Goal: Information Seeking & Learning: Learn about a topic

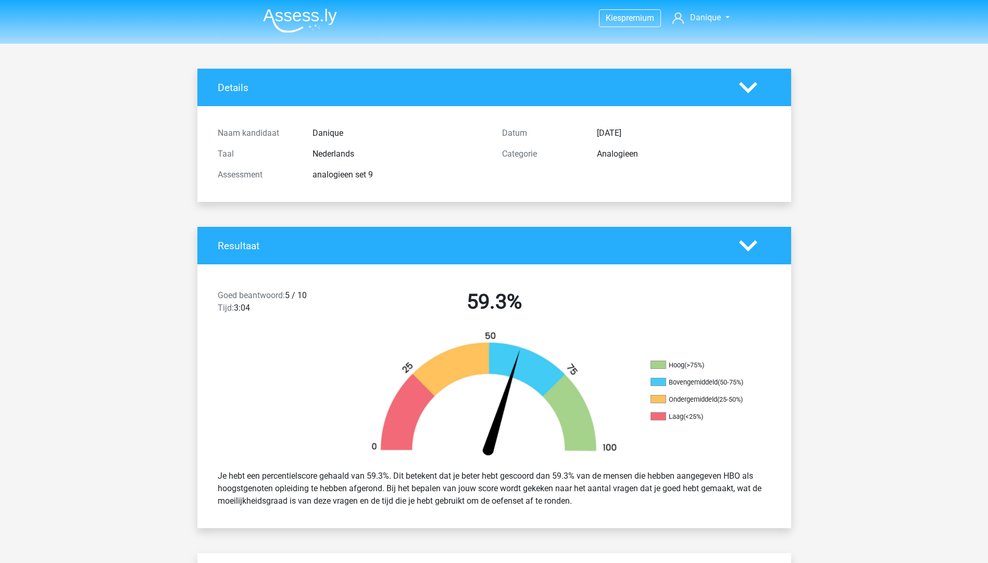
scroll to position [729, 0]
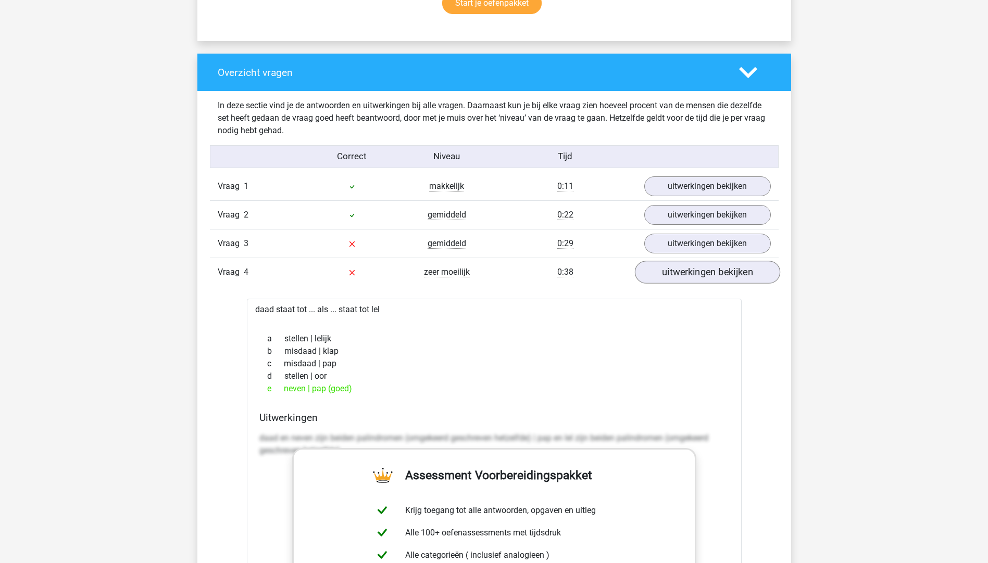
click at [715, 277] on link "uitwerkingen bekijken" at bounding box center [706, 272] width 145 height 23
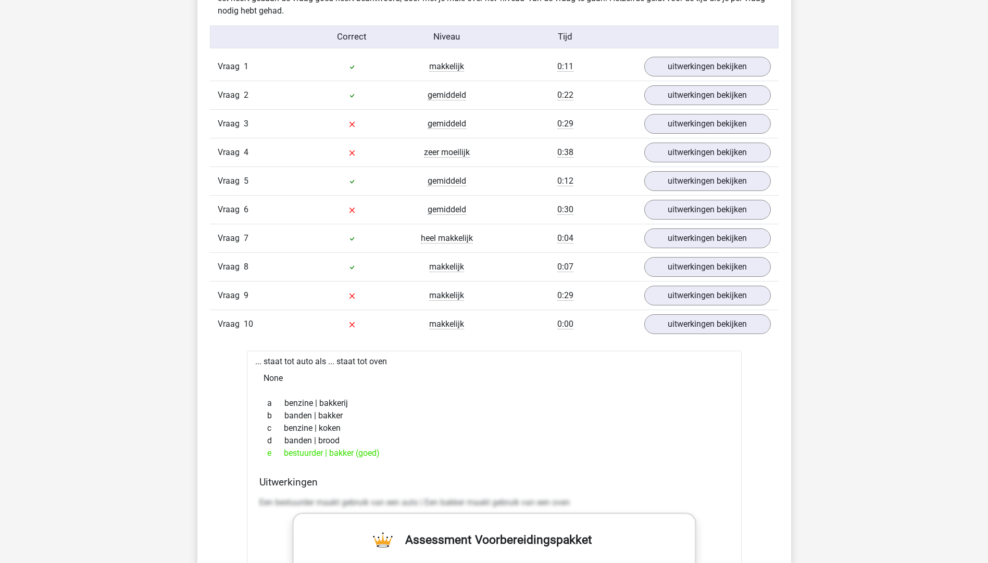
scroll to position [885, 0]
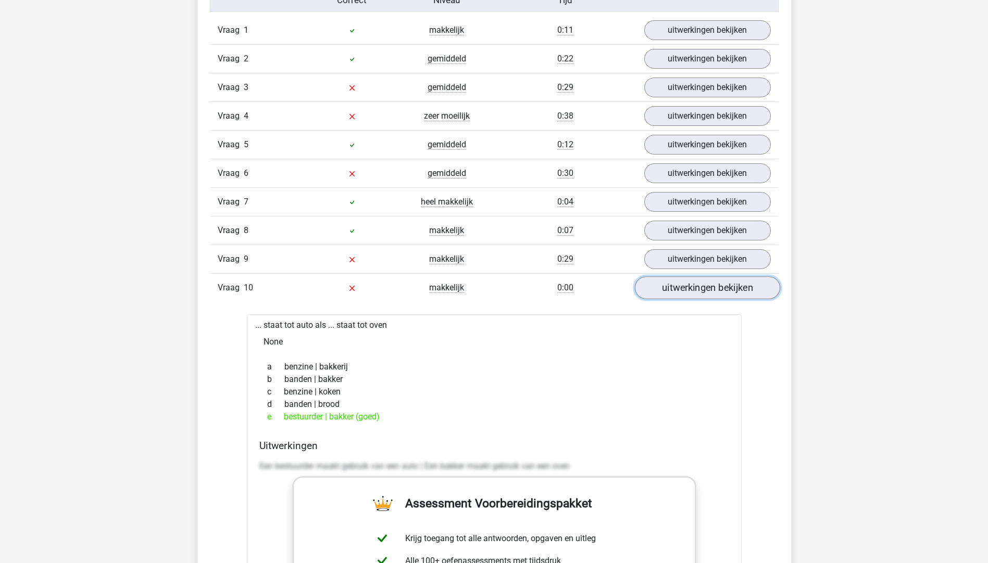
click at [678, 290] on link "uitwerkingen bekijken" at bounding box center [706, 287] width 145 height 23
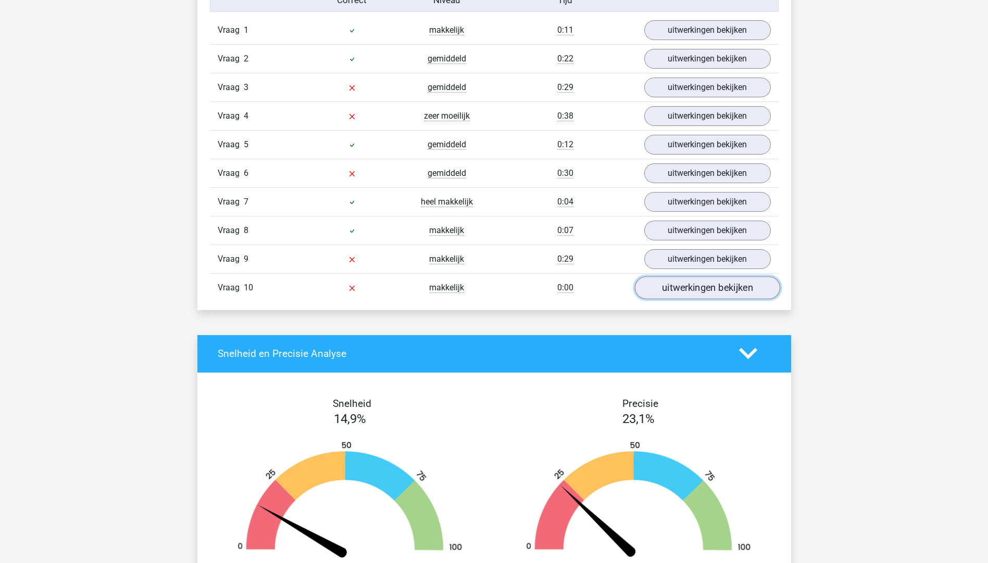
click at [678, 290] on link "uitwerkingen bekijken" at bounding box center [706, 287] width 145 height 23
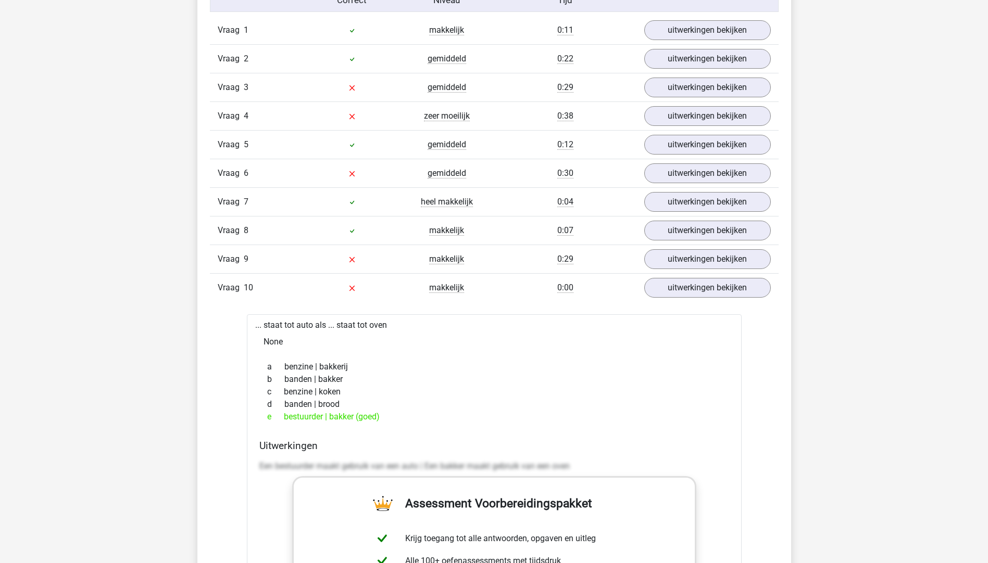
click at [675, 272] on div "Vraag 9 makkelijk 0:29 uitwerkingen bekijken" at bounding box center [494, 259] width 569 height 29
click at [672, 263] on link "uitwerkingen bekijken" at bounding box center [706, 259] width 145 height 23
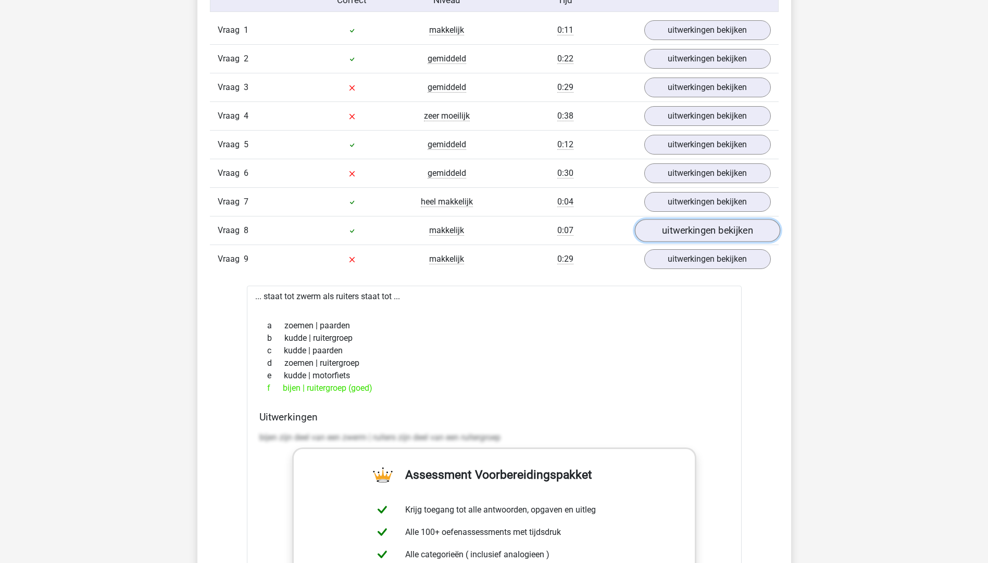
click at [669, 232] on link "uitwerkingen bekijken" at bounding box center [706, 230] width 145 height 23
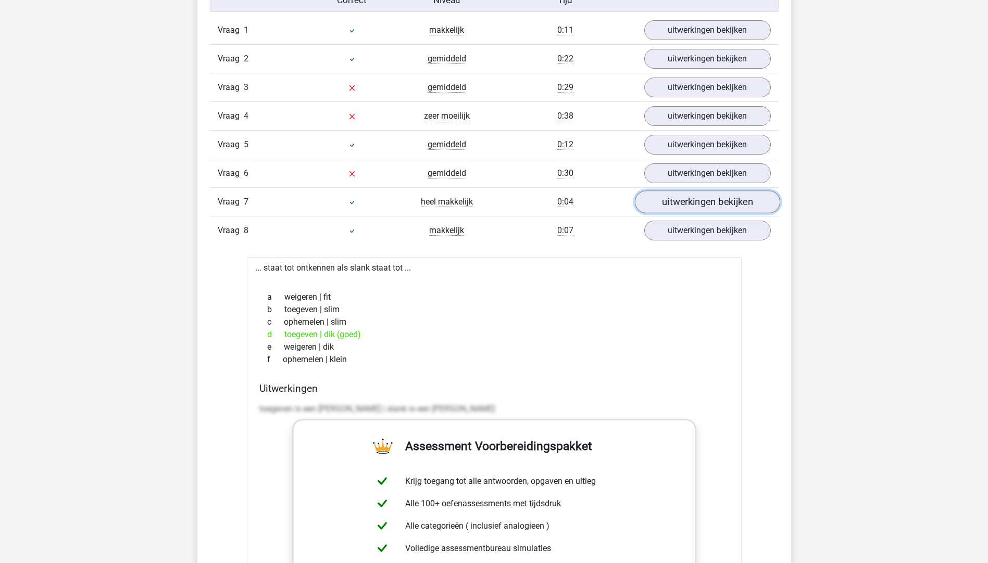
click at [671, 208] on link "uitwerkingen bekijken" at bounding box center [706, 202] width 145 height 23
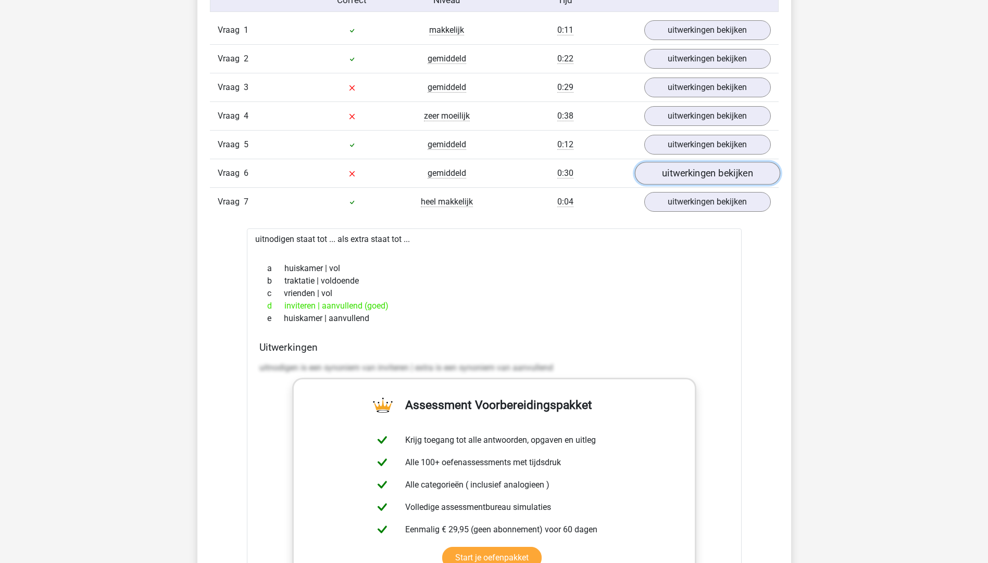
click at [666, 178] on link "uitwerkingen bekijken" at bounding box center [706, 173] width 145 height 23
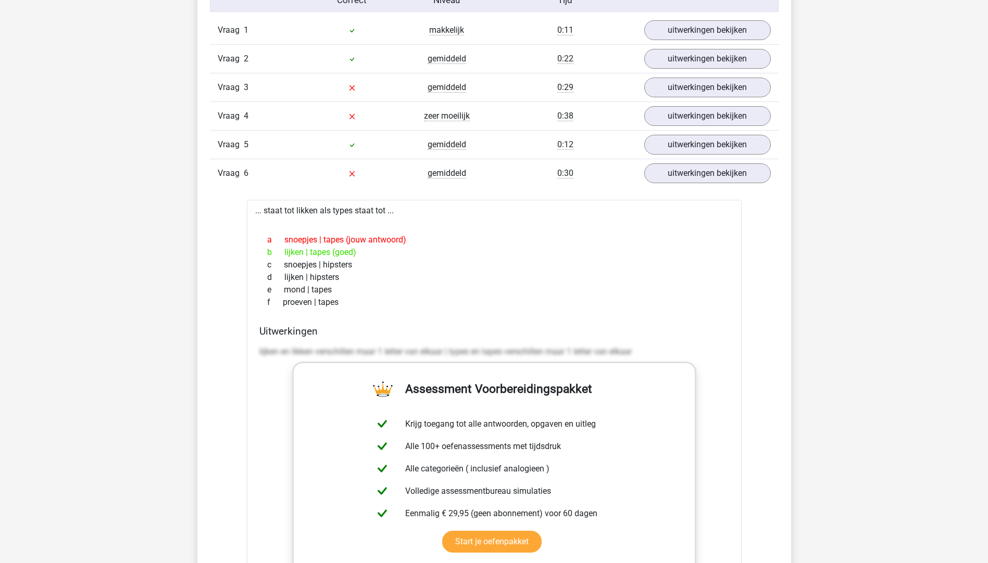
click at [300, 213] on div "... staat tot likken als types staat tot ... a snoepjes | tapes (jouw antwoord)…" at bounding box center [494, 451] width 495 height 502
click at [301, 239] on div "a snoepjes | tapes (jouw antwoord)" at bounding box center [494, 240] width 470 height 12
click at [692, 166] on link "uitwerkingen bekijken" at bounding box center [706, 173] width 145 height 23
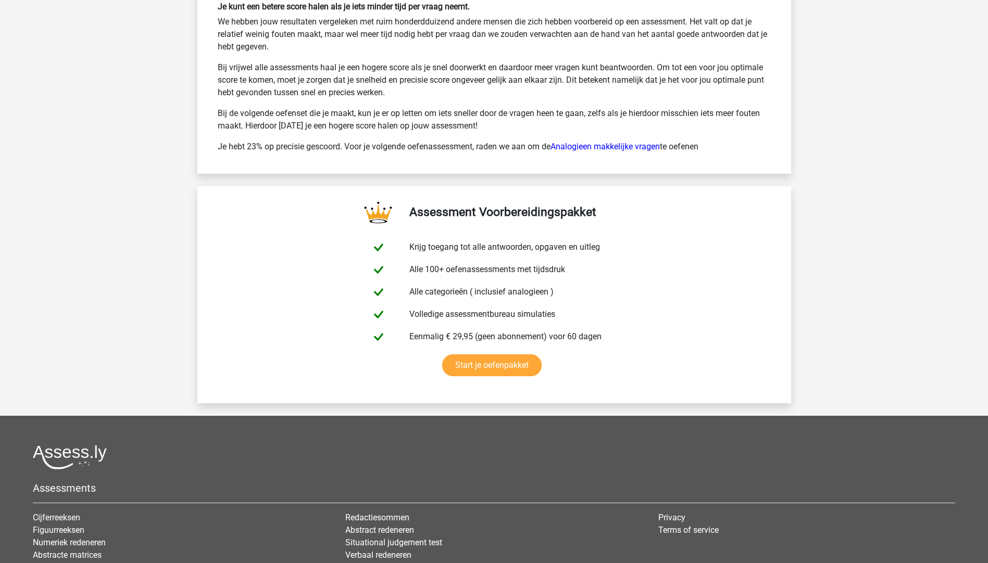
scroll to position [3842, 0]
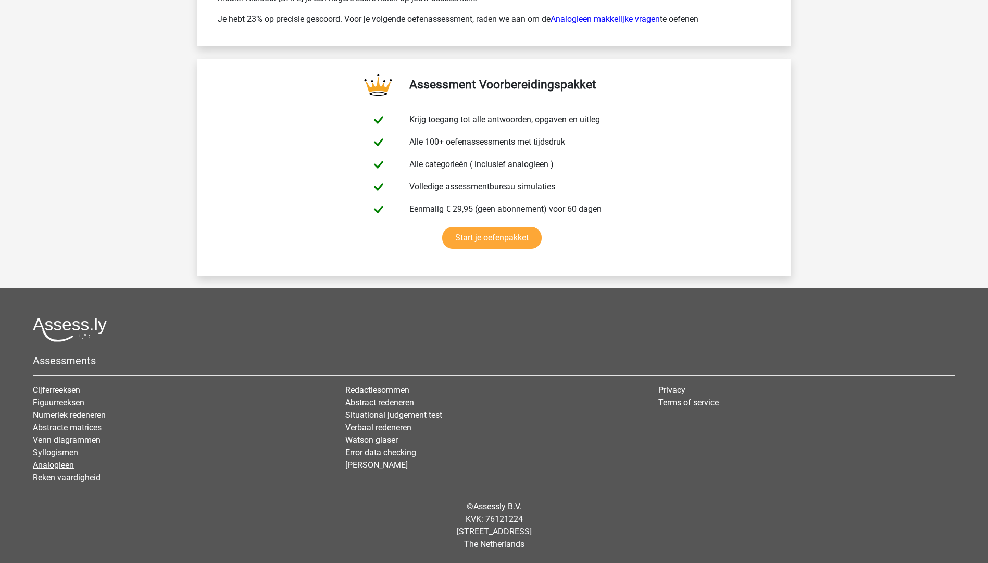
click at [68, 466] on link "Analogieen" at bounding box center [53, 465] width 41 height 10
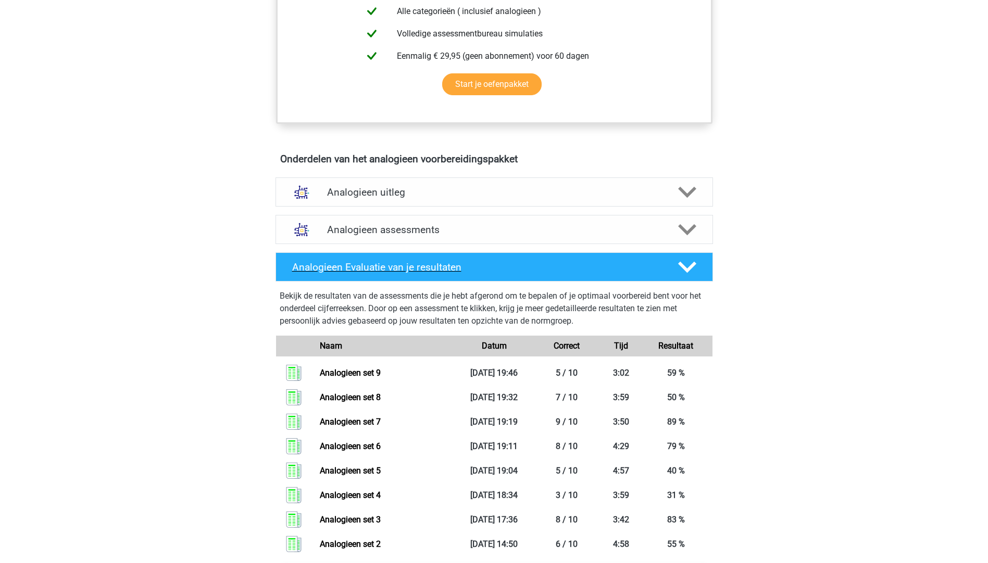
scroll to position [417, 0]
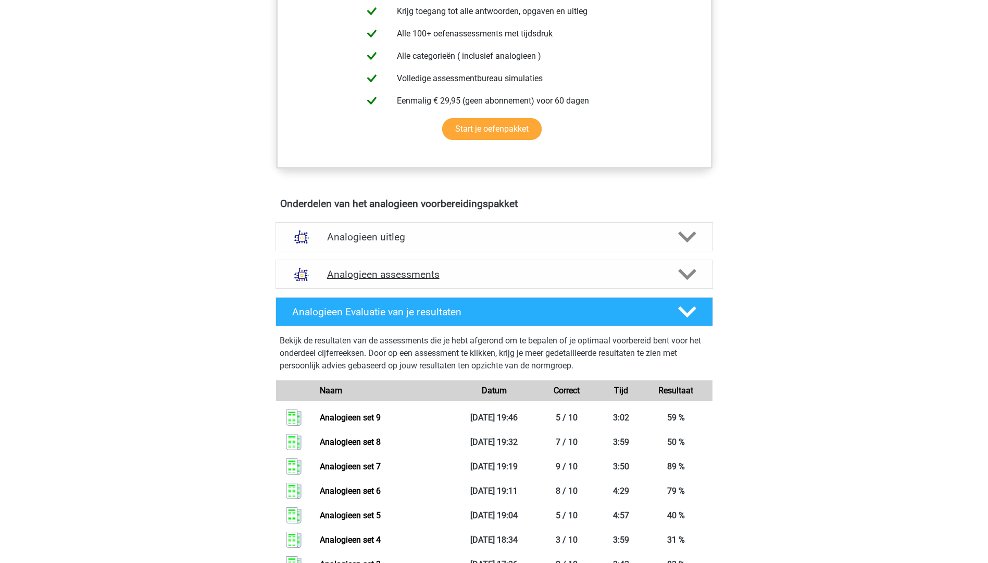
click at [381, 262] on div "Analogieen assessments" at bounding box center [493, 274] width 437 height 29
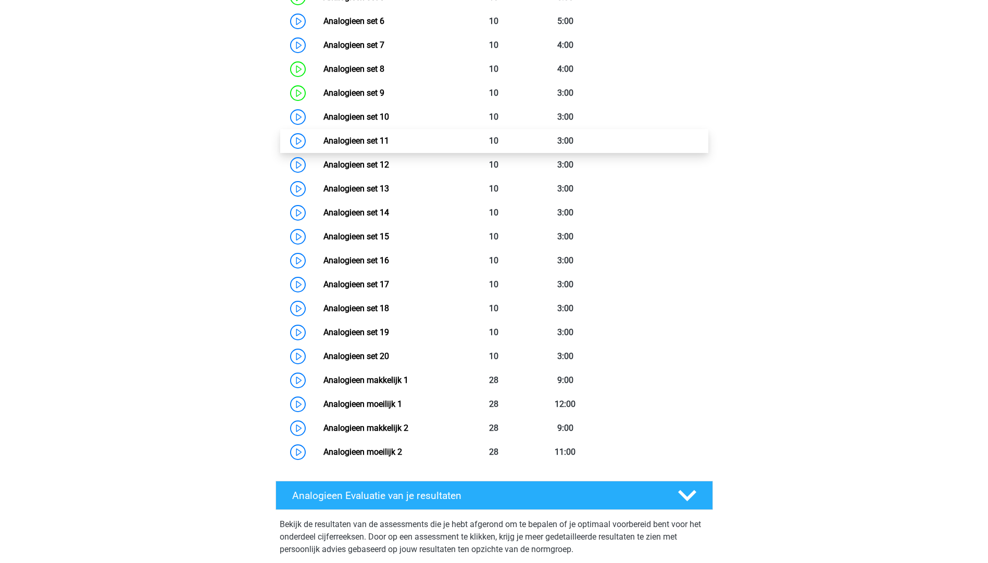
scroll to position [885, 0]
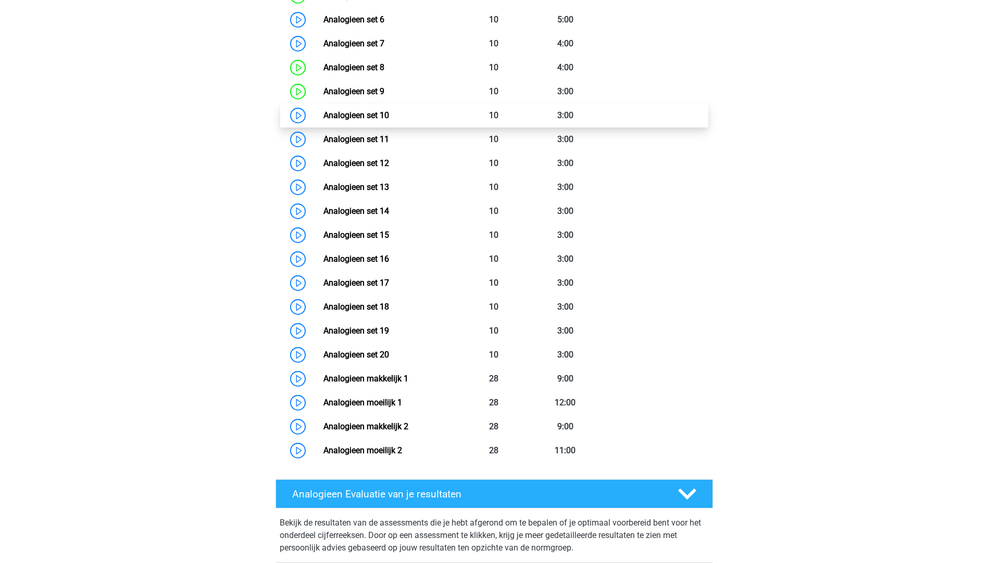
click at [323, 114] on link "Analogieen set 10" at bounding box center [356, 115] width 66 height 10
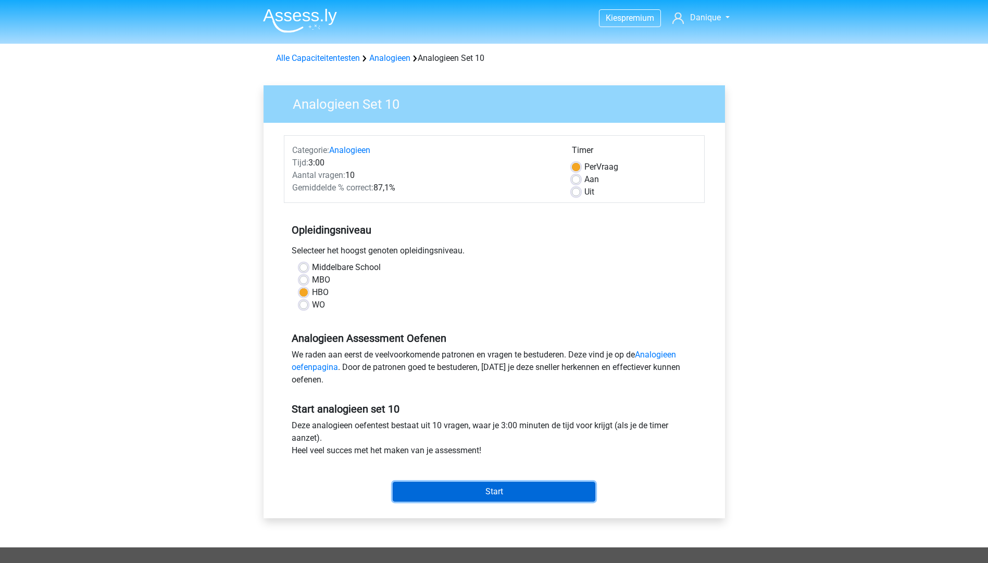
click at [478, 494] on input "Start" at bounding box center [494, 492] width 203 height 20
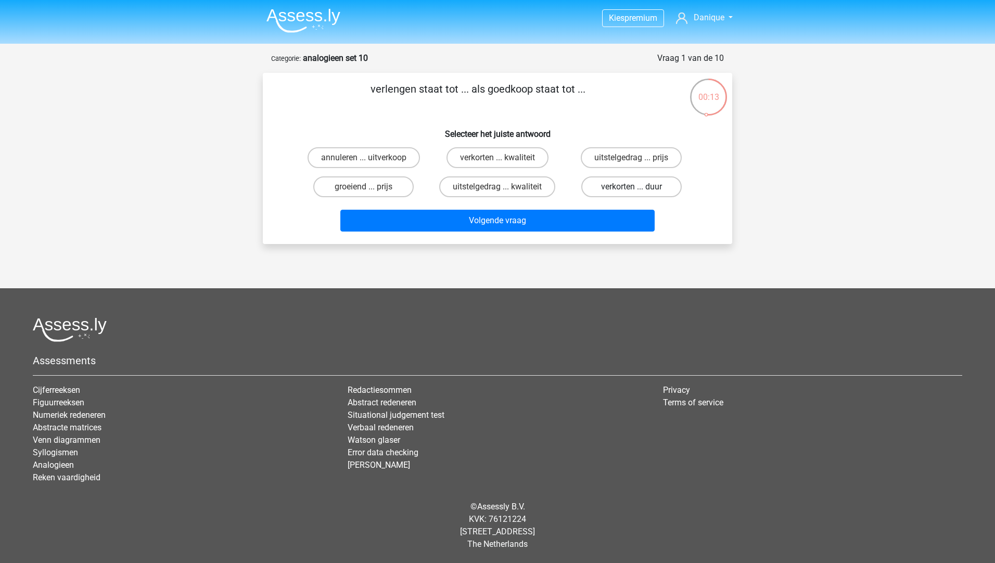
click at [626, 183] on label "verkorten ... duur" at bounding box center [632, 186] width 100 height 21
click at [632, 187] on input "verkorten ... duur" at bounding box center [635, 190] width 7 height 7
radio input "true"
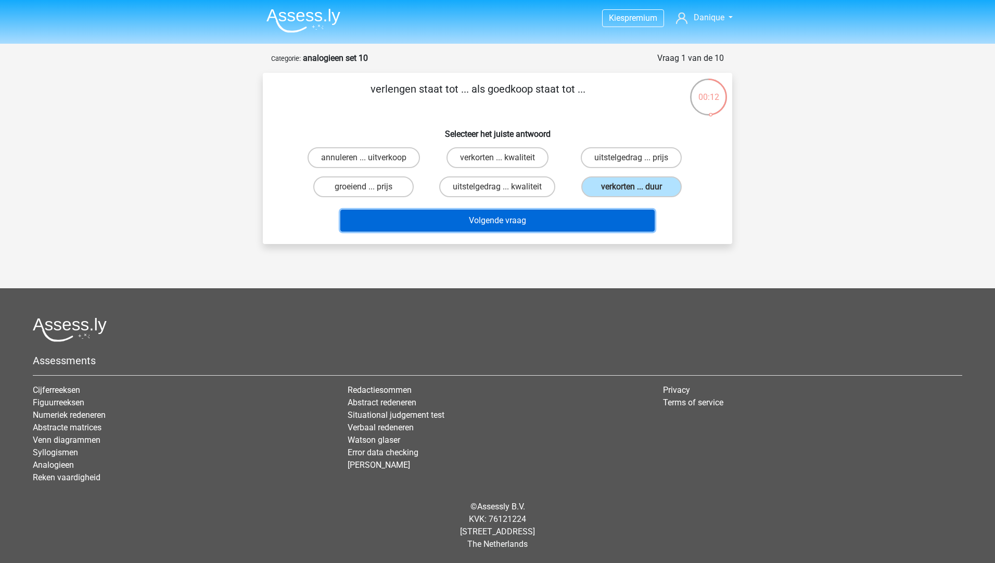
click at [592, 218] on button "Volgende vraag" at bounding box center [497, 221] width 315 height 22
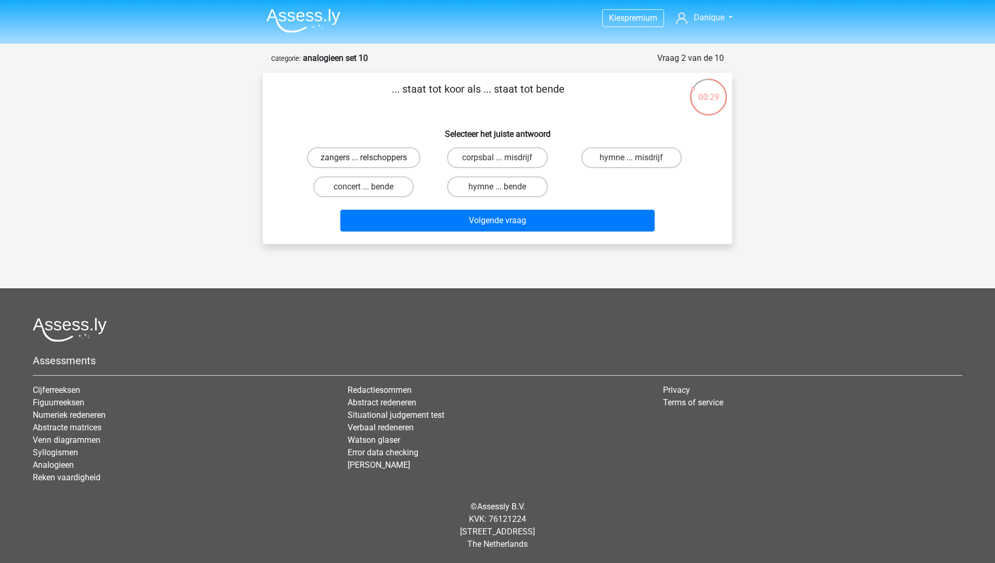
click at [338, 156] on label "zangers ... relschoppers" at bounding box center [363, 157] width 113 height 21
click at [364, 158] on input "zangers ... relschoppers" at bounding box center [367, 161] width 7 height 7
radio input "true"
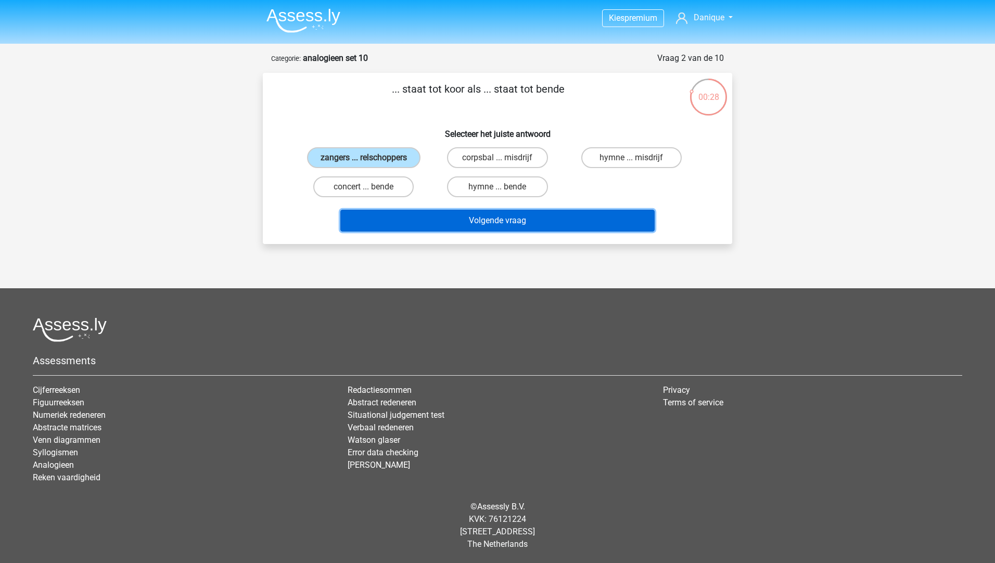
click at [396, 211] on button "Volgende vraag" at bounding box center [497, 221] width 315 height 22
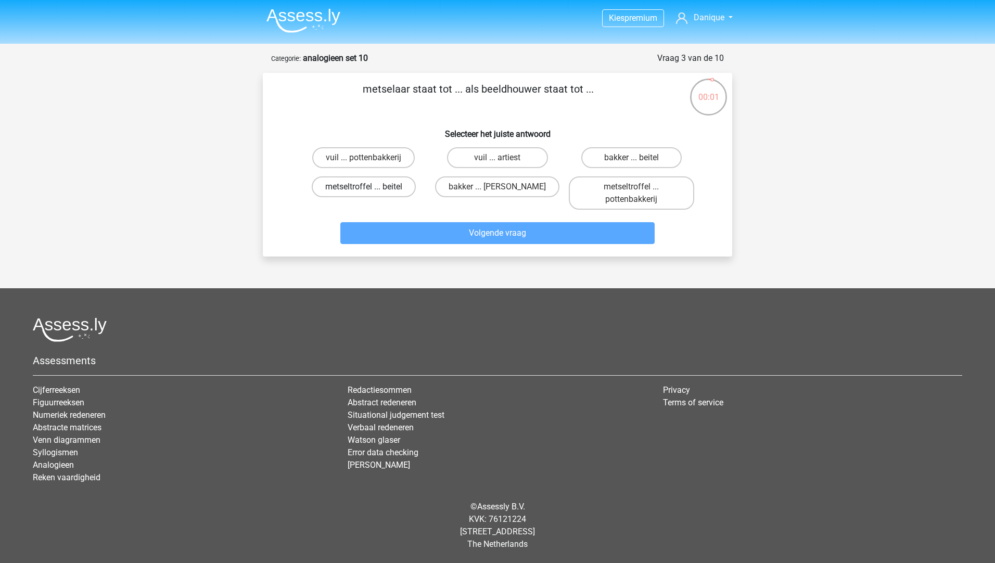
click at [360, 187] on label "metseltroffel ... beitel" at bounding box center [364, 186] width 104 height 21
click at [364, 187] on input "metseltroffel ... beitel" at bounding box center [367, 190] width 7 height 7
radio input "true"
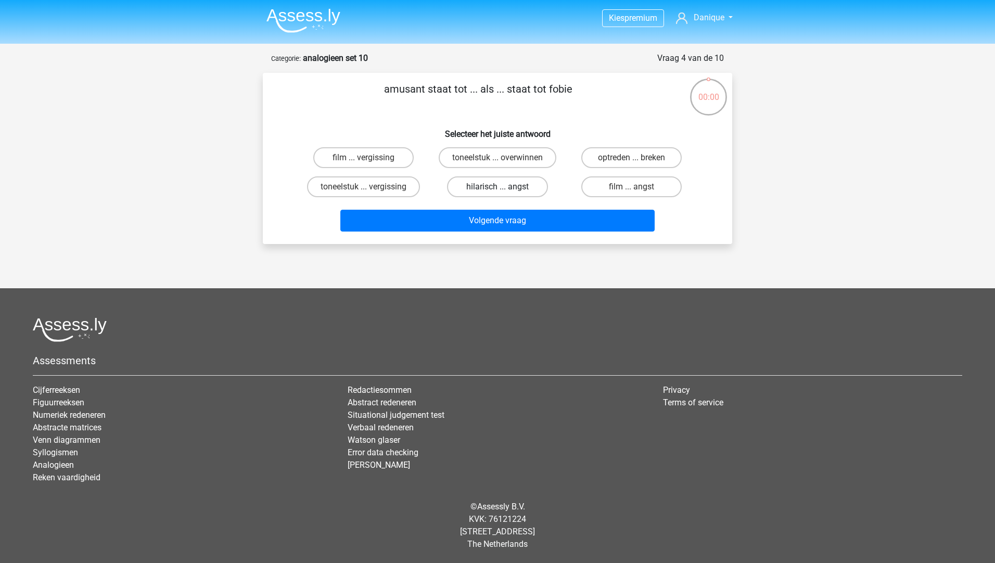
click at [515, 184] on label "hilarisch ... angst" at bounding box center [497, 186] width 100 height 21
click at [504, 187] on input "hilarisch ... angst" at bounding box center [501, 190] width 7 height 7
radio input "true"
click at [490, 156] on label "software ... film" at bounding box center [497, 157] width 100 height 21
click at [498, 158] on input "software ... film" at bounding box center [501, 161] width 7 height 7
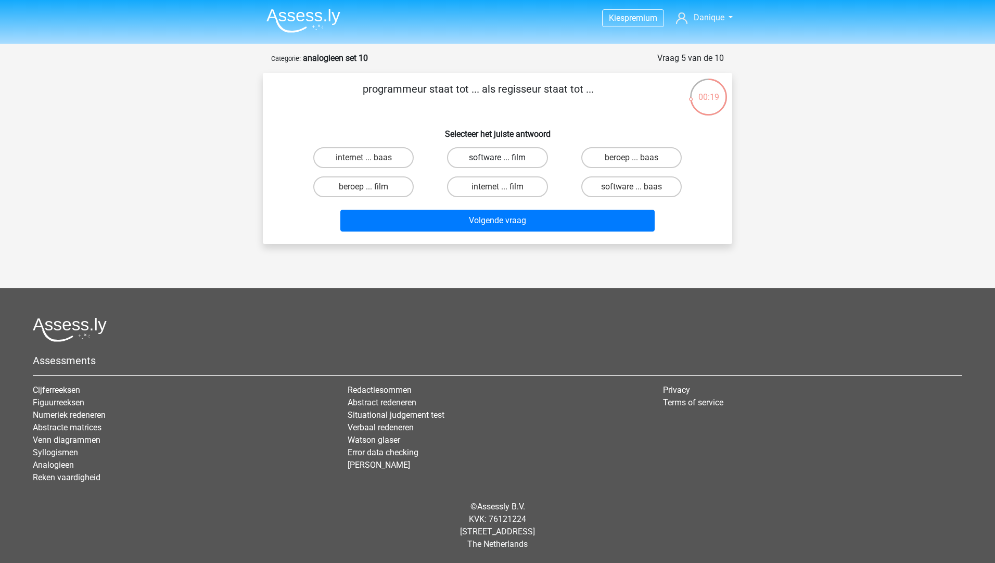
radio input "true"
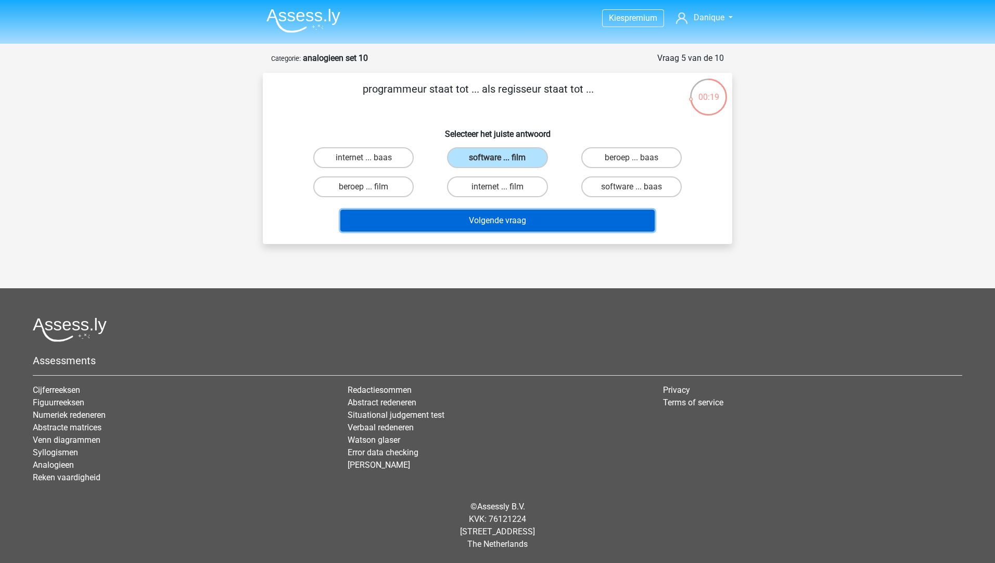
click at [500, 229] on button "Volgende vraag" at bounding box center [497, 221] width 315 height 22
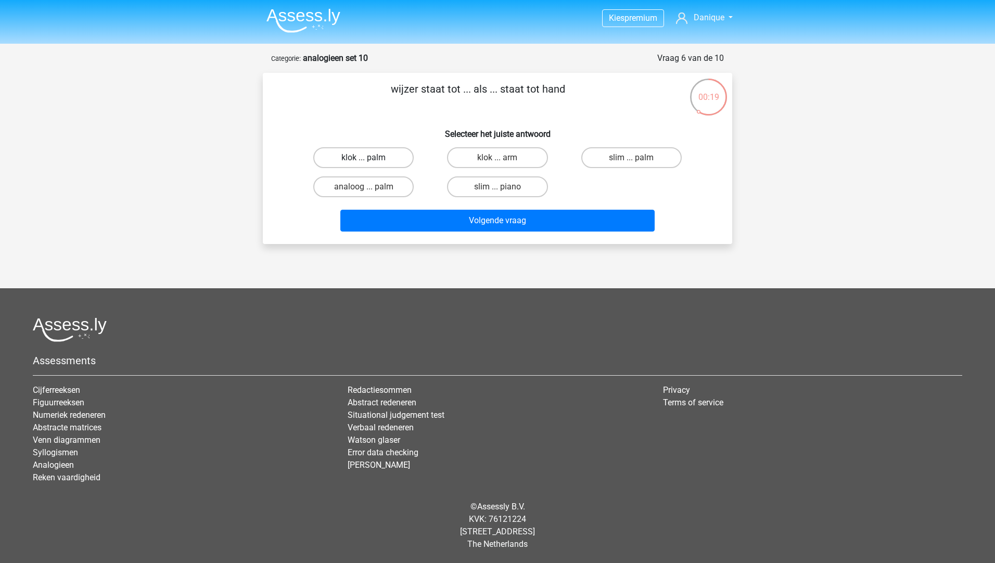
click at [350, 159] on label "klok ... palm" at bounding box center [363, 157] width 100 height 21
click at [364, 159] on input "klok ... palm" at bounding box center [367, 161] width 7 height 7
radio input "true"
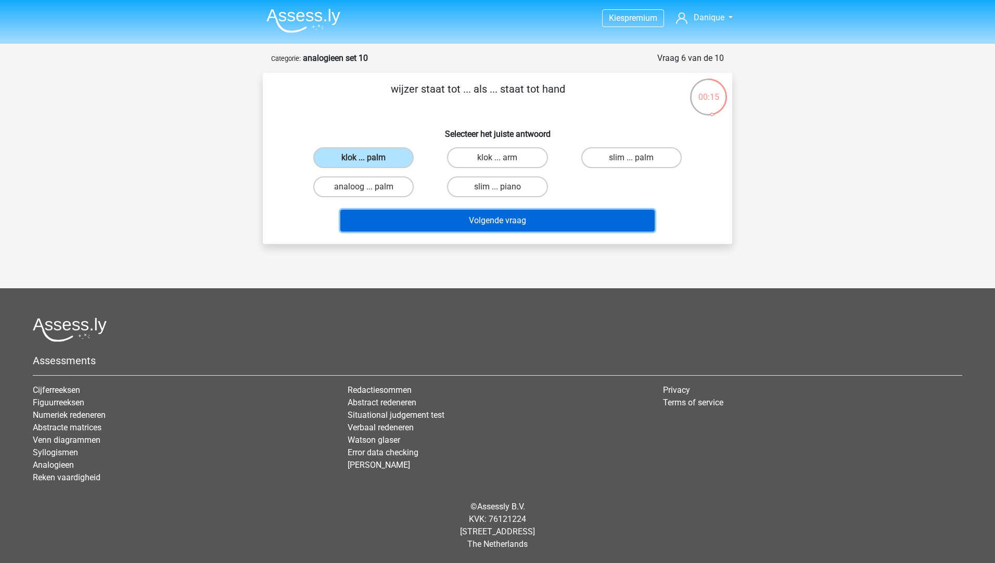
click at [496, 225] on button "Volgende vraag" at bounding box center [497, 221] width 315 height 22
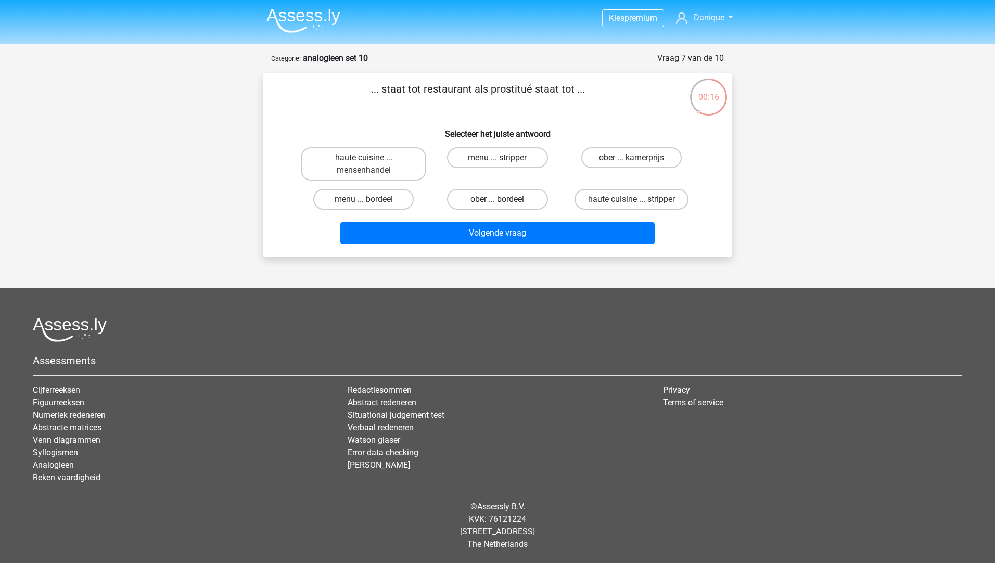
click at [509, 198] on label "ober ... bordeel" at bounding box center [497, 199] width 100 height 21
click at [504, 199] on input "ober ... bordeel" at bounding box center [501, 202] width 7 height 7
radio input "true"
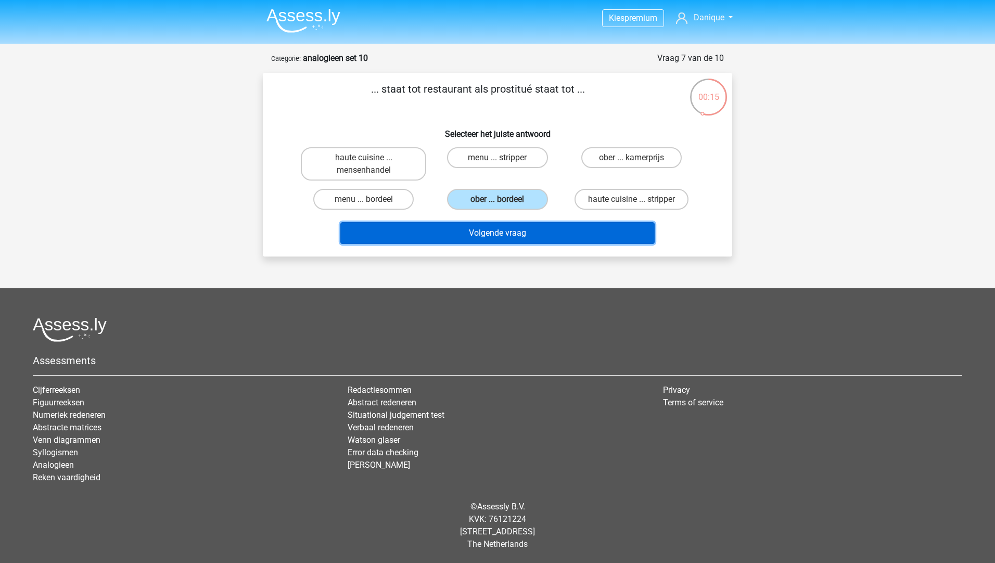
click at [498, 232] on button "Volgende vraag" at bounding box center [497, 233] width 315 height 22
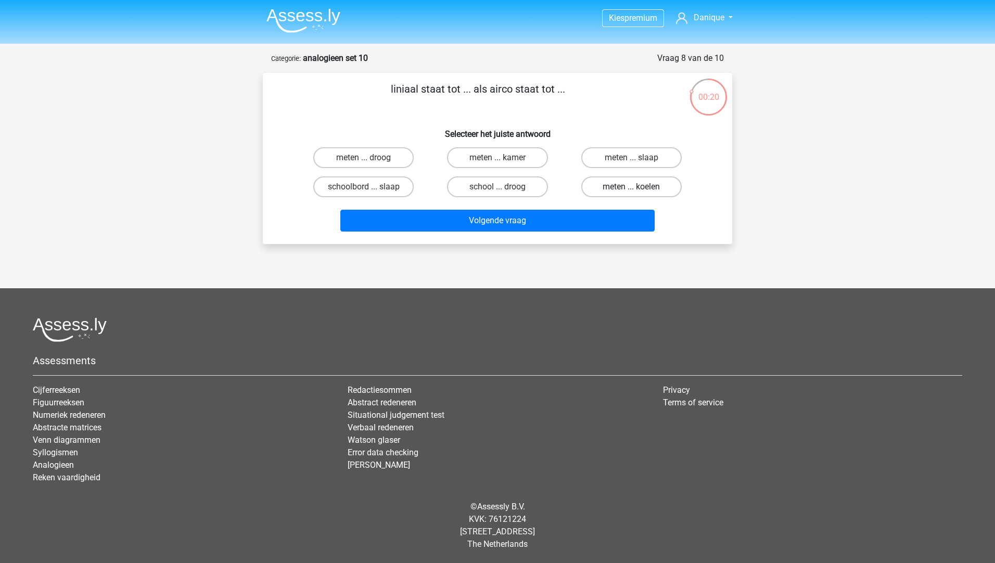
click at [621, 185] on label "meten ... koelen" at bounding box center [632, 186] width 100 height 21
click at [632, 187] on input "meten ... koelen" at bounding box center [635, 190] width 7 height 7
radio input "true"
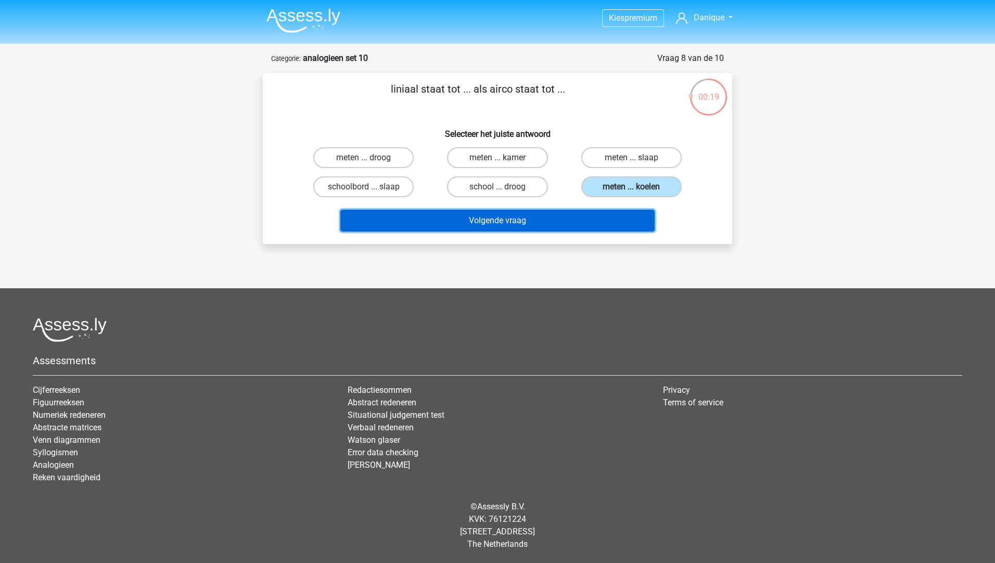
click at [588, 220] on button "Volgende vraag" at bounding box center [497, 221] width 315 height 22
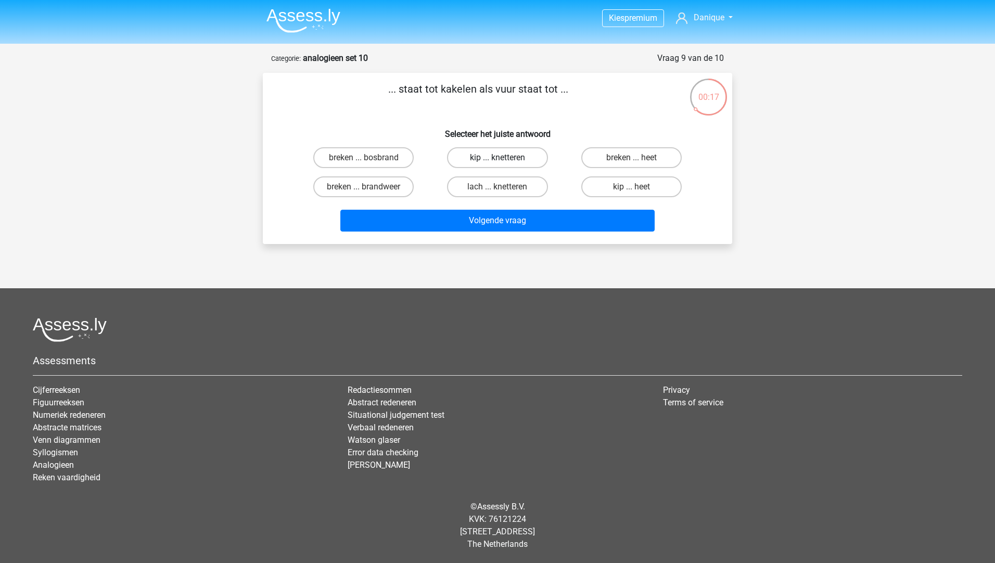
click at [470, 157] on label "kip ... knetteren" at bounding box center [497, 157] width 100 height 21
click at [498, 158] on input "kip ... knetteren" at bounding box center [501, 161] width 7 height 7
radio input "true"
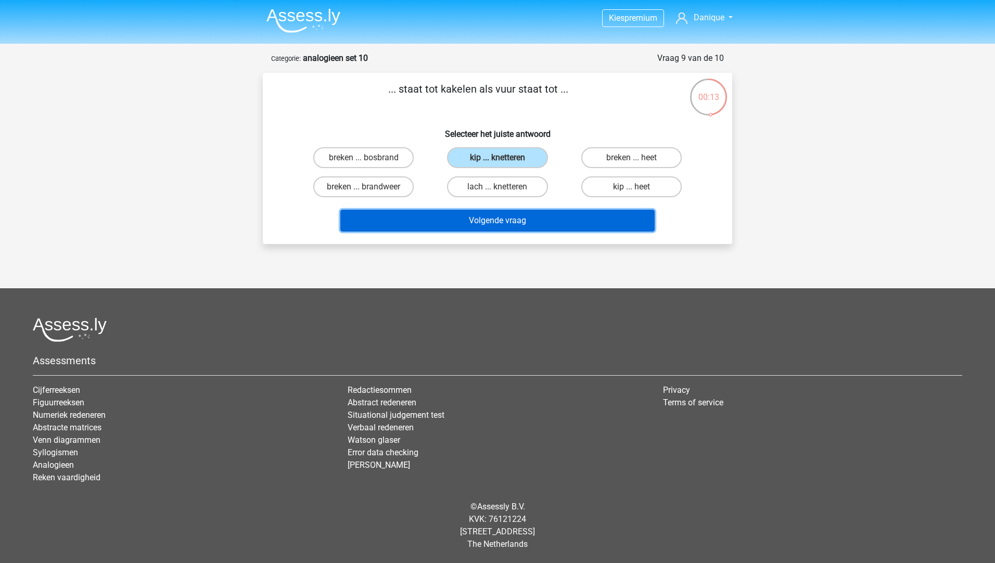
click at [419, 224] on button "Volgende vraag" at bounding box center [497, 221] width 315 height 22
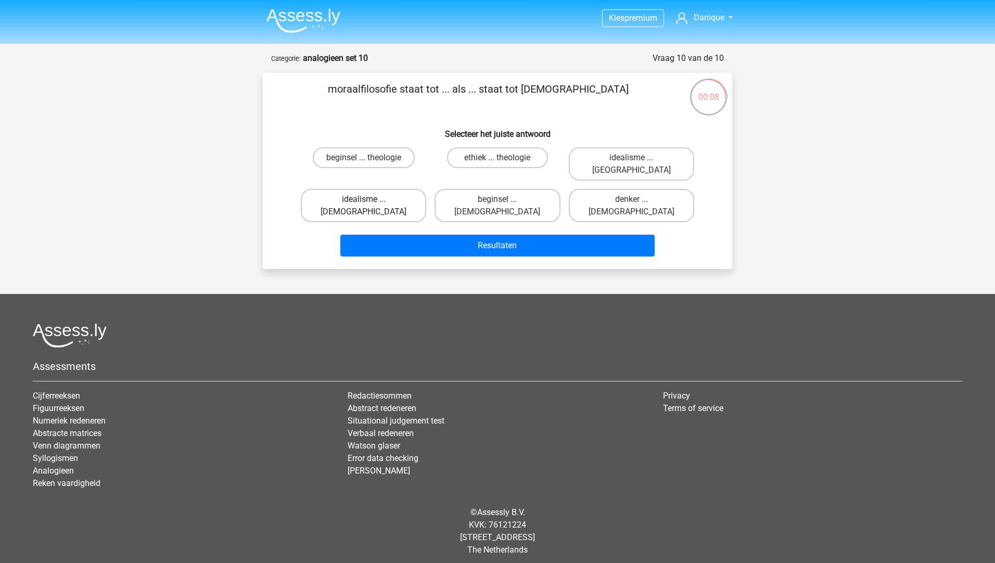
click at [359, 189] on label "idealisme ... Christus" at bounding box center [363, 205] width 125 height 33
click at [364, 199] on input "idealisme ... Christus" at bounding box center [367, 202] width 7 height 7
radio input "true"
click at [623, 160] on label "idealisme ... Bijbelgordel" at bounding box center [631, 163] width 125 height 33
click at [632, 160] on input "idealisme ... Bijbelgordel" at bounding box center [635, 161] width 7 height 7
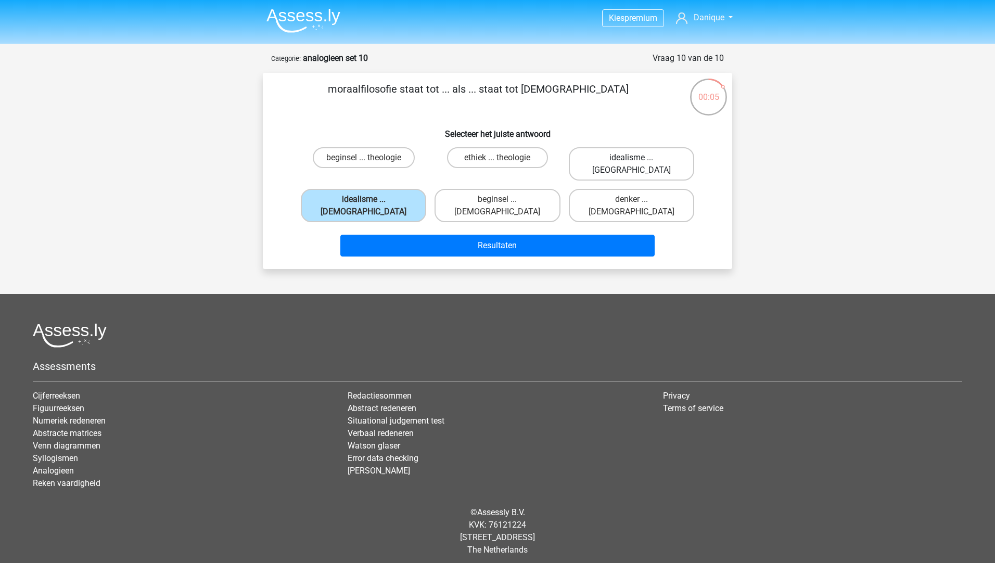
radio input "true"
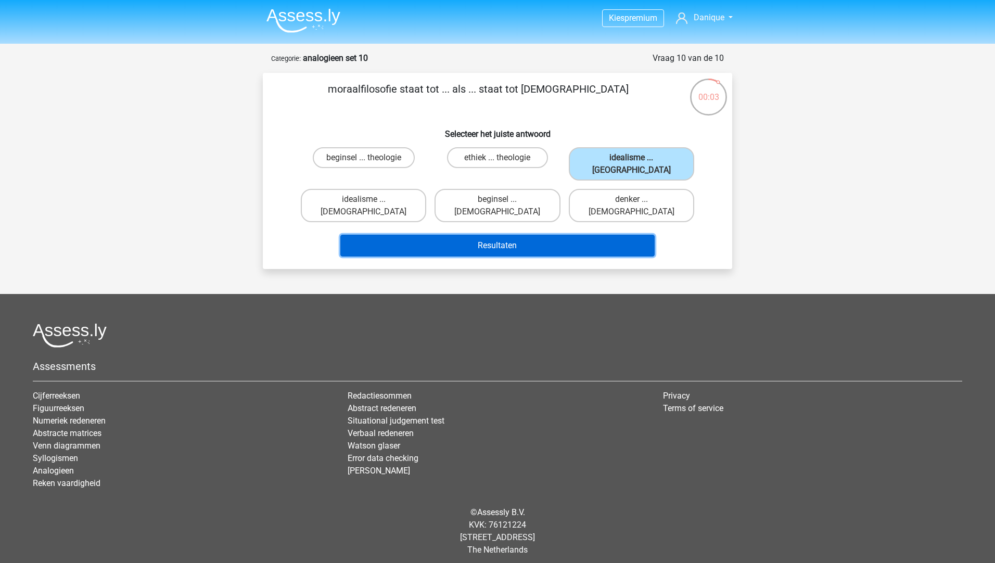
click at [386, 235] on button "Resultaten" at bounding box center [497, 246] width 315 height 22
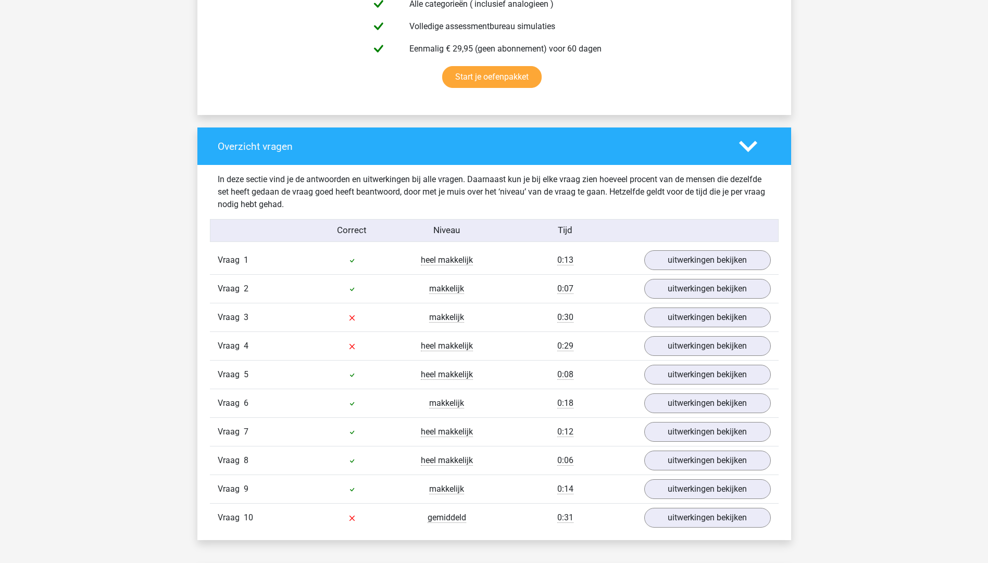
scroll to position [677, 0]
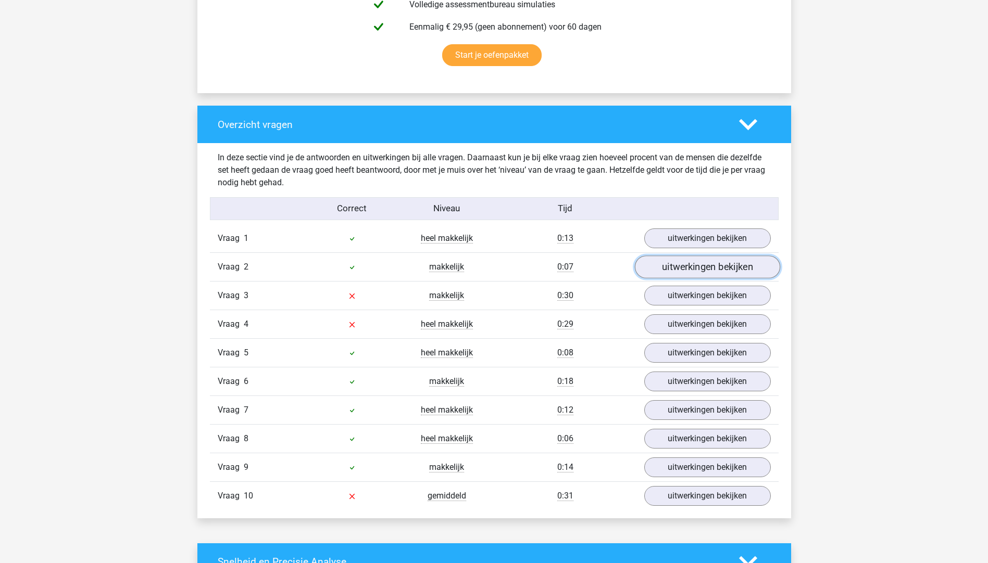
click at [687, 272] on link "uitwerkingen bekijken" at bounding box center [706, 267] width 145 height 23
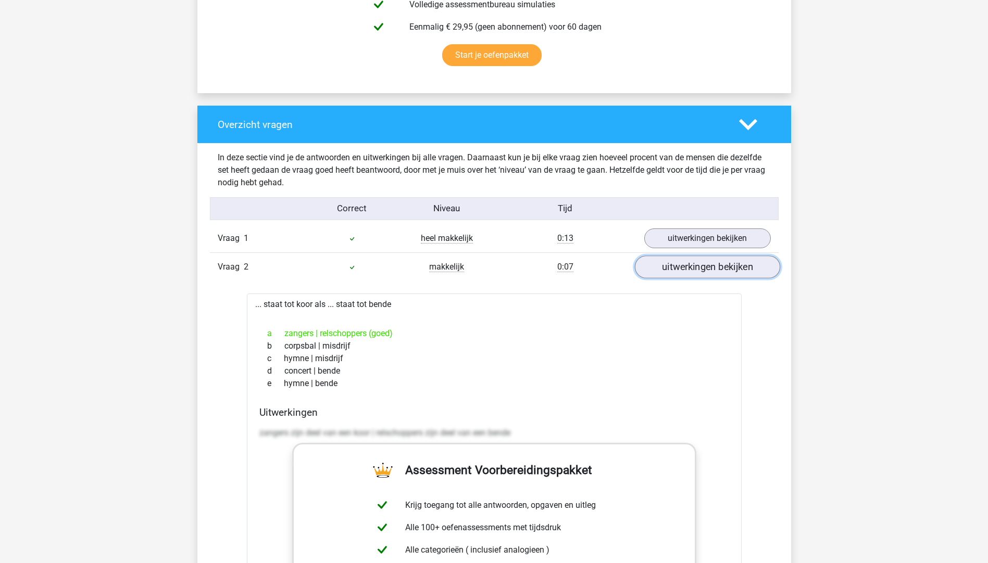
click at [687, 272] on link "uitwerkingen bekijken" at bounding box center [706, 267] width 145 height 23
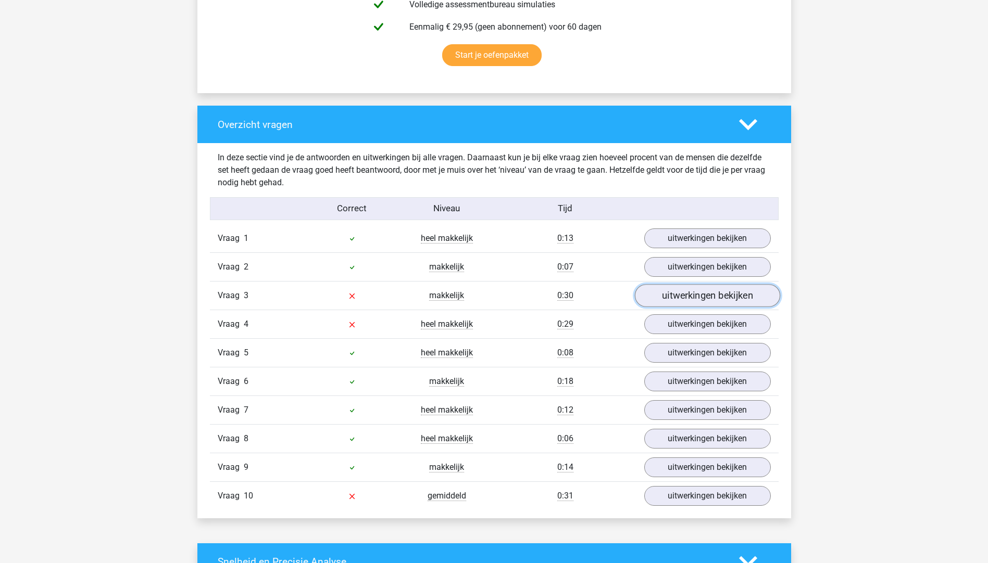
click at [668, 294] on link "uitwerkingen bekijken" at bounding box center [706, 295] width 145 height 23
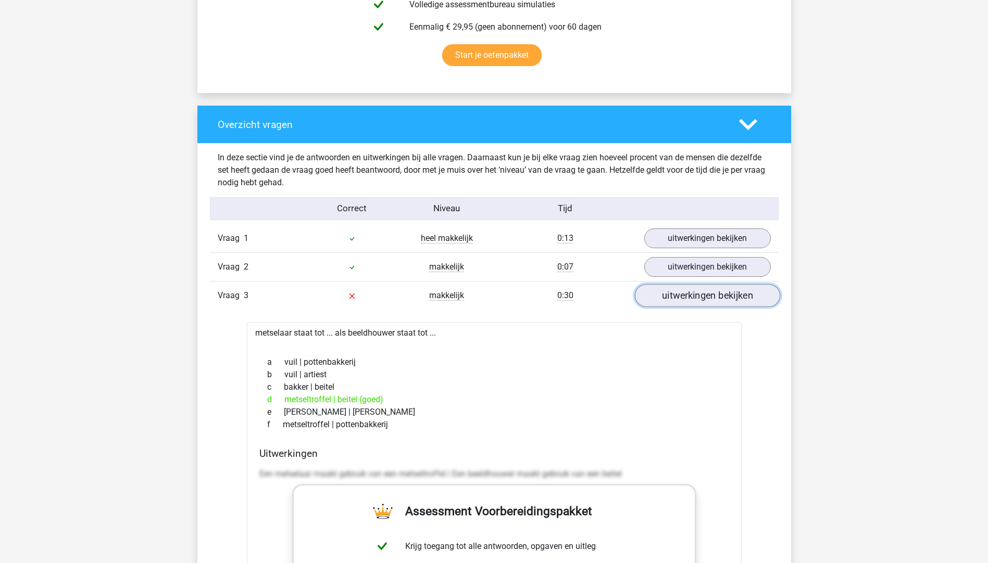
click at [668, 299] on link "uitwerkingen bekijken" at bounding box center [706, 295] width 145 height 23
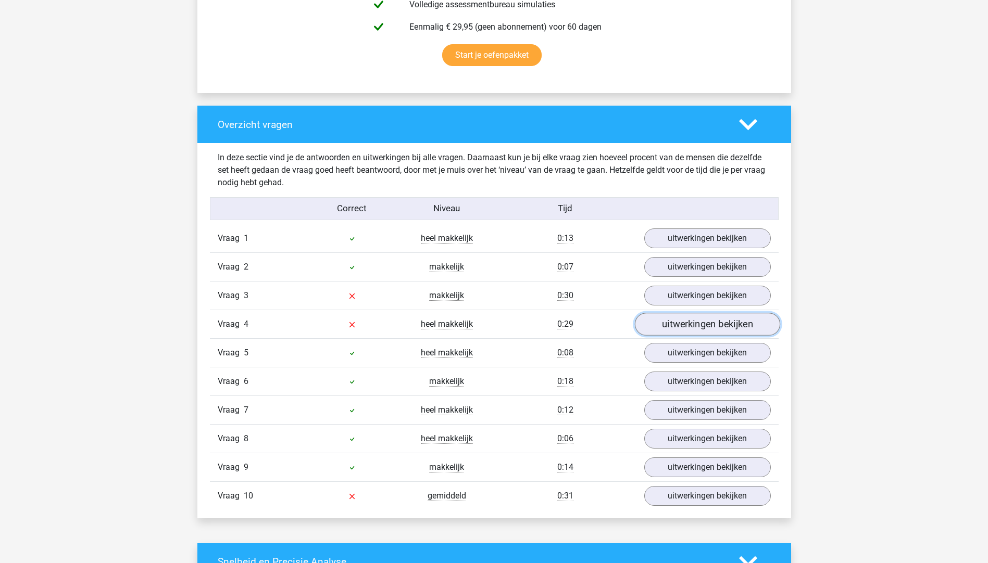
click at [673, 321] on link "uitwerkingen bekijken" at bounding box center [706, 324] width 145 height 23
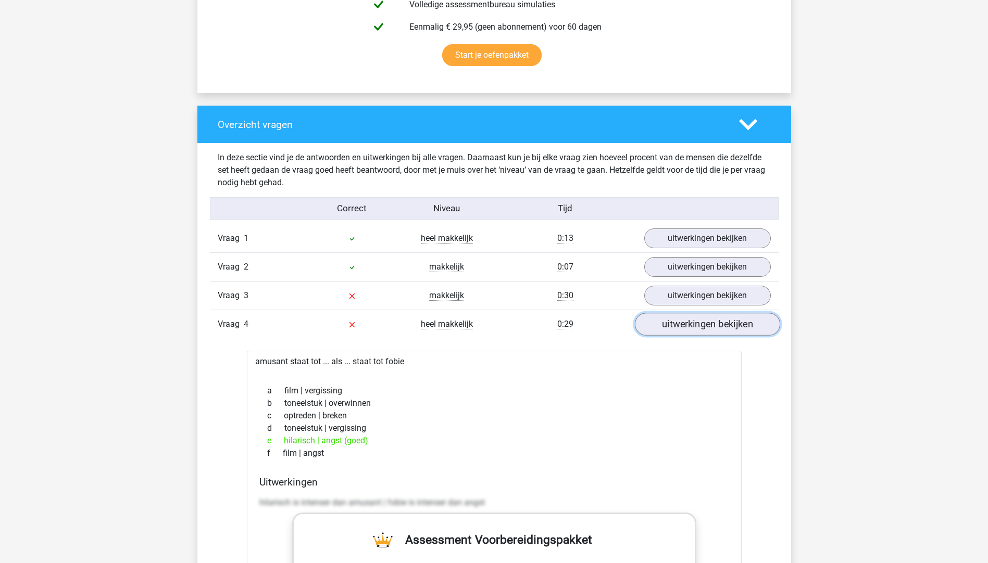
click at [673, 321] on link "uitwerkingen bekijken" at bounding box center [706, 324] width 145 height 23
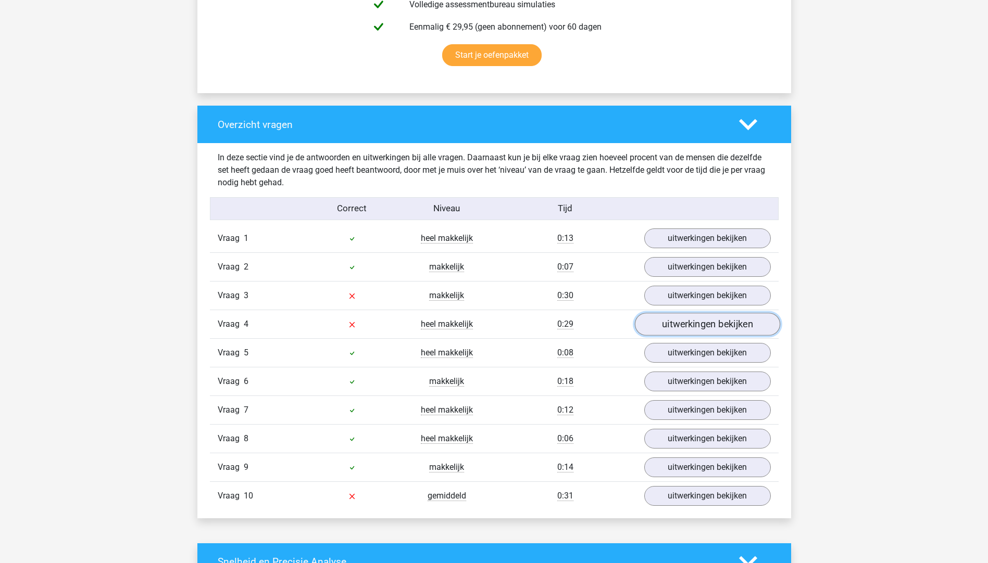
click at [673, 321] on link "uitwerkingen bekijken" at bounding box center [706, 324] width 145 height 23
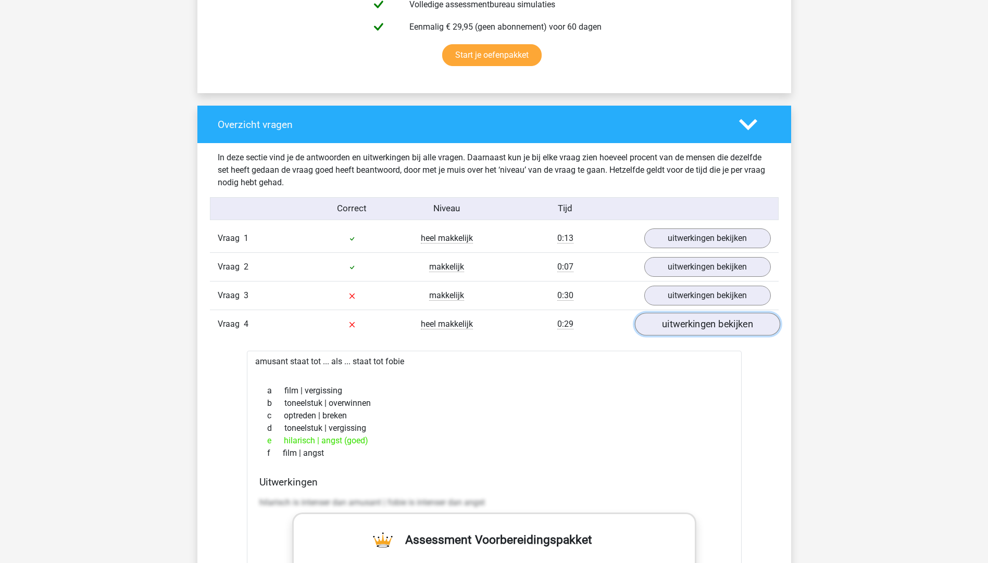
click at [673, 321] on link "uitwerkingen bekijken" at bounding box center [706, 324] width 145 height 23
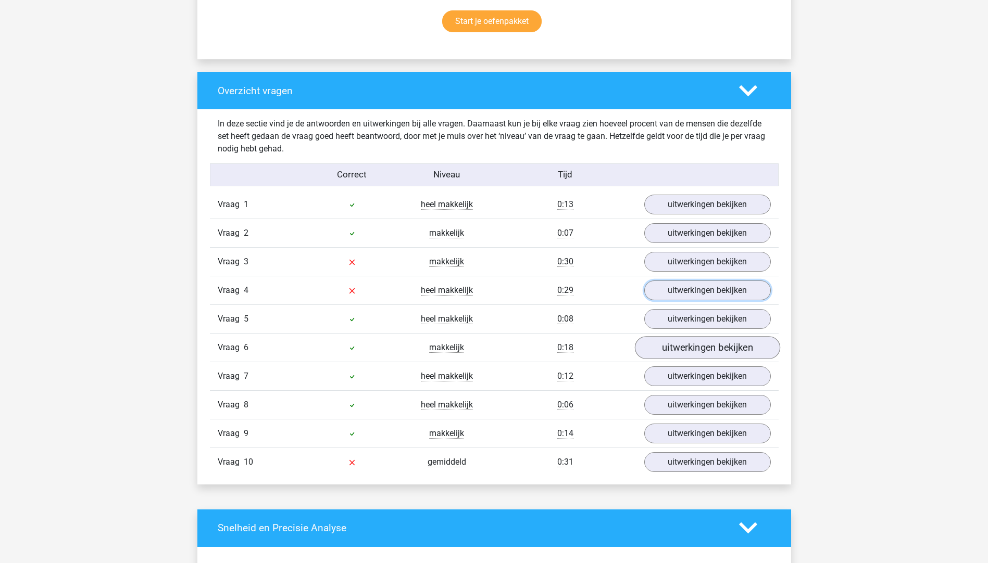
scroll to position [833, 0]
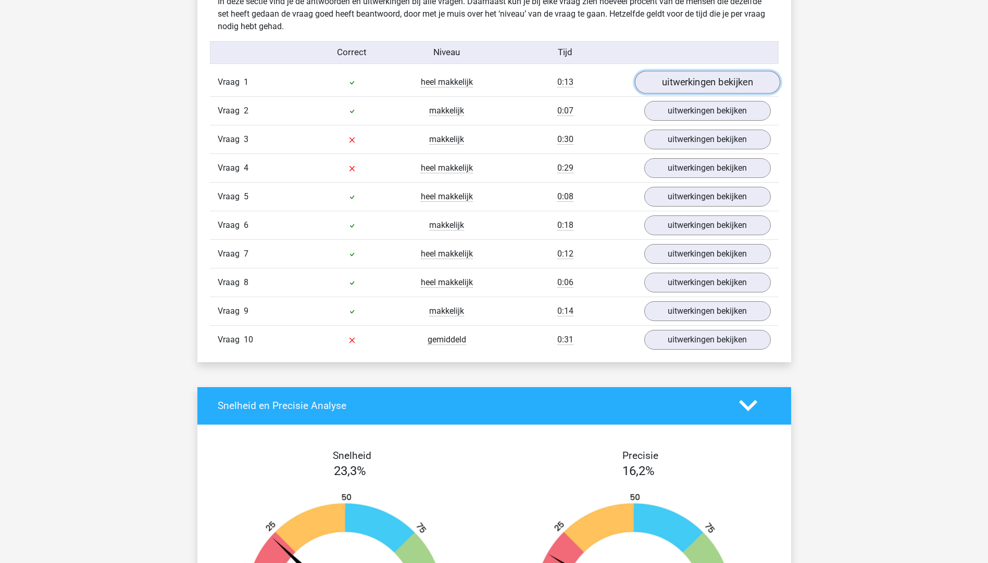
click at [676, 84] on link "uitwerkingen bekijken" at bounding box center [706, 82] width 145 height 23
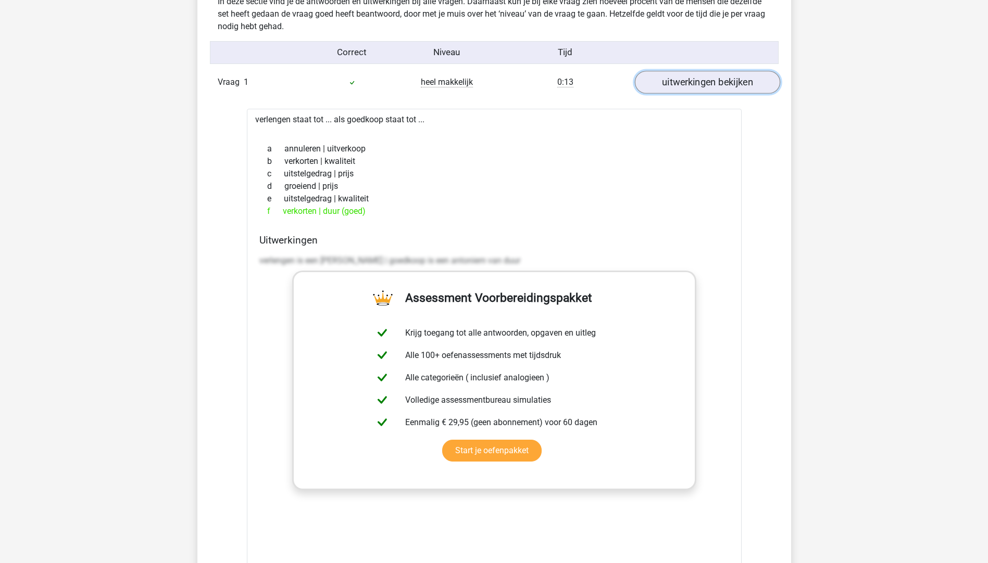
click at [676, 84] on link "uitwerkingen bekijken" at bounding box center [706, 82] width 145 height 23
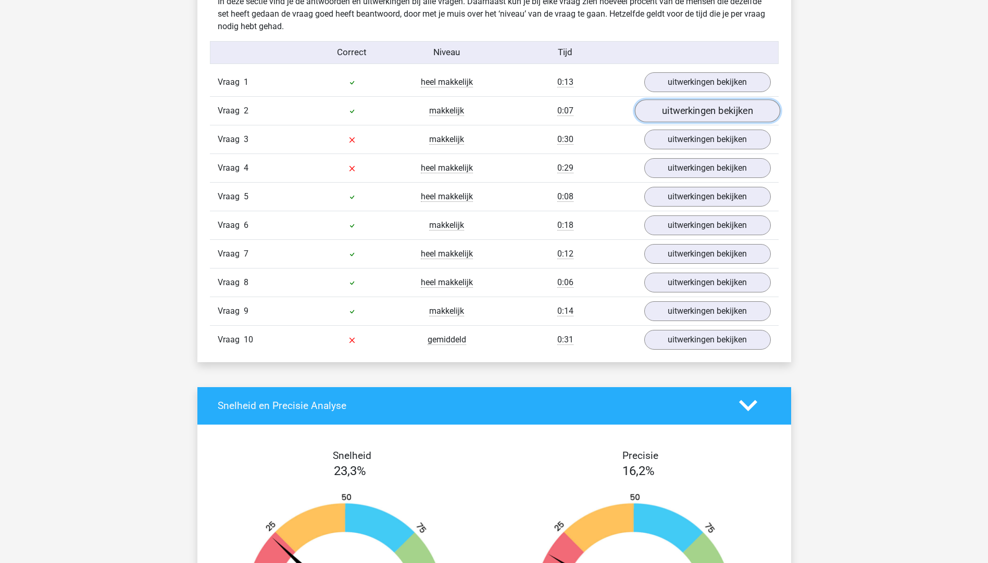
click at [676, 115] on link "uitwerkingen bekijken" at bounding box center [706, 110] width 145 height 23
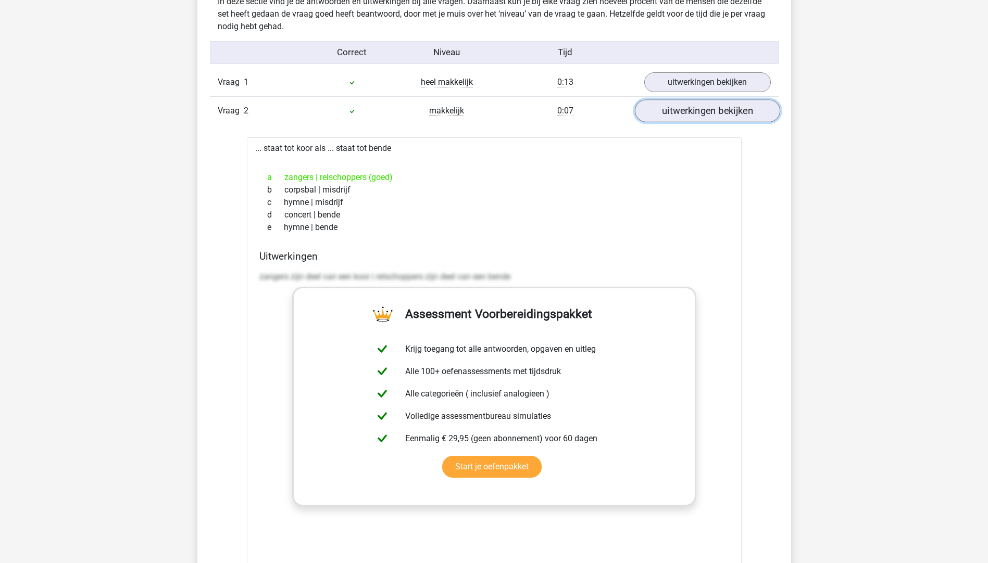
click at [676, 115] on link "uitwerkingen bekijken" at bounding box center [706, 110] width 145 height 23
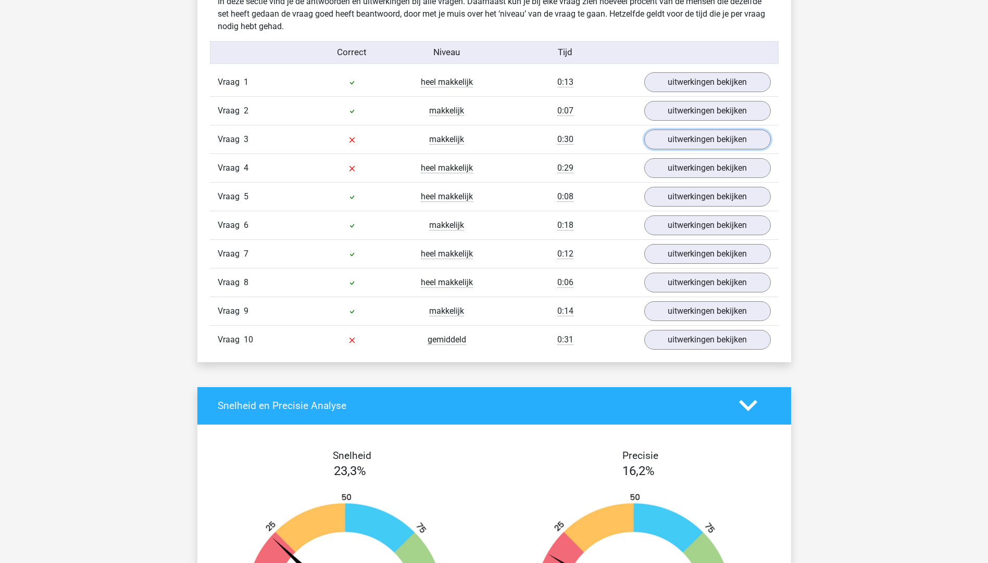
click at [679, 134] on link "uitwerkingen bekijken" at bounding box center [707, 140] width 127 height 20
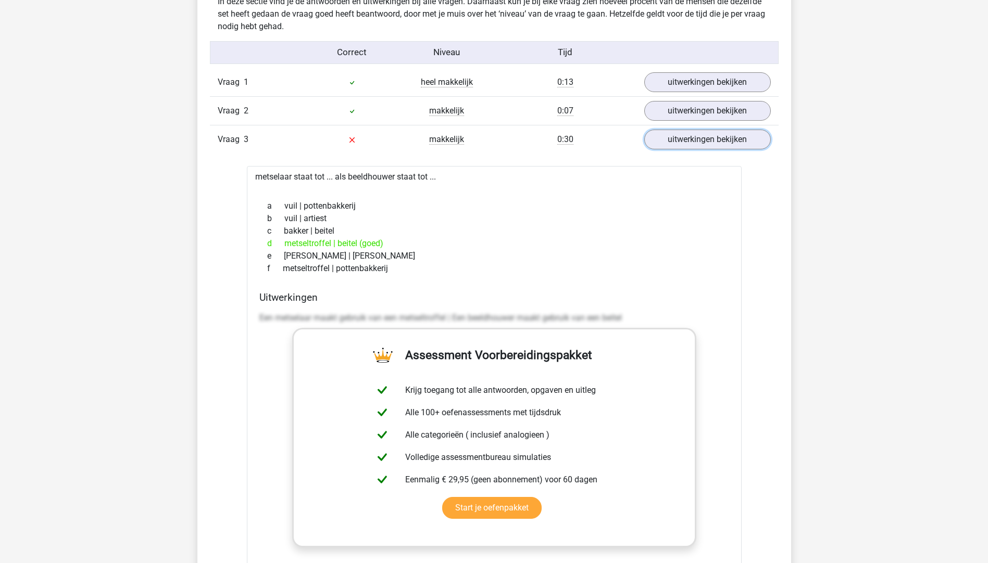
click at [679, 134] on link "uitwerkingen bekijken" at bounding box center [707, 140] width 127 height 20
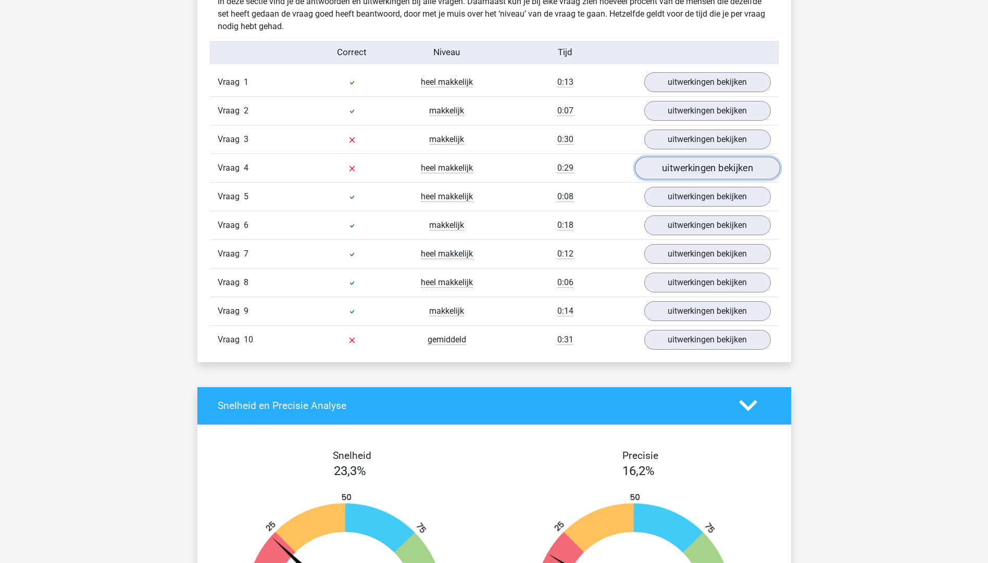
click at [683, 165] on link "uitwerkingen bekijken" at bounding box center [706, 168] width 145 height 23
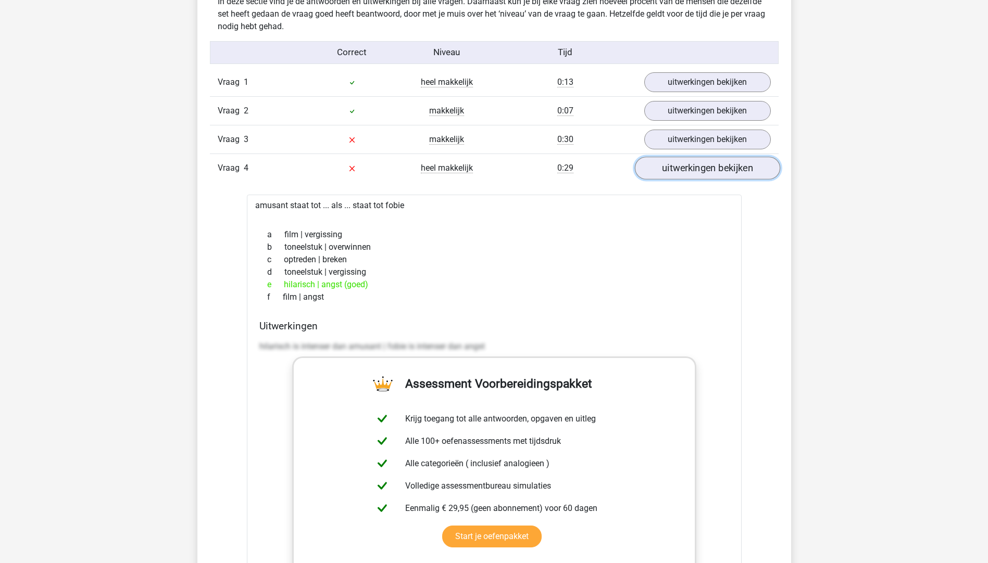
click at [678, 168] on link "uitwerkingen bekijken" at bounding box center [706, 168] width 145 height 23
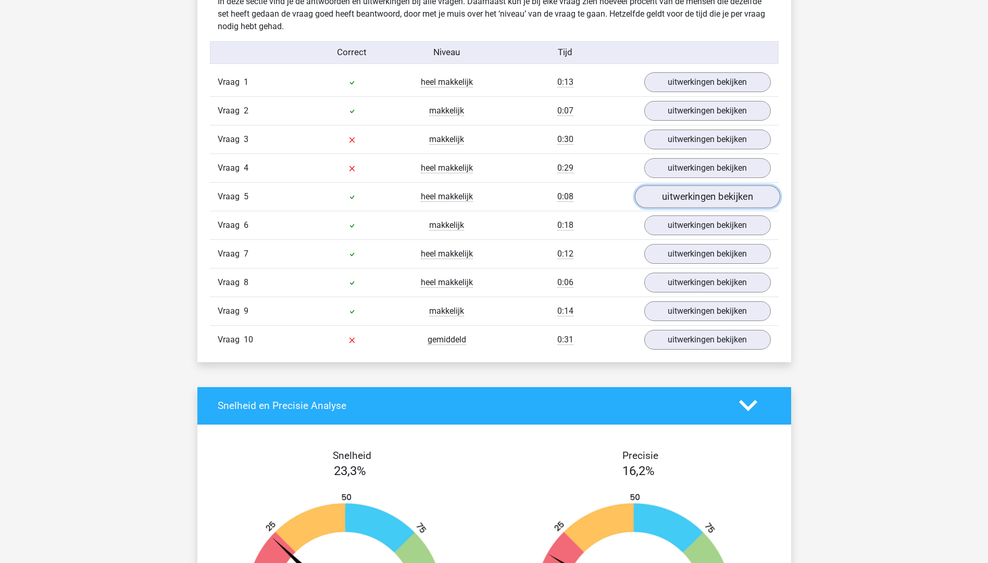
click at [675, 200] on link "uitwerkingen bekijken" at bounding box center [706, 196] width 145 height 23
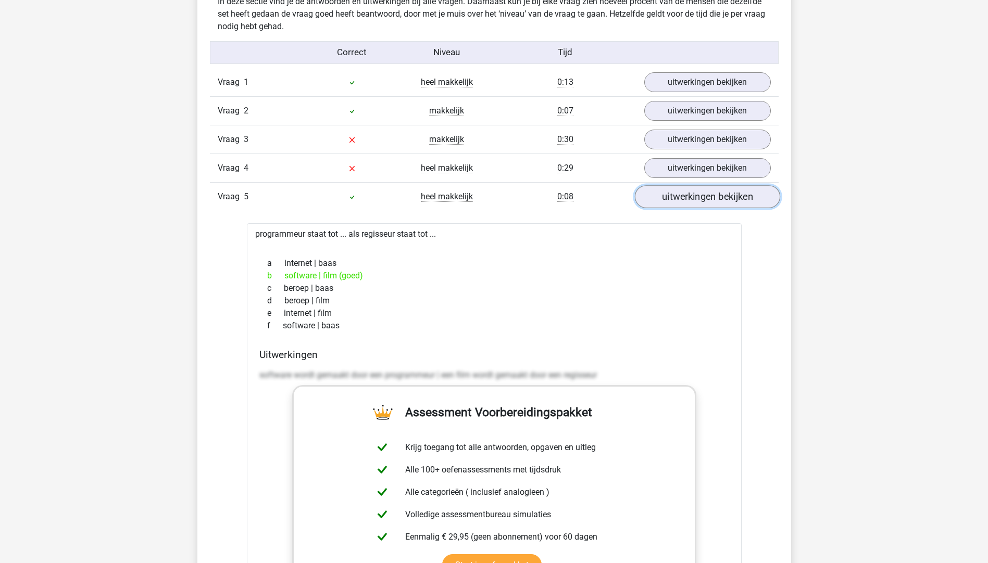
click at [675, 199] on link "uitwerkingen bekijken" at bounding box center [706, 196] width 145 height 23
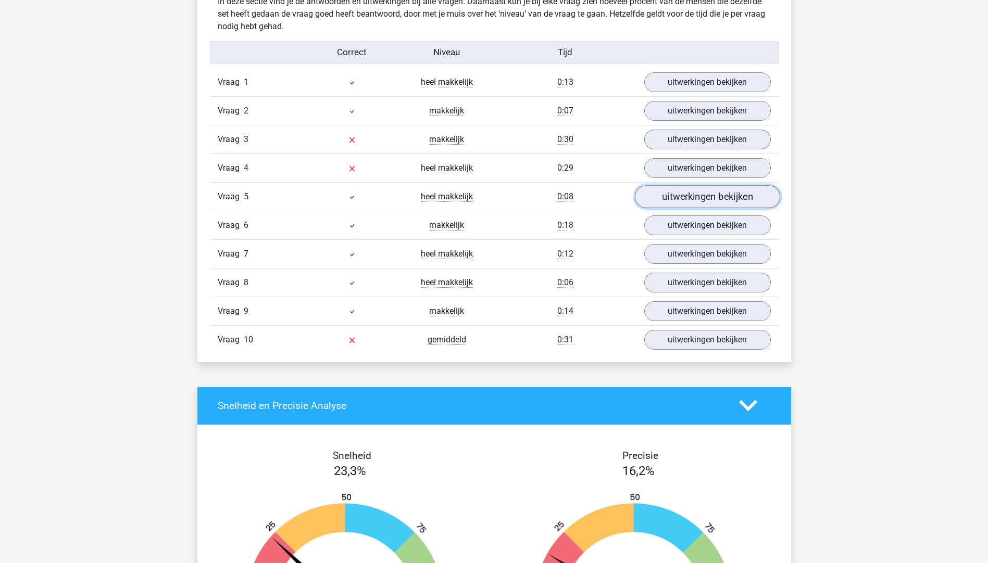
click at [676, 208] on link "uitwerkingen bekijken" at bounding box center [706, 196] width 145 height 23
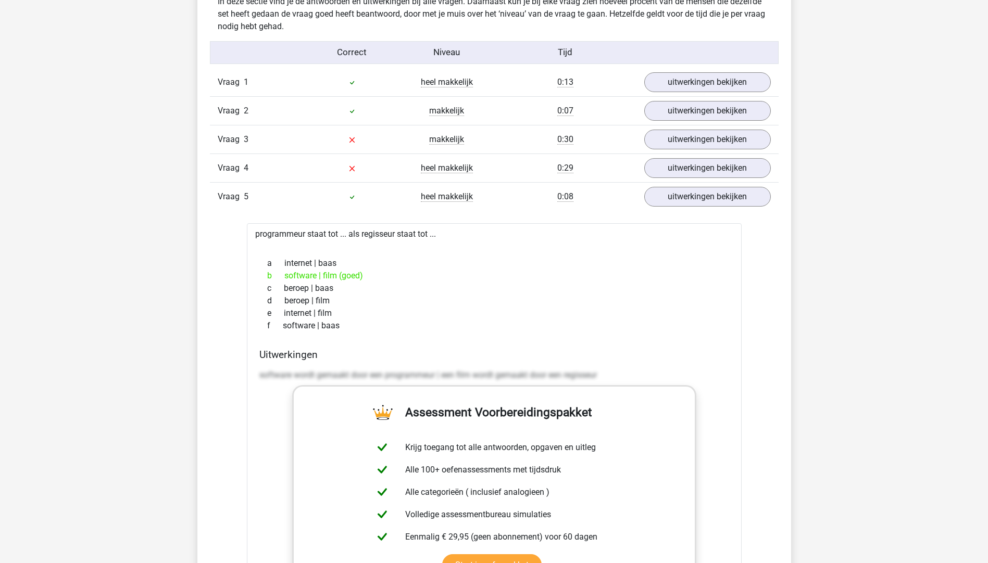
click at [676, 211] on div "Vraag 1 heel makkelijk 0:13 uitwerkingen bekijken verlengen staat tot ... als g…" at bounding box center [494, 474] width 553 height 813
click at [672, 206] on link "uitwerkingen bekijken" at bounding box center [706, 196] width 145 height 23
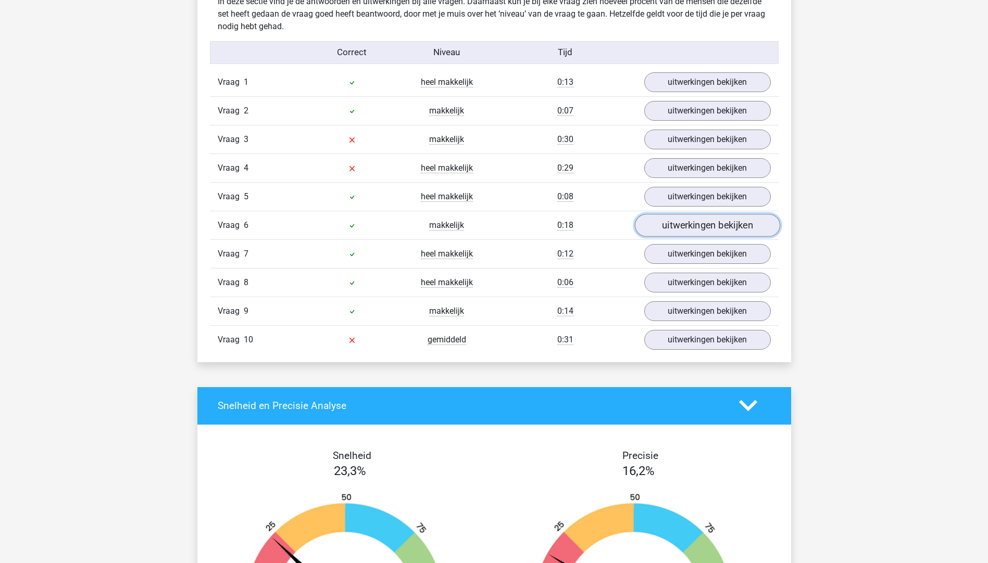
click at [678, 222] on link "uitwerkingen bekijken" at bounding box center [706, 225] width 145 height 23
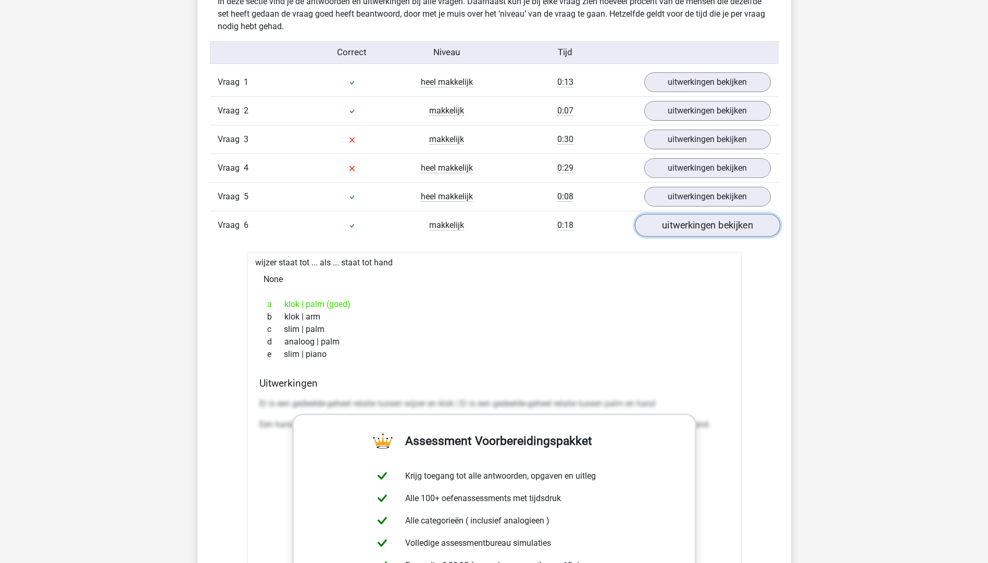
click at [678, 224] on link "uitwerkingen bekijken" at bounding box center [706, 225] width 145 height 23
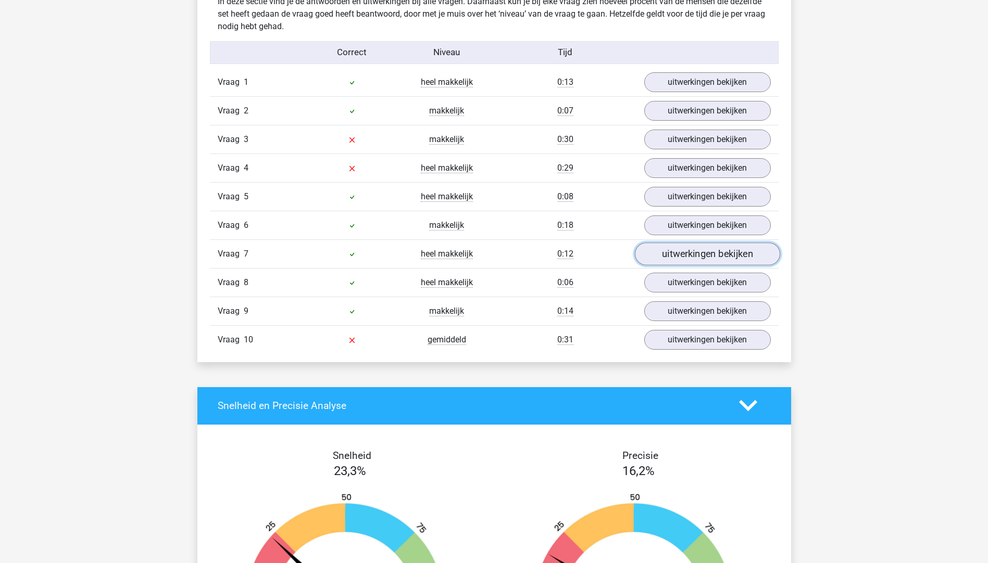
click at [666, 252] on link "uitwerkingen bekijken" at bounding box center [706, 254] width 145 height 23
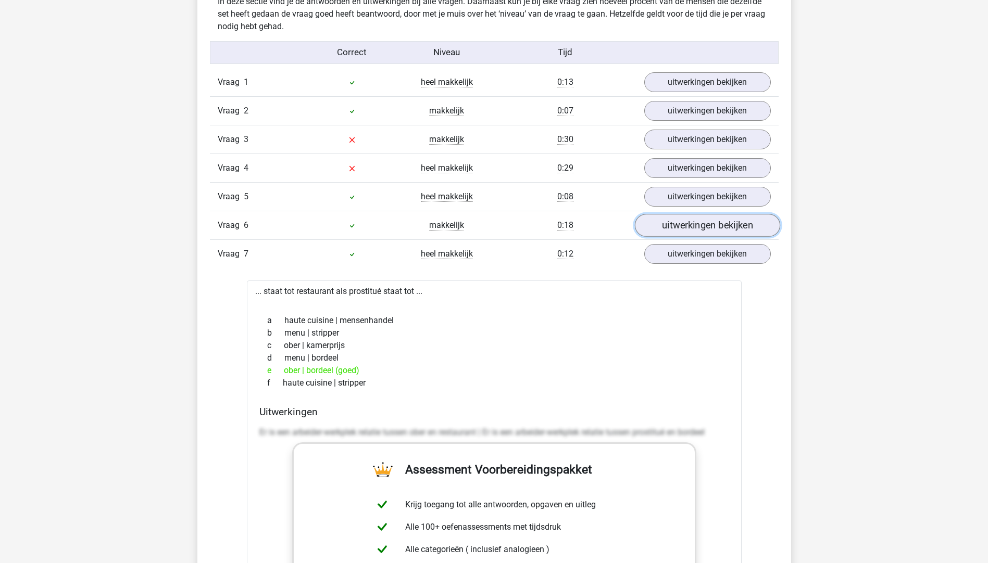
click at [658, 230] on link "uitwerkingen bekijken" at bounding box center [706, 225] width 145 height 23
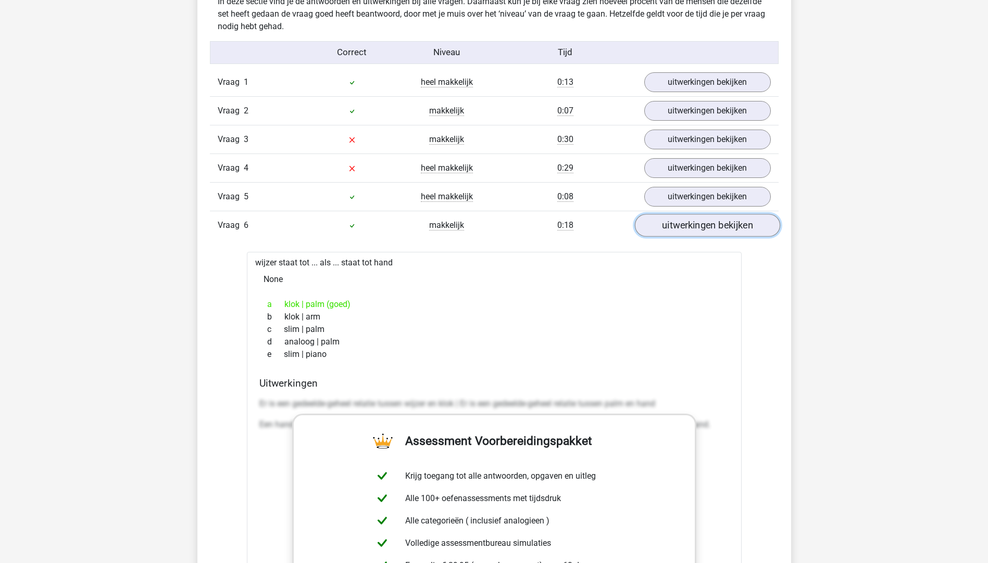
click at [658, 230] on link "uitwerkingen bekijken" at bounding box center [706, 225] width 145 height 23
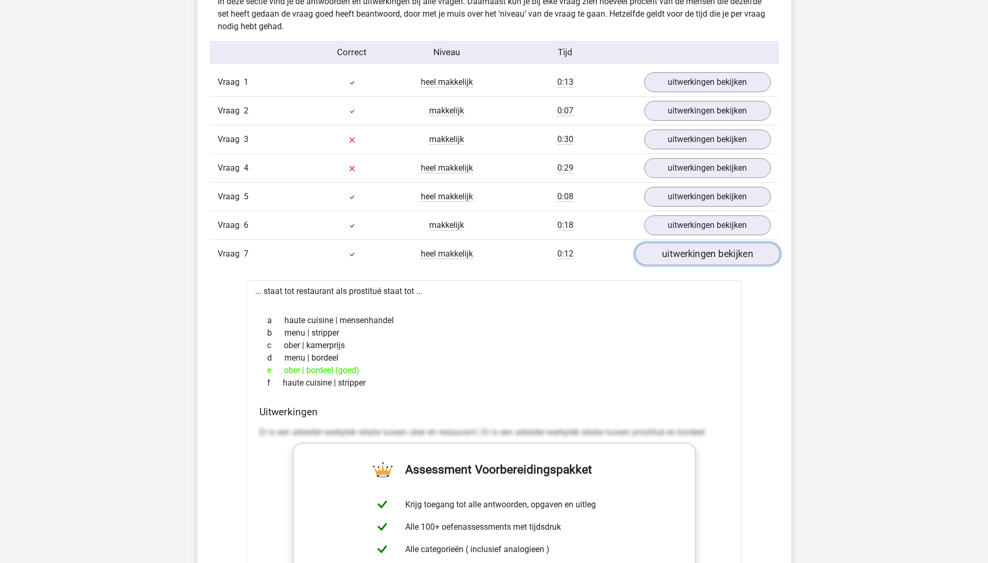
click at [668, 254] on link "uitwerkingen bekijken" at bounding box center [706, 254] width 145 height 23
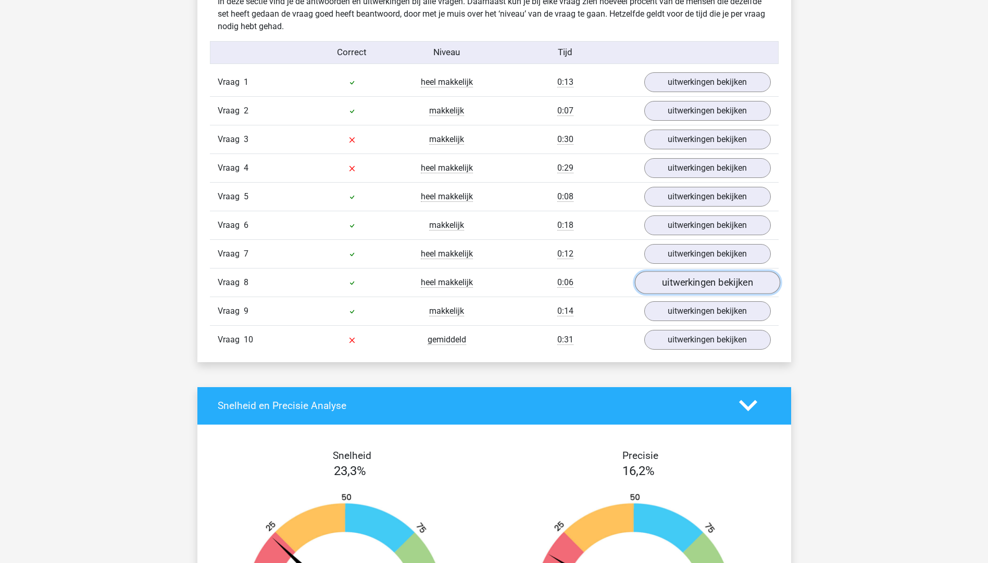
click at [669, 274] on link "uitwerkingen bekijken" at bounding box center [706, 282] width 145 height 23
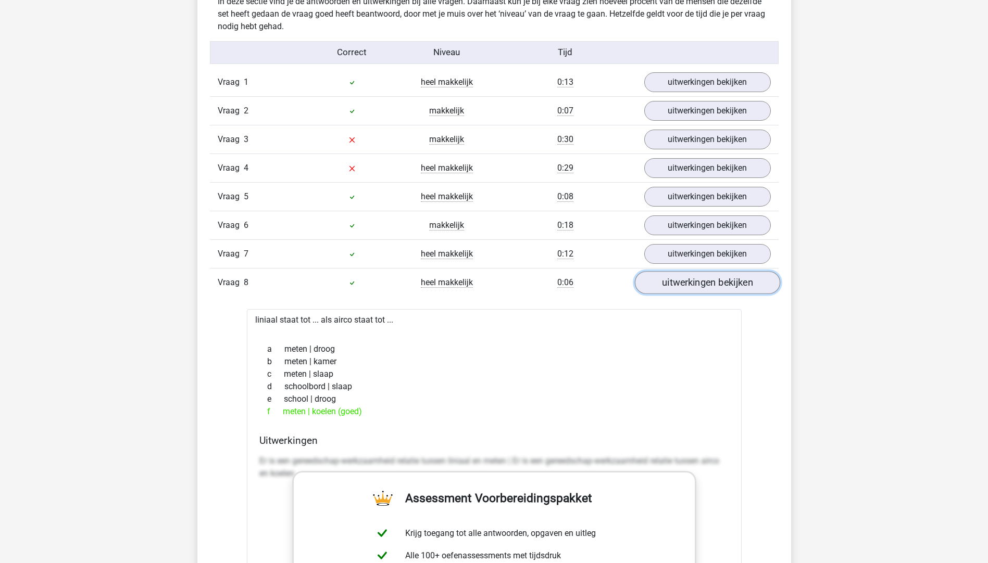
click at [669, 274] on link "uitwerkingen bekijken" at bounding box center [706, 282] width 145 height 23
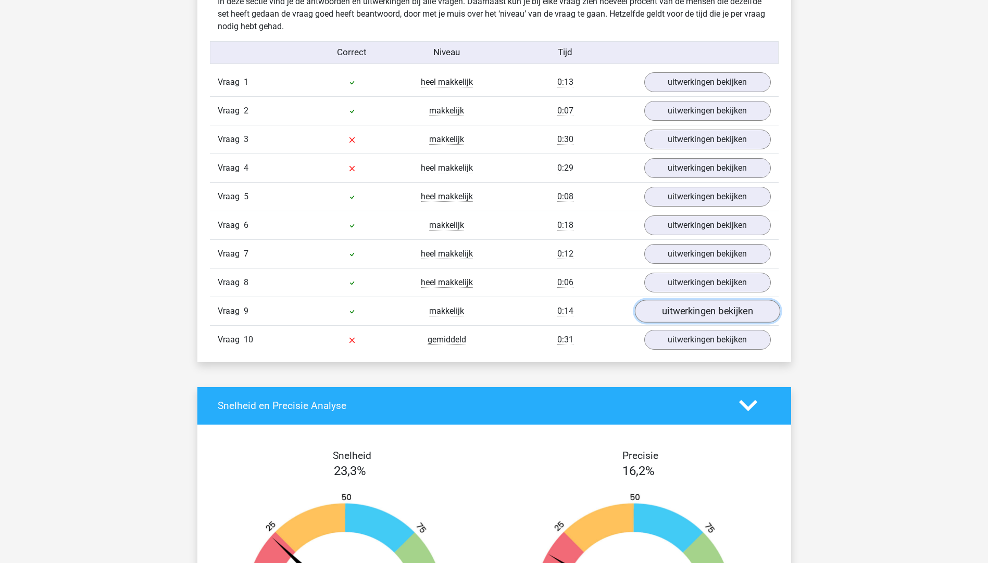
click at [670, 319] on link "uitwerkingen bekijken" at bounding box center [706, 311] width 145 height 23
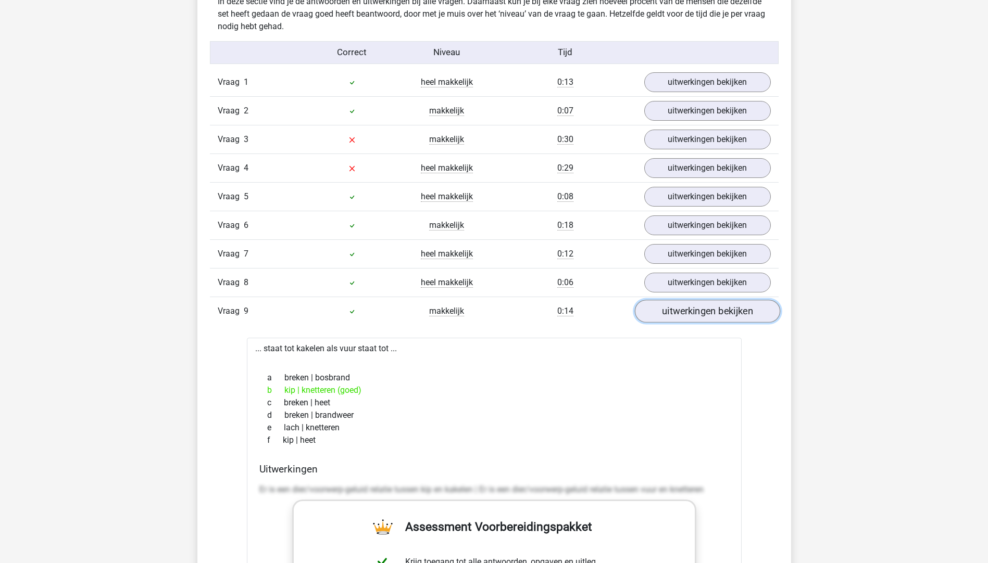
click at [670, 319] on link "uitwerkingen bekijken" at bounding box center [706, 311] width 145 height 23
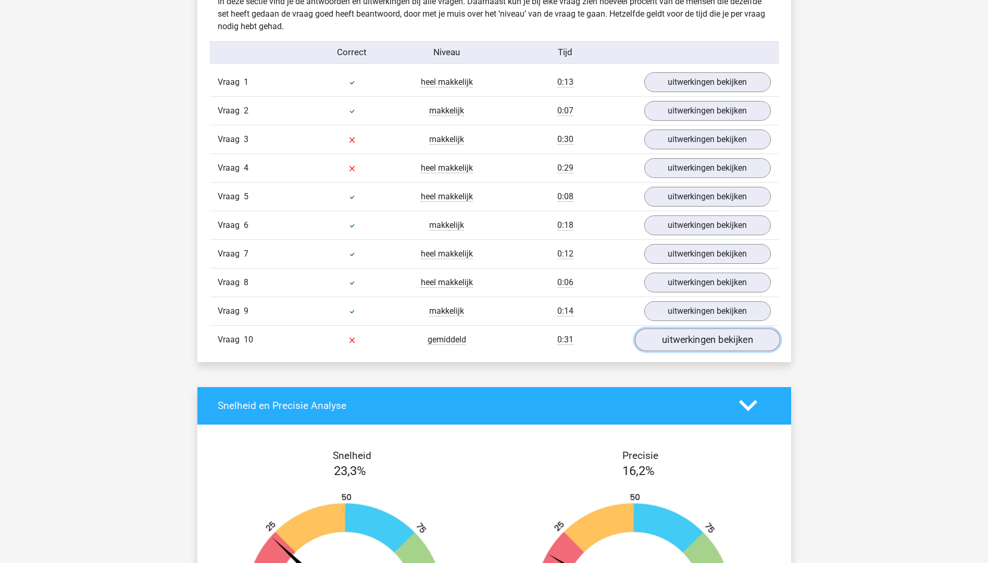
click at [672, 338] on link "uitwerkingen bekijken" at bounding box center [706, 340] width 145 height 23
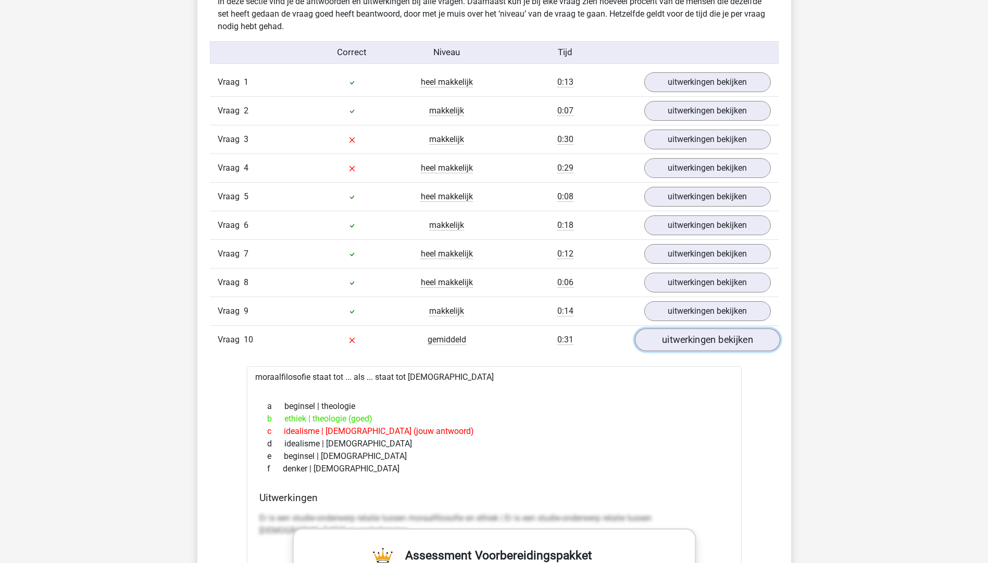
click at [673, 346] on link "uitwerkingen bekijken" at bounding box center [706, 340] width 145 height 23
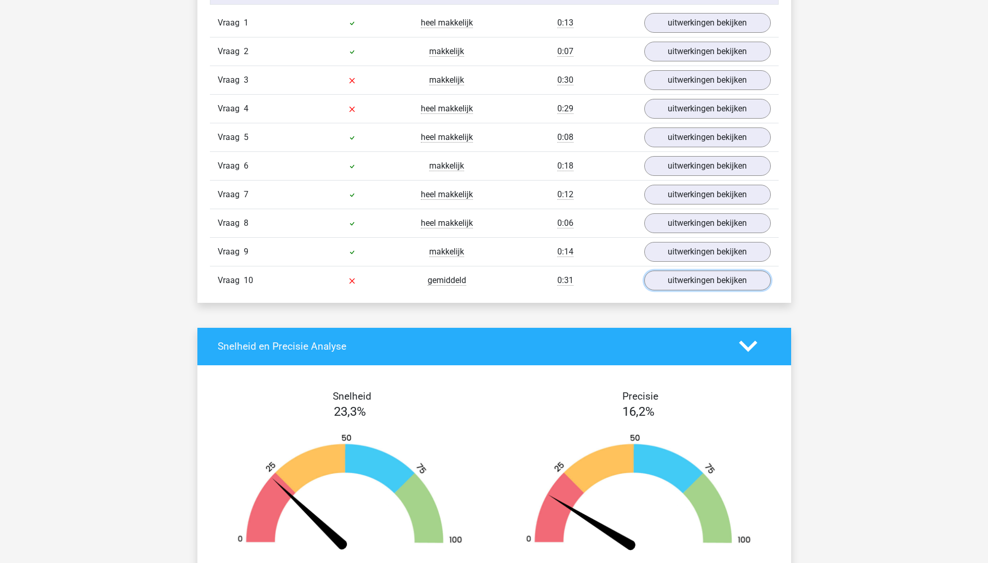
scroll to position [989, 0]
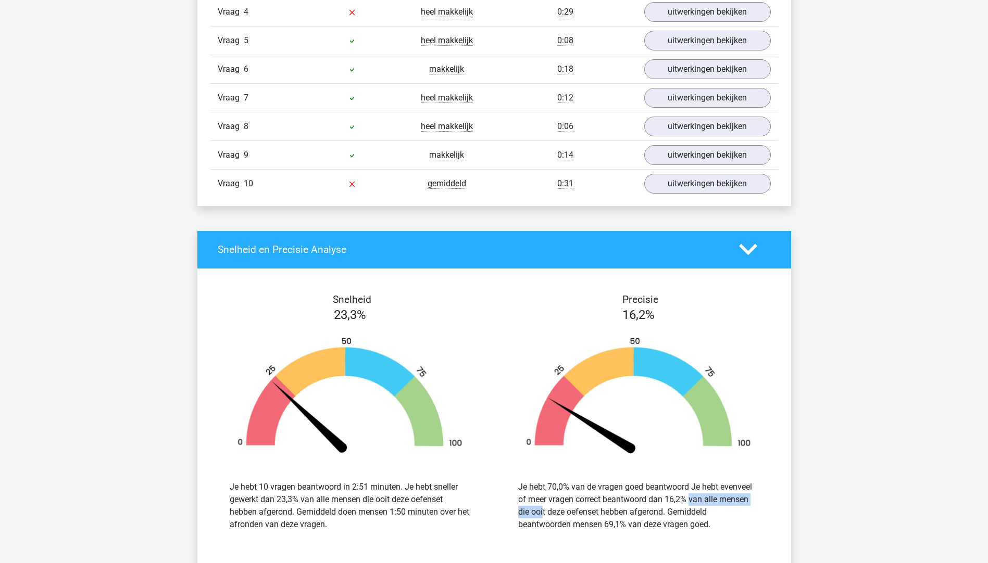
drag, startPoint x: 670, startPoint y: 497, endPoint x: 717, endPoint y: 496, distance: 47.4
click at [717, 496] on div "Je hebt 70,0% van de vragen goed beantwoord Je hebt evenveel of meer vragen cor…" at bounding box center [638, 506] width 241 height 50
drag, startPoint x: 717, startPoint y: 496, endPoint x: 657, endPoint y: 511, distance: 61.9
click at [657, 511] on div "Je hebt 70,0% van de vragen goed beantwoord Je hebt evenveel of meer vragen cor…" at bounding box center [638, 506] width 241 height 50
drag, startPoint x: 657, startPoint y: 511, endPoint x: 623, endPoint y: 523, distance: 35.7
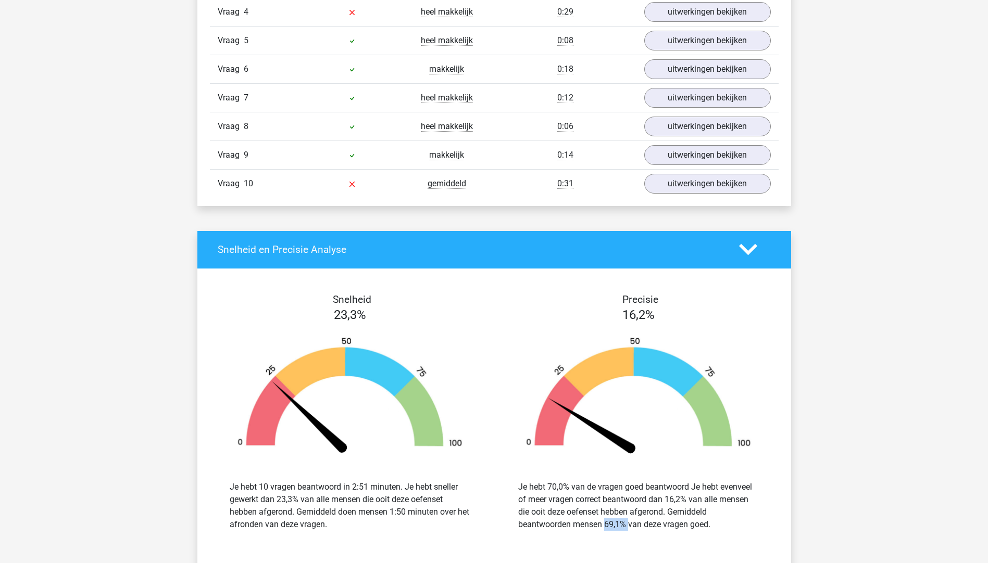
click at [623, 523] on div "Je hebt 70,0% van de vragen goed beantwoord Je hebt evenveel of meer vragen cor…" at bounding box center [638, 506] width 241 height 50
drag, startPoint x: 623, startPoint y: 523, endPoint x: 591, endPoint y: 529, distance: 33.0
click at [591, 529] on div "Je hebt 70,0% van de vragen goed beantwoord Je hebt evenveel of meer vragen cor…" at bounding box center [638, 506] width 241 height 50
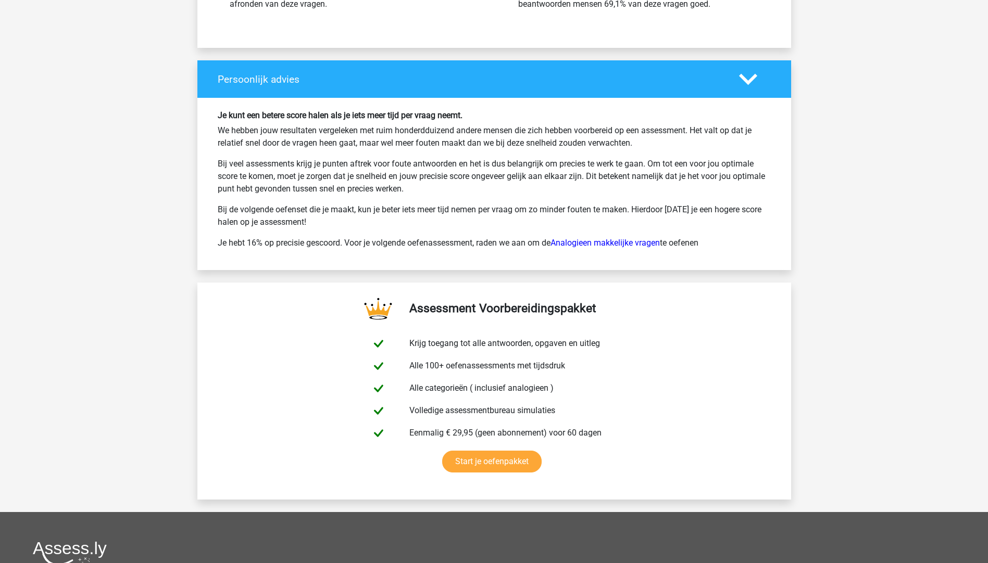
scroll to position [1734, 0]
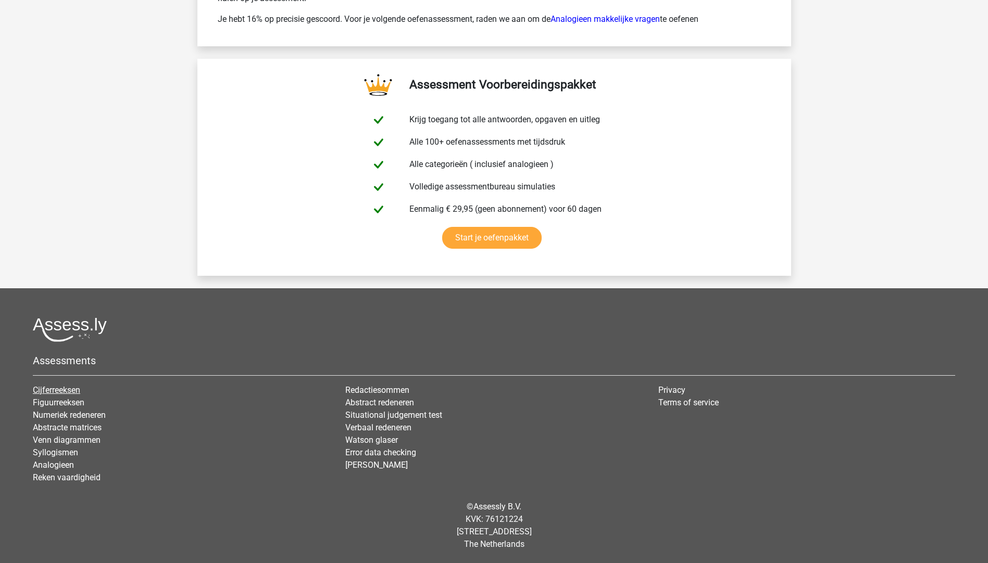
click at [50, 384] on li "Cijferreeksen" at bounding box center [181, 390] width 297 height 12
click at [52, 387] on link "Cijferreeksen" at bounding box center [56, 390] width 47 height 10
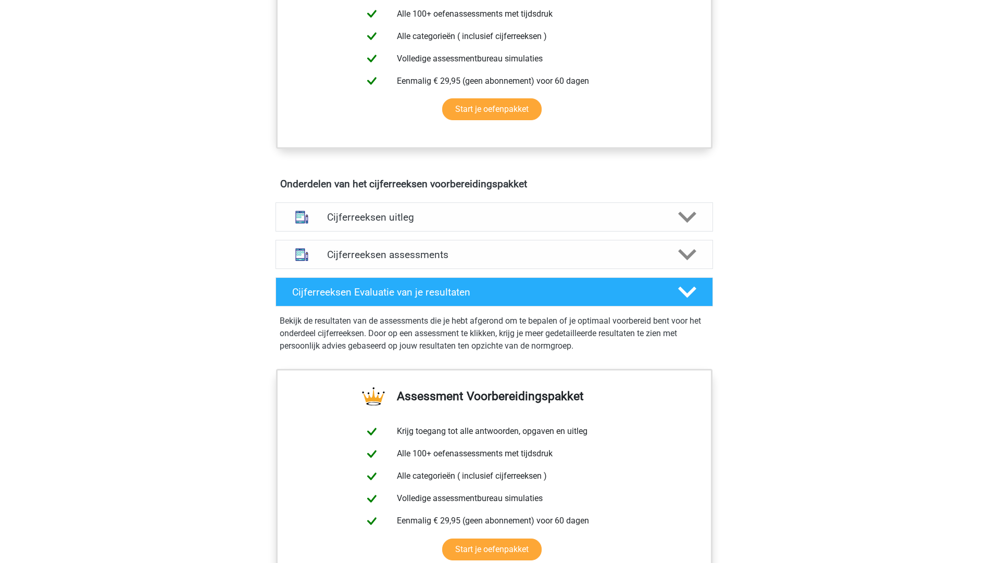
scroll to position [521, 0]
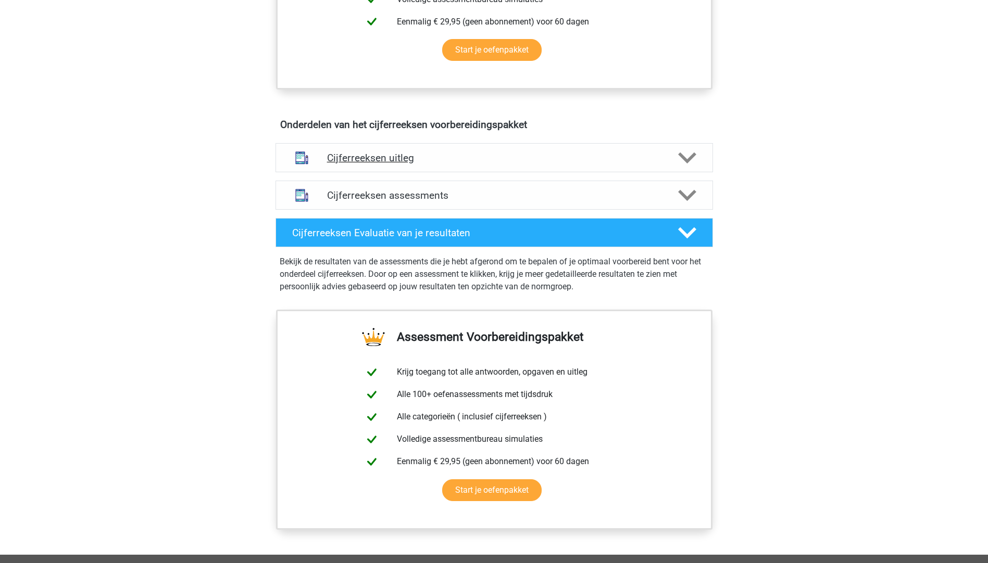
click at [379, 158] on div "Cijferreeksen uitleg" at bounding box center [493, 157] width 437 height 29
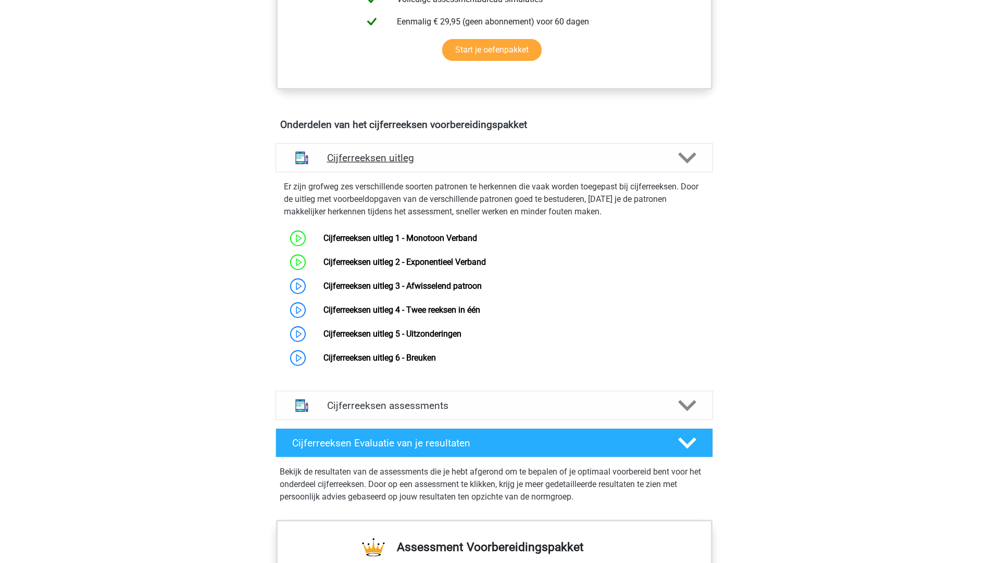
click at [372, 164] on h4 "Cijferreeksen uitleg" at bounding box center [494, 158] width 334 height 12
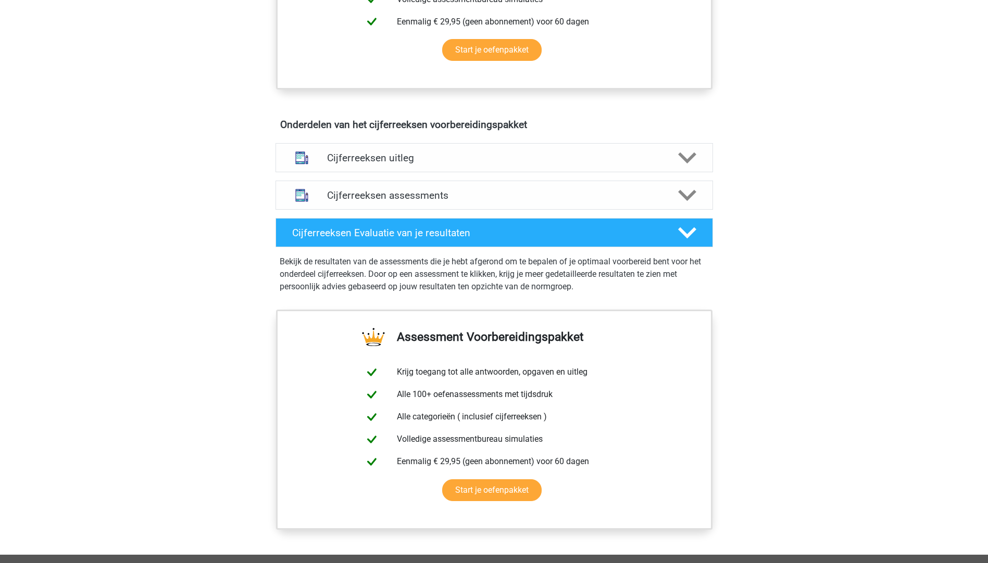
click at [369, 190] on div "Cijferreeksen assessments We raden je aan om minimaal 3 oefensets te doen met t…" at bounding box center [494, 194] width 478 height 37
click at [377, 201] on h4 "Cijferreeksen assessments" at bounding box center [494, 196] width 334 height 12
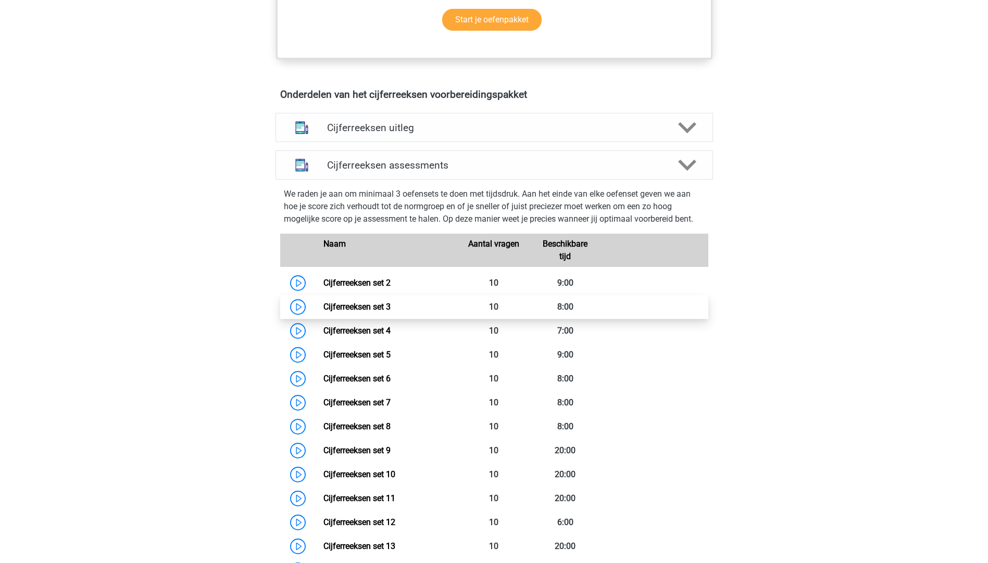
scroll to position [573, 0]
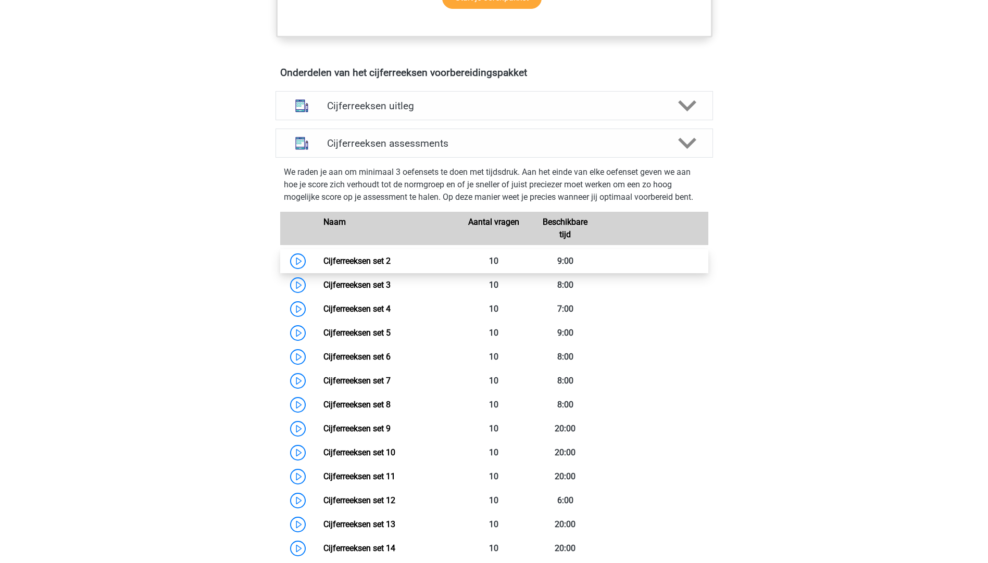
click at [323, 266] on link "Cijferreeksen set 2" at bounding box center [356, 261] width 67 height 10
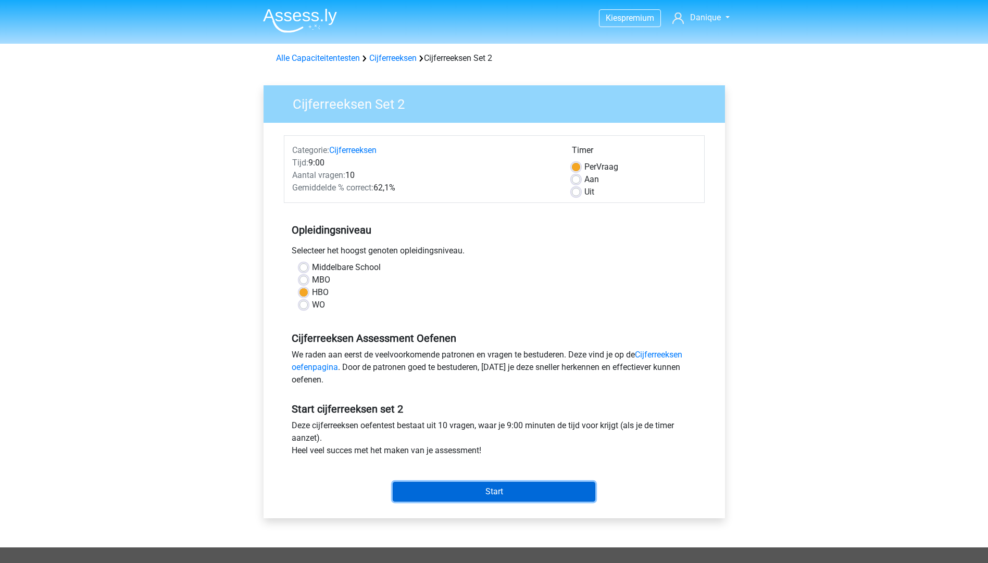
click at [497, 496] on input "Start" at bounding box center [494, 492] width 203 height 20
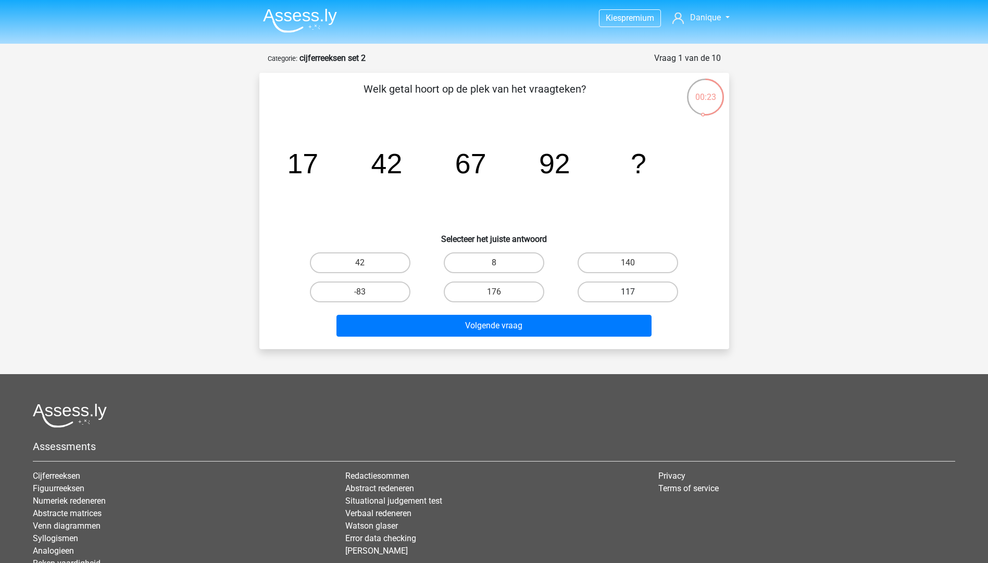
click at [611, 287] on label "117" at bounding box center [627, 292] width 100 height 21
click at [628, 292] on input "117" at bounding box center [631, 295] width 7 height 7
radio input "true"
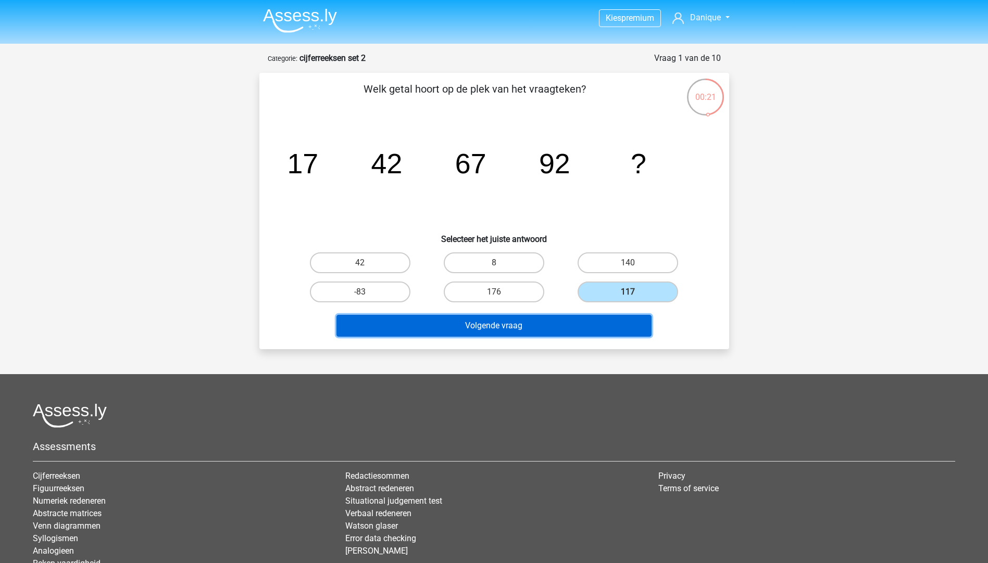
click at [586, 326] on button "Volgende vraag" at bounding box center [493, 326] width 315 height 22
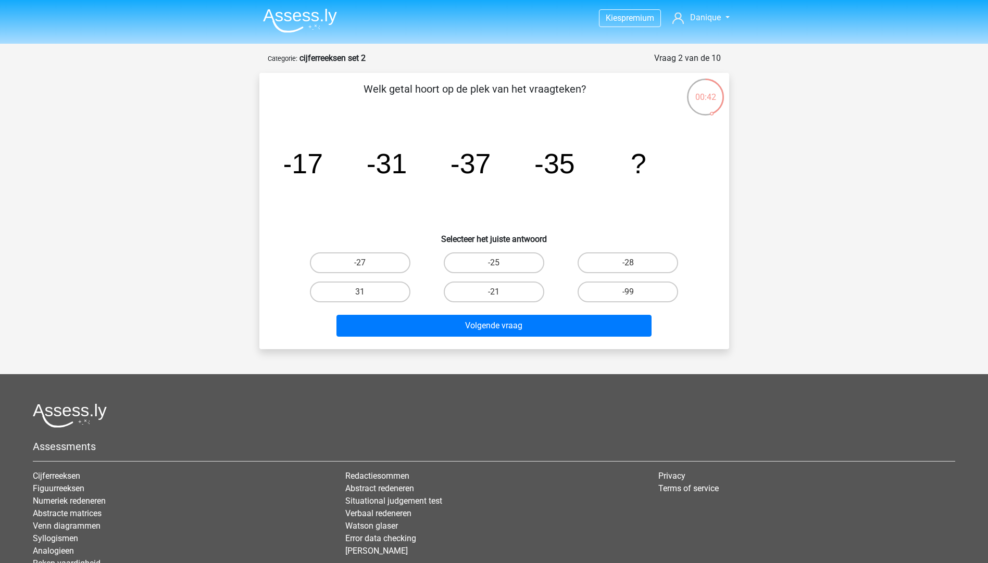
drag, startPoint x: 388, startPoint y: 286, endPoint x: 414, endPoint y: 294, distance: 26.7
click at [389, 287] on label "31" at bounding box center [360, 292] width 100 height 21
click at [367, 292] on input "31" at bounding box center [363, 295] width 7 height 7
radio input "true"
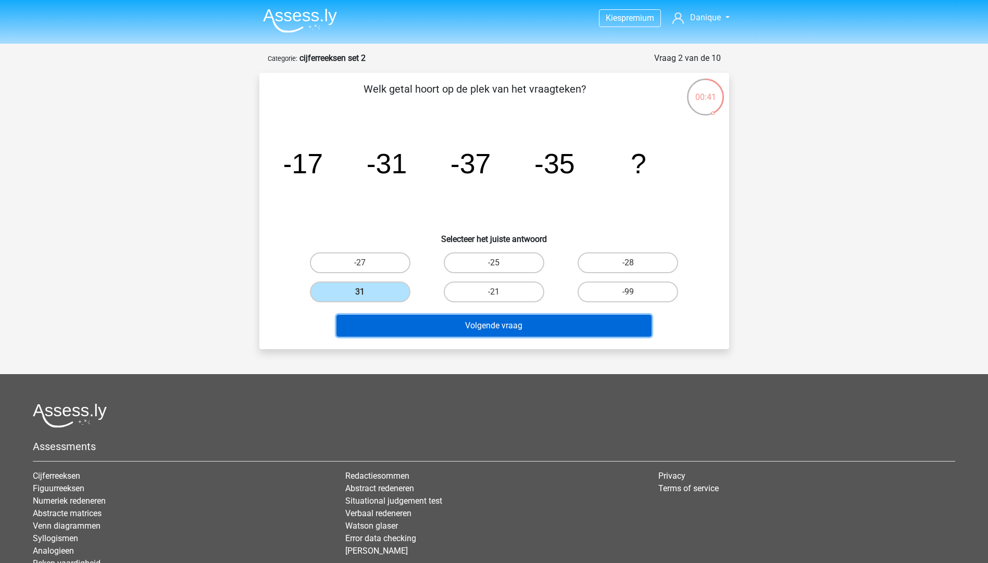
click at [479, 330] on button "Volgende vraag" at bounding box center [493, 326] width 315 height 22
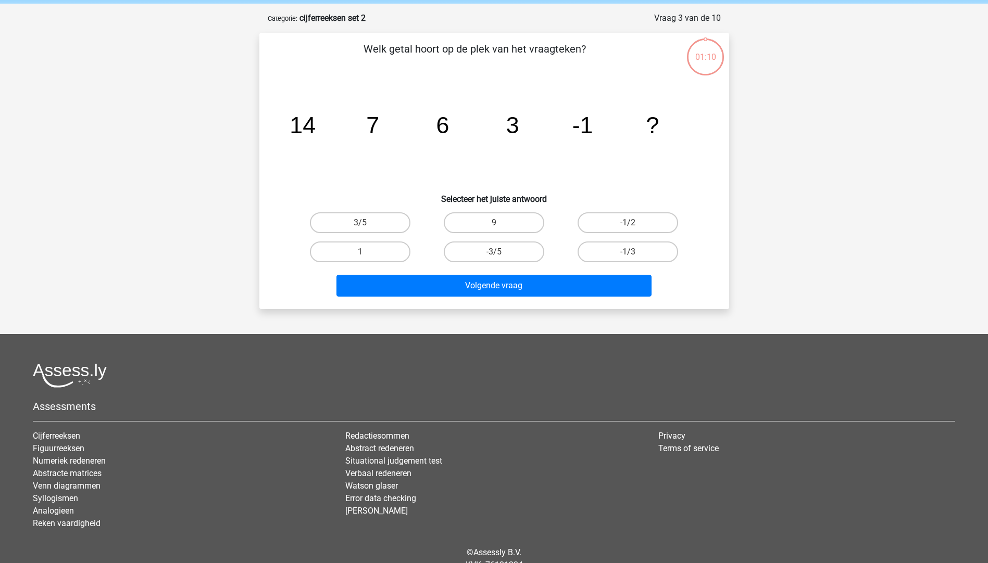
scroll to position [52, 0]
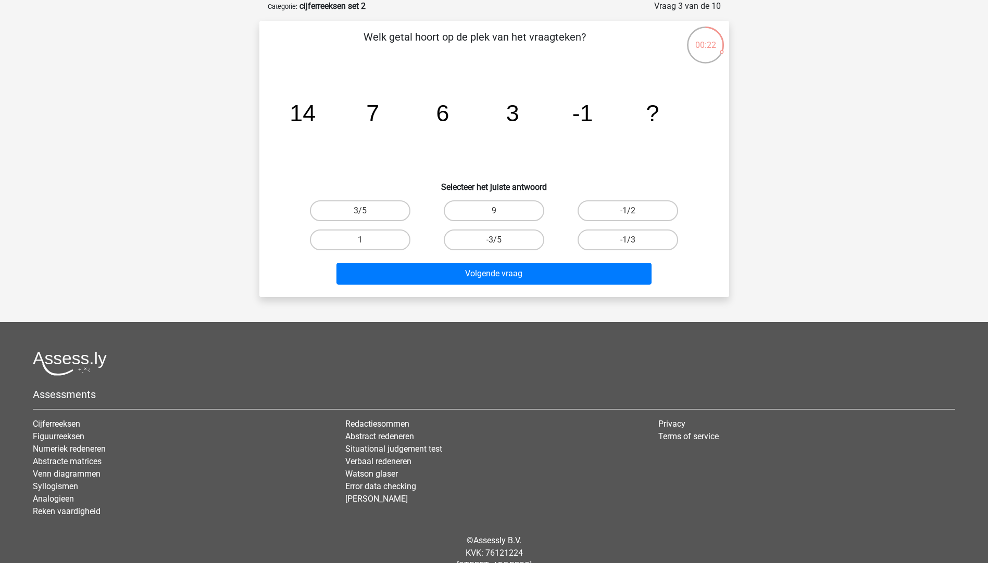
click at [612, 228] on div "-1/3" at bounding box center [628, 239] width 134 height 29
click at [613, 239] on label "-1/3" at bounding box center [627, 240] width 100 height 21
click at [628, 240] on input "-1/3" at bounding box center [631, 243] width 7 height 7
radio input "true"
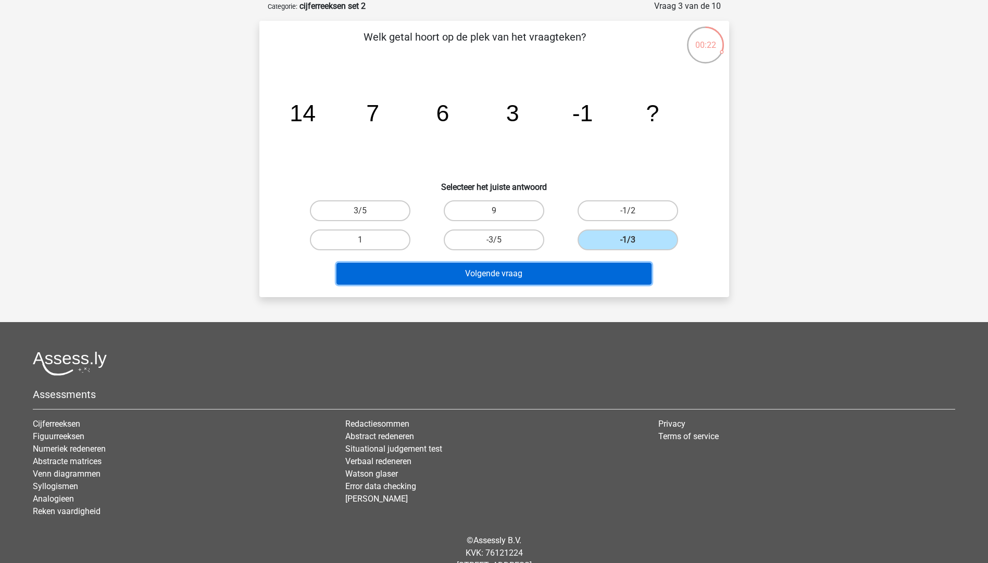
click at [567, 267] on button "Volgende vraag" at bounding box center [493, 274] width 315 height 22
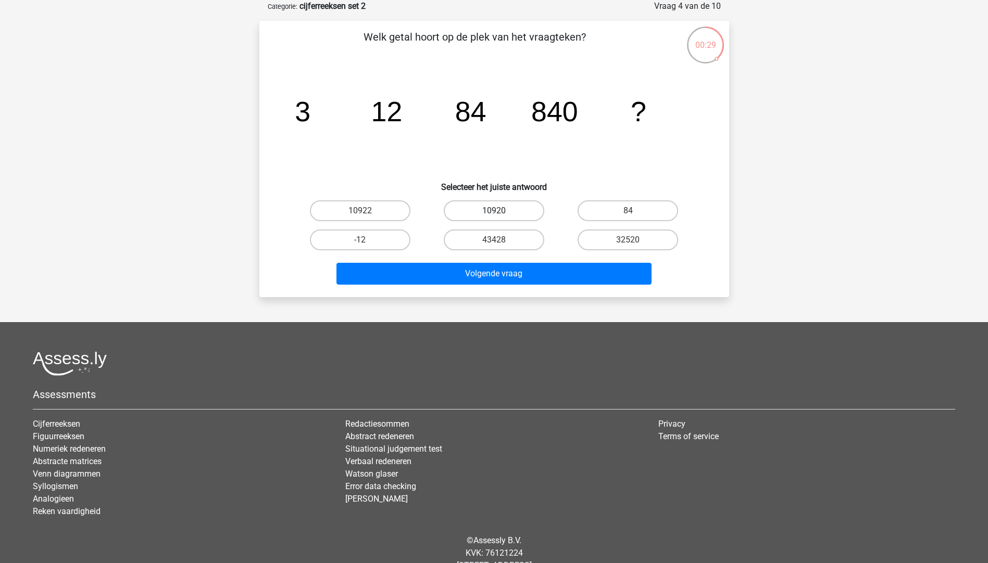
click at [508, 206] on label "10920" at bounding box center [494, 210] width 100 height 21
click at [500, 211] on input "10920" at bounding box center [497, 214] width 7 height 7
radio input "true"
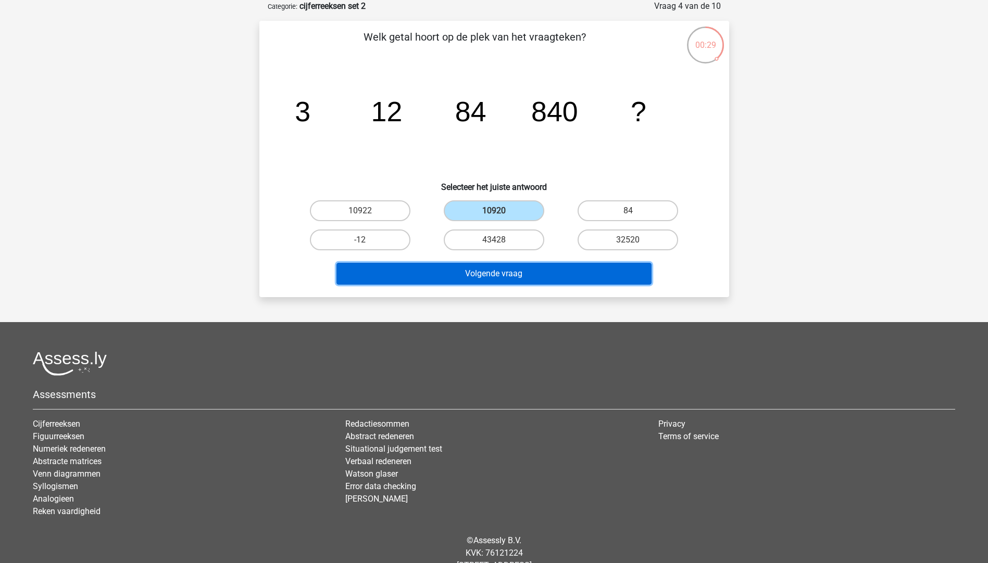
click at [470, 274] on button "Volgende vraag" at bounding box center [493, 274] width 315 height 22
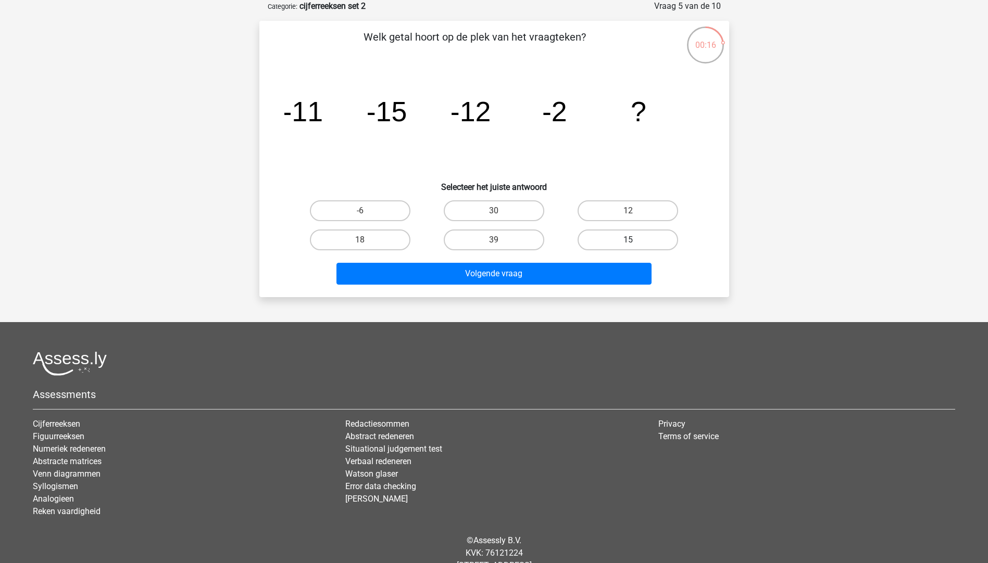
click at [605, 241] on label "15" at bounding box center [627, 240] width 100 height 21
click at [628, 241] on input "15" at bounding box center [631, 243] width 7 height 7
radio input "true"
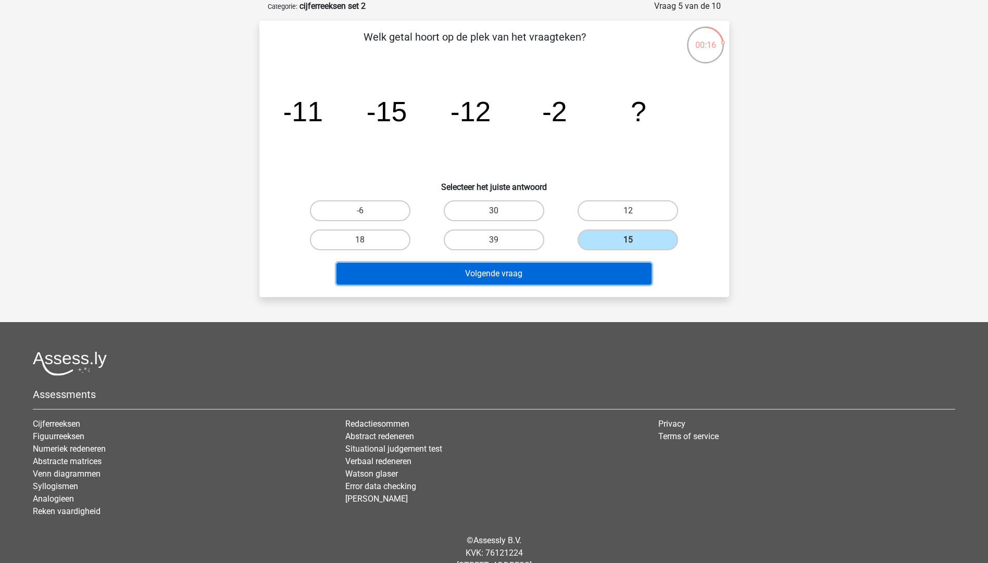
click at [567, 282] on button "Volgende vraag" at bounding box center [493, 274] width 315 height 22
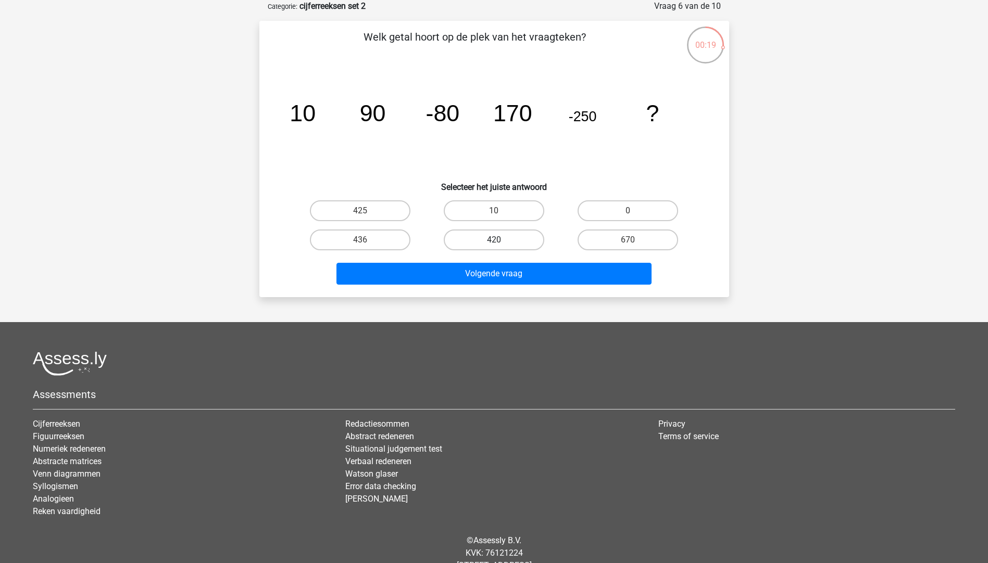
drag, startPoint x: 473, startPoint y: 241, endPoint x: 473, endPoint y: 251, distance: 9.9
click at [473, 242] on label "420" at bounding box center [494, 240] width 100 height 21
click at [494, 242] on input "420" at bounding box center [497, 243] width 7 height 7
radio input "true"
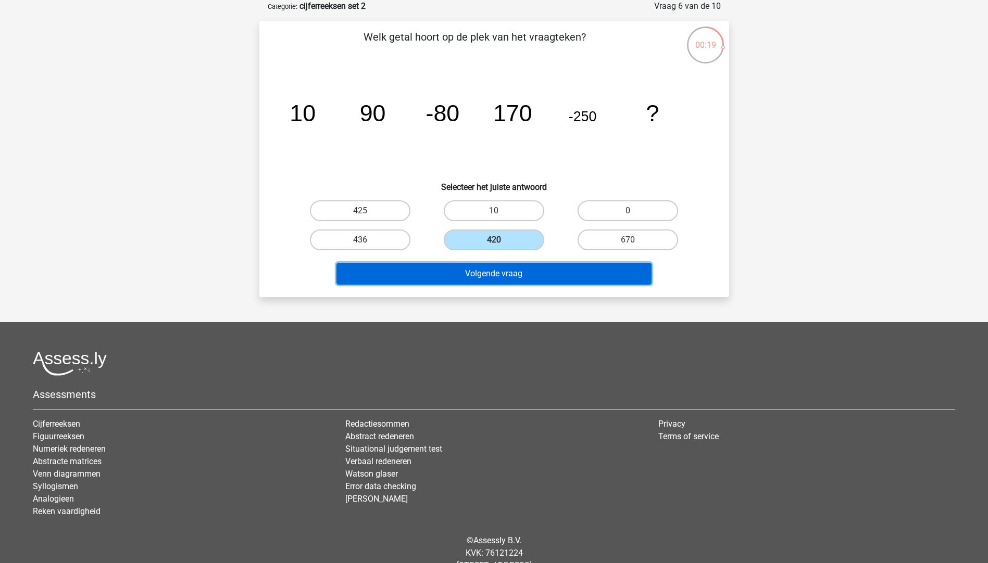
click at [466, 267] on button "Volgende vraag" at bounding box center [493, 274] width 315 height 22
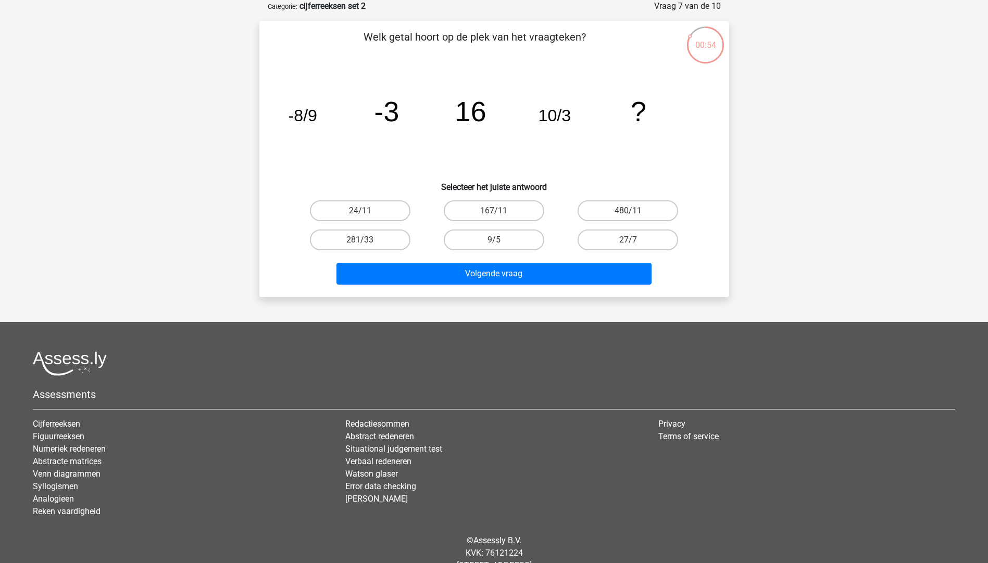
click at [525, 256] on div "Volgende vraag" at bounding box center [494, 272] width 436 height 34
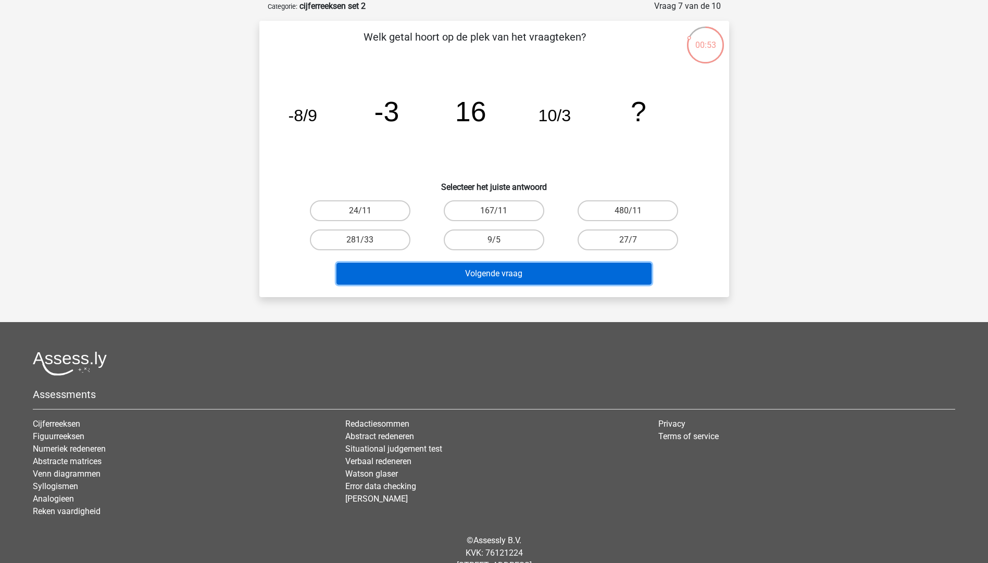
click at [529, 263] on button "Volgende vraag" at bounding box center [493, 274] width 315 height 22
click at [533, 274] on button "Volgende vraag" at bounding box center [493, 274] width 315 height 22
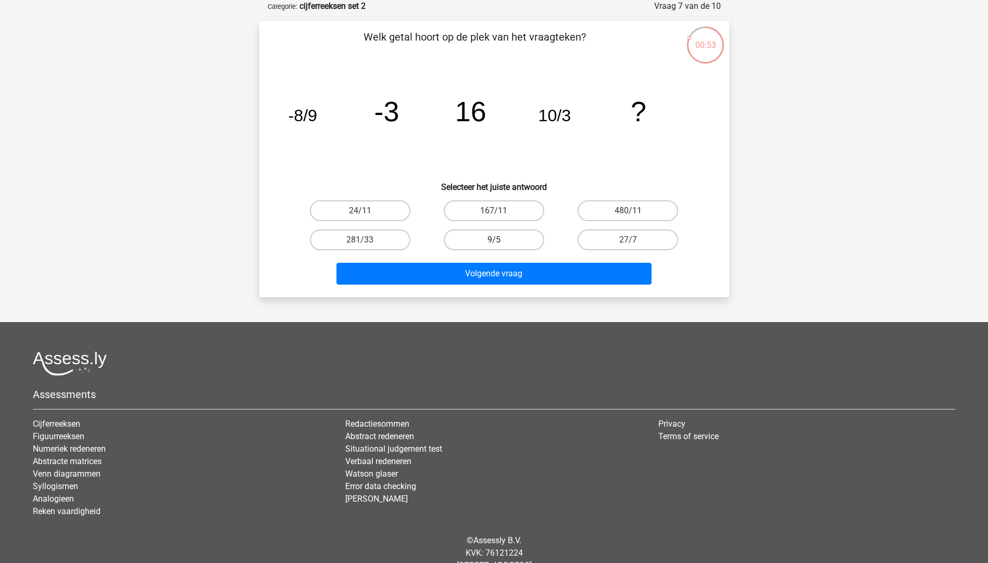
click at [503, 236] on label "9/5" at bounding box center [494, 240] width 100 height 21
click at [500, 240] on input "9/5" at bounding box center [497, 243] width 7 height 7
radio input "true"
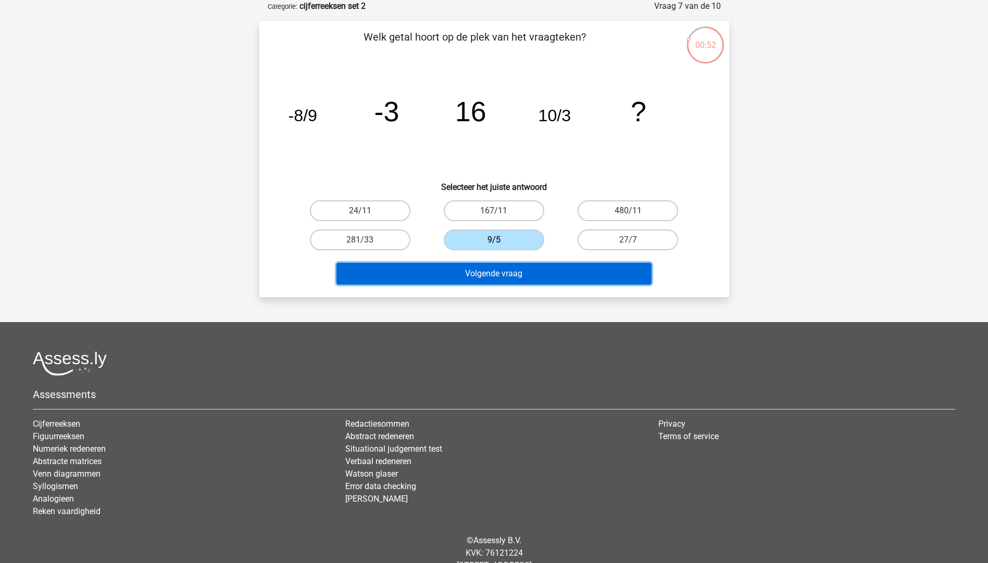
click at [522, 275] on button "Volgende vraag" at bounding box center [493, 274] width 315 height 22
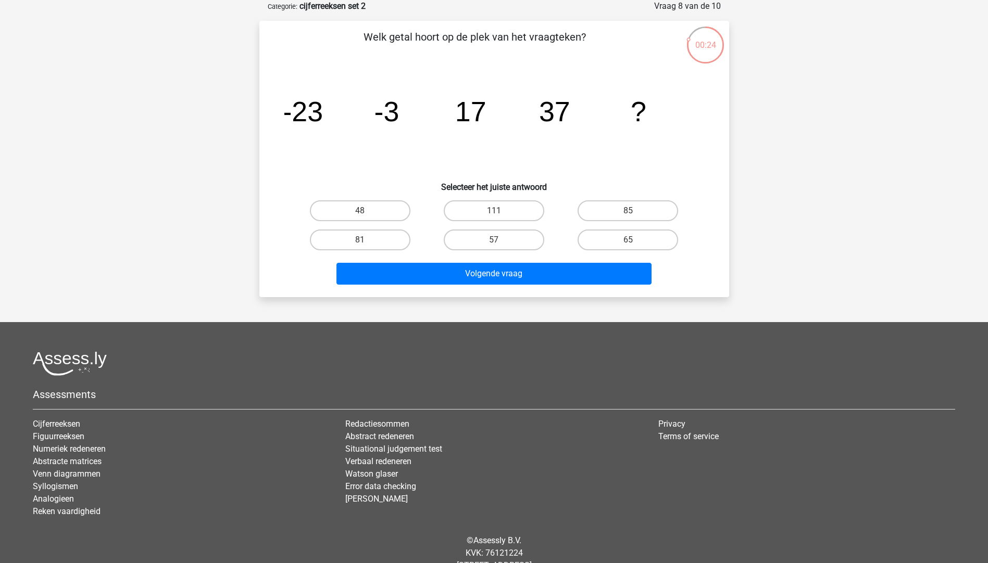
drag, startPoint x: 491, startPoint y: 238, endPoint x: 491, endPoint y: 255, distance: 16.7
click at [491, 242] on label "57" at bounding box center [494, 240] width 100 height 21
click at [494, 242] on input "57" at bounding box center [497, 243] width 7 height 7
radio input "true"
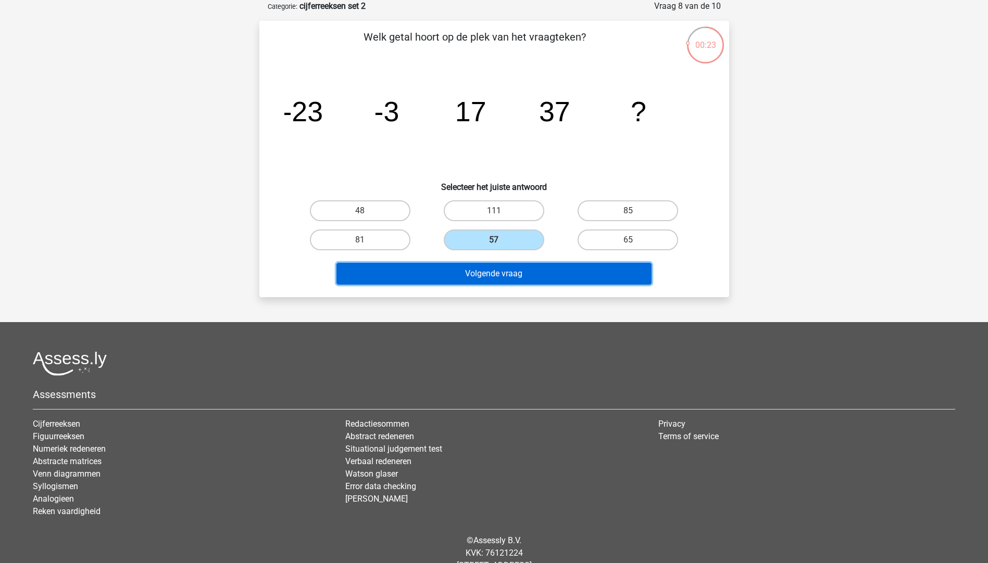
click at [493, 267] on button "Volgende vraag" at bounding box center [493, 274] width 315 height 22
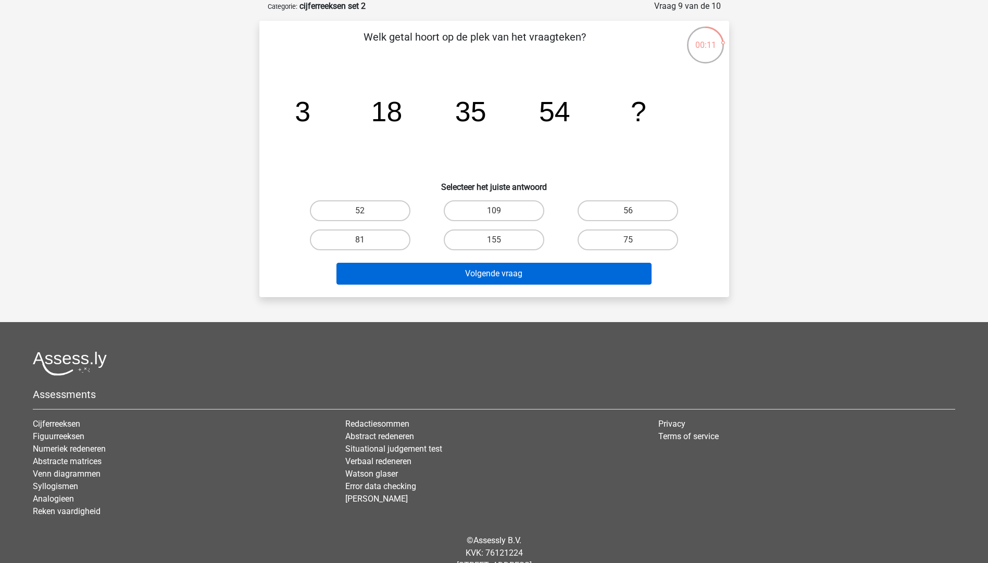
drag, startPoint x: 629, startPoint y: 239, endPoint x: 566, endPoint y: 268, distance: 69.4
click at [628, 239] on div "75" at bounding box center [627, 240] width 125 height 21
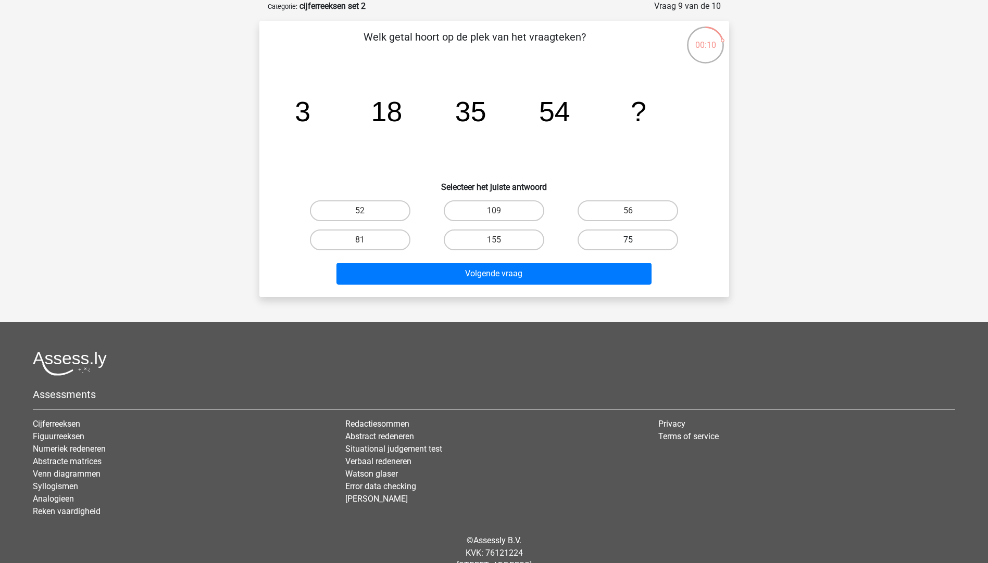
click at [607, 233] on label "75" at bounding box center [627, 240] width 100 height 21
click at [628, 240] on input "75" at bounding box center [631, 243] width 7 height 7
radio input "true"
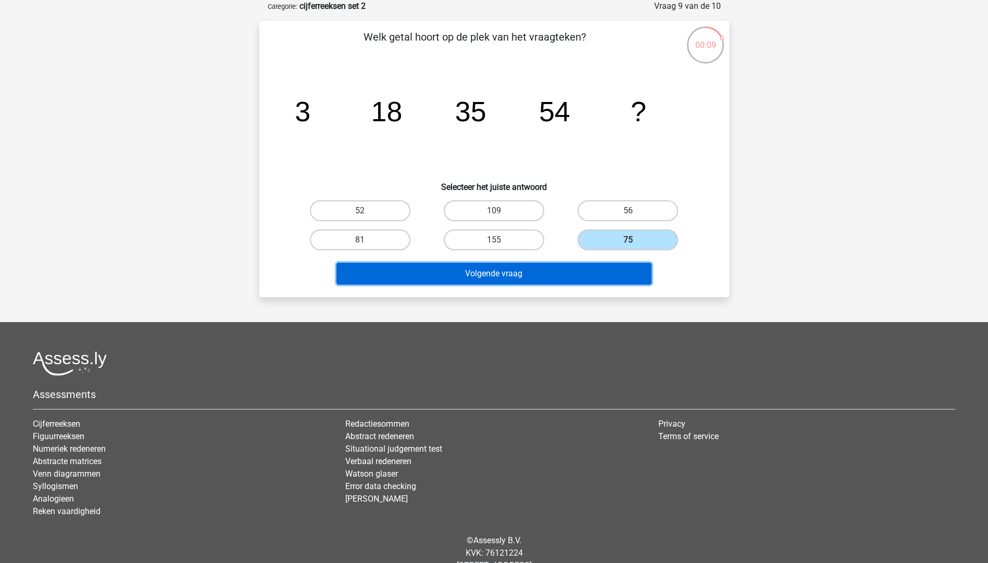
click at [559, 270] on button "Volgende vraag" at bounding box center [493, 274] width 315 height 22
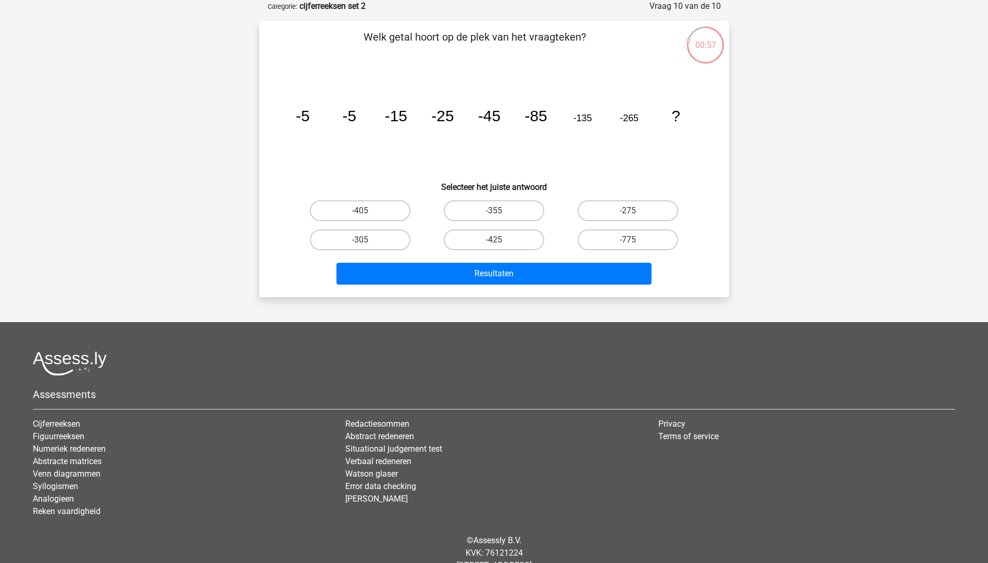
drag, startPoint x: 348, startPoint y: 115, endPoint x: 351, endPoint y: 119, distance: 5.4
click at [351, 119] on tspan "-5" at bounding box center [349, 115] width 14 height 17
click at [389, 116] on tspan "-15" at bounding box center [395, 115] width 22 height 17
drag, startPoint x: 390, startPoint y: 116, endPoint x: 400, endPoint y: 117, distance: 9.4
click at [400, 117] on tspan "-15" at bounding box center [395, 115] width 22 height 17
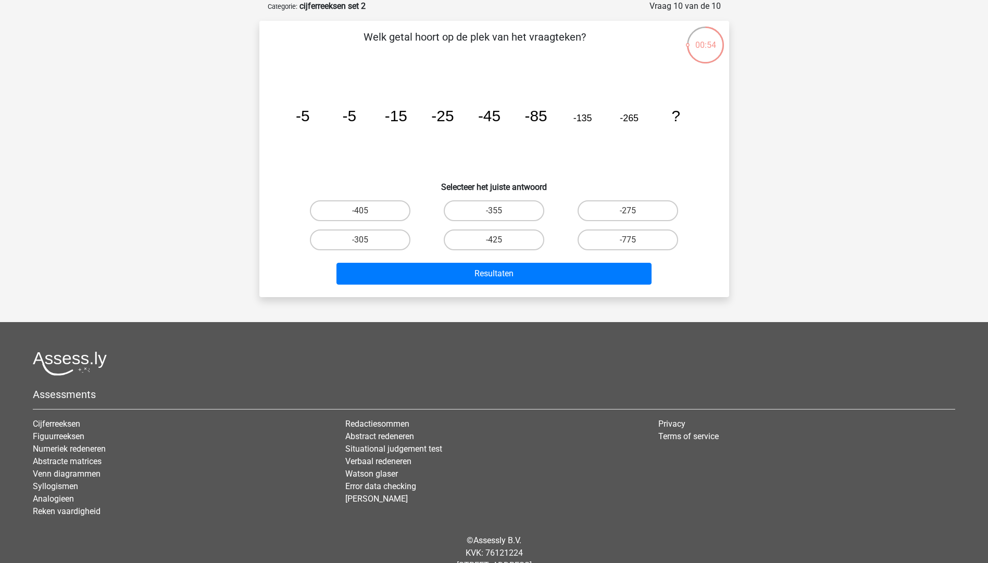
drag, startPoint x: 400, startPoint y: 117, endPoint x: 407, endPoint y: 121, distance: 8.7
click at [407, 121] on icon "image/svg+xml -5 -5 -15 -25 -45 -85 -135 -265 ?" at bounding box center [494, 121] width 420 height 105
click at [523, 242] on label "-425" at bounding box center [494, 240] width 100 height 21
click at [500, 242] on input "-425" at bounding box center [497, 243] width 7 height 7
radio input "true"
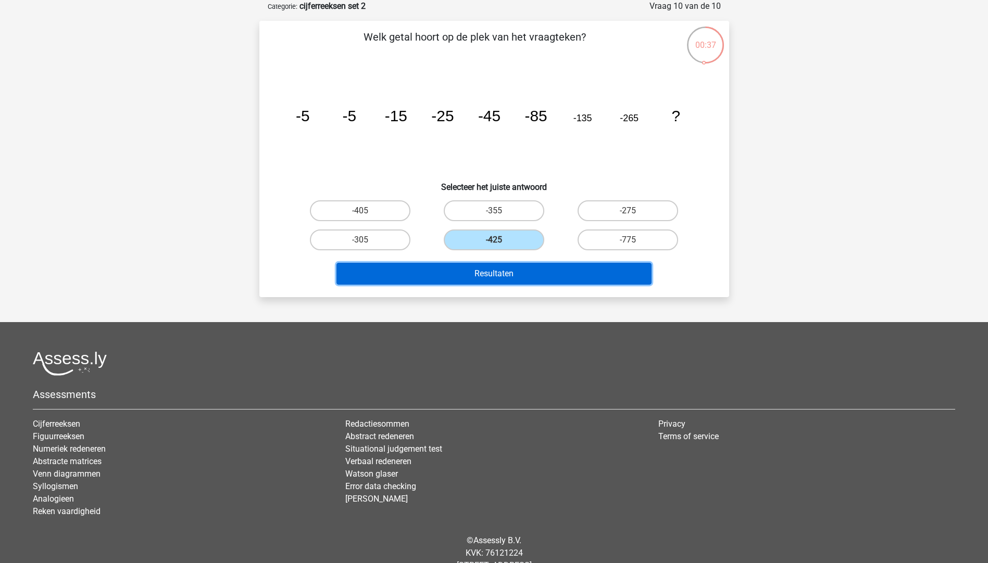
click at [525, 265] on button "Resultaten" at bounding box center [493, 274] width 315 height 22
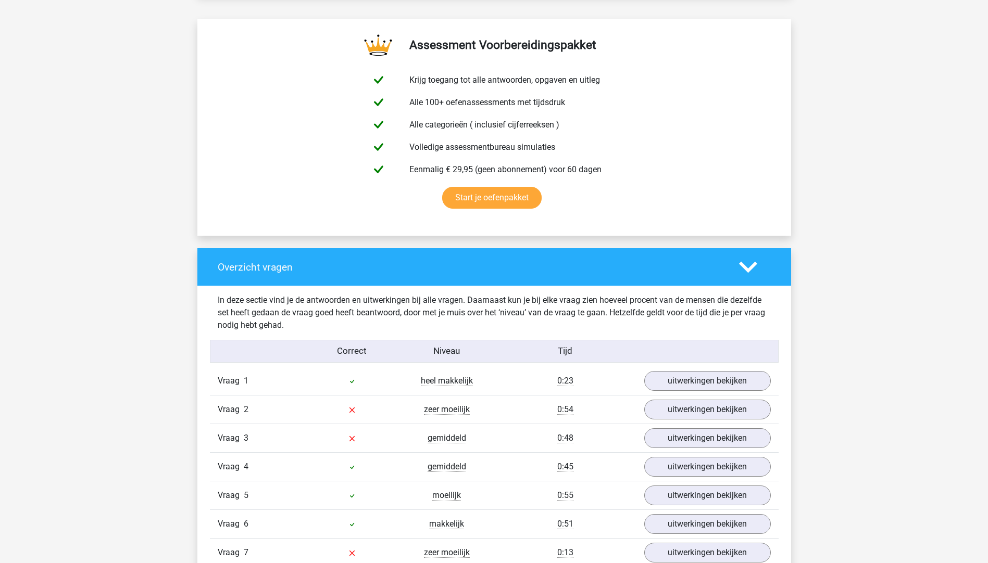
scroll to position [729, 0]
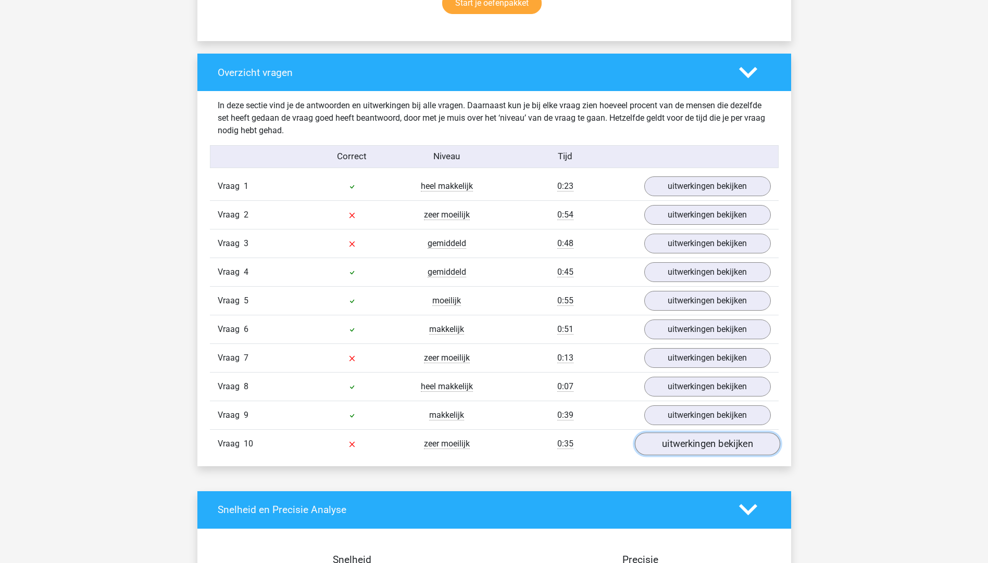
click at [702, 447] on link "uitwerkingen bekijken" at bounding box center [706, 444] width 145 height 23
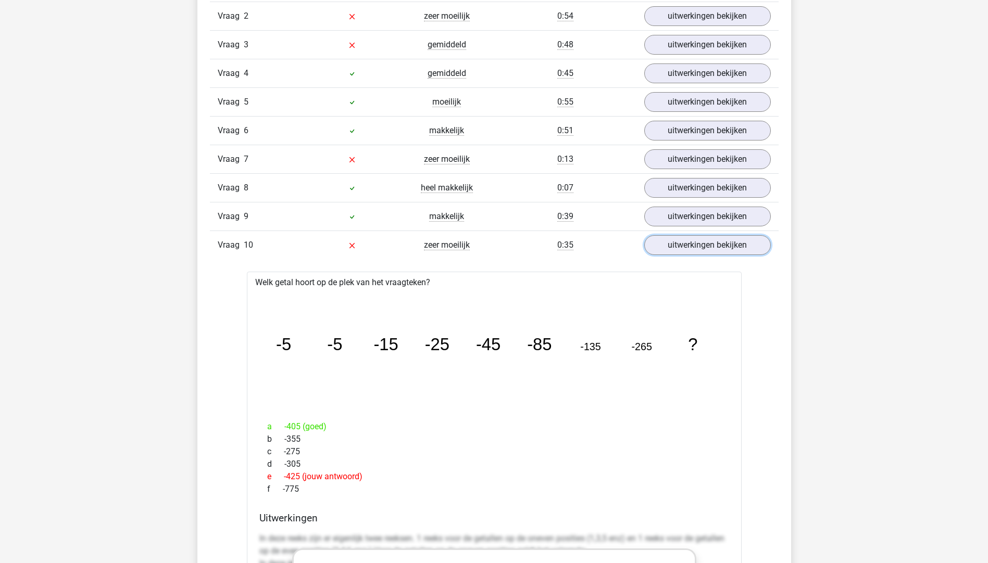
scroll to position [937, 0]
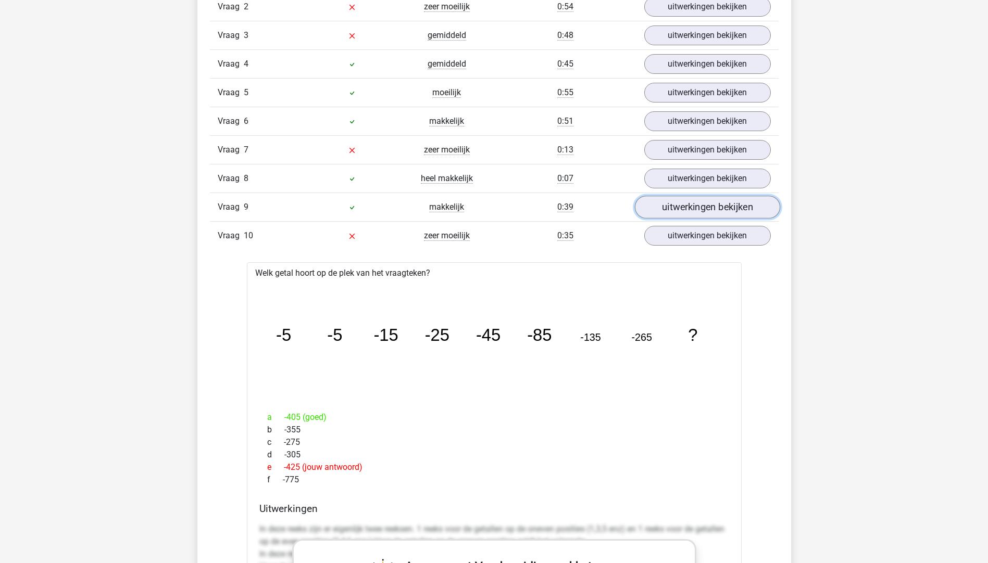
click at [676, 213] on link "uitwerkingen bekijken" at bounding box center [706, 207] width 145 height 23
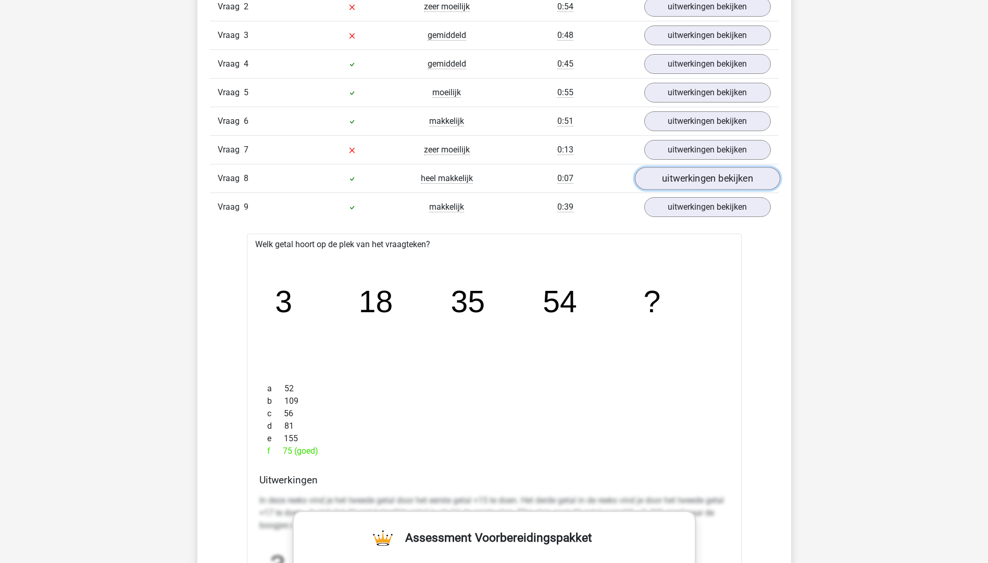
drag, startPoint x: 705, startPoint y: 186, endPoint x: 697, endPoint y: 189, distance: 8.7
click at [706, 186] on link "uitwerkingen bekijken" at bounding box center [706, 178] width 145 height 23
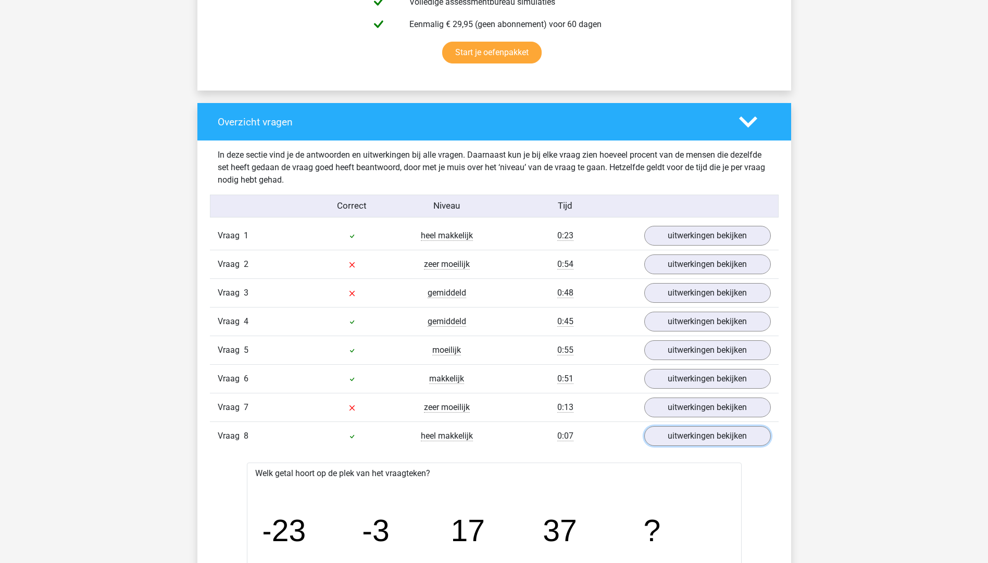
scroll to position [677, 0]
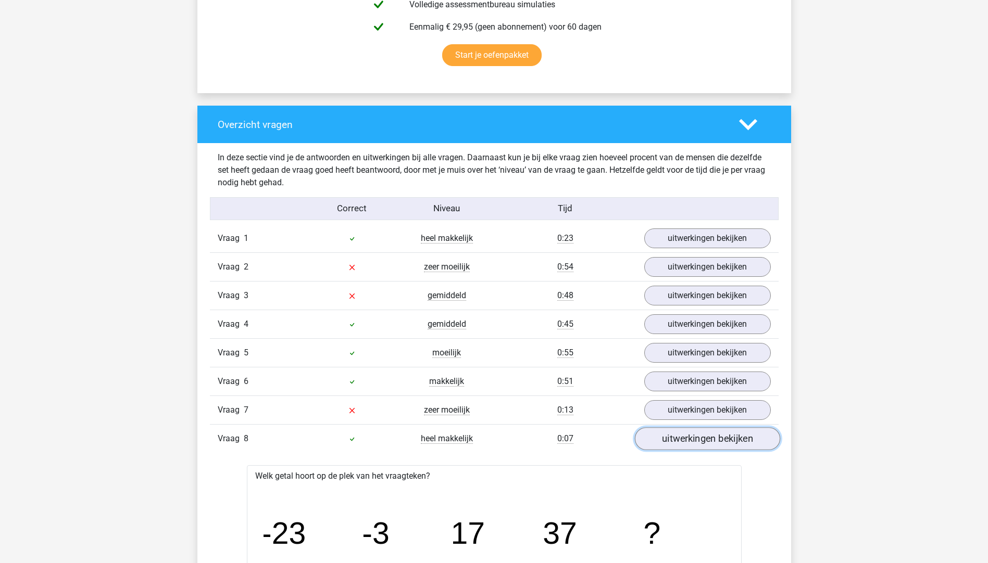
click at [669, 440] on link "uitwerkingen bekijken" at bounding box center [706, 438] width 145 height 23
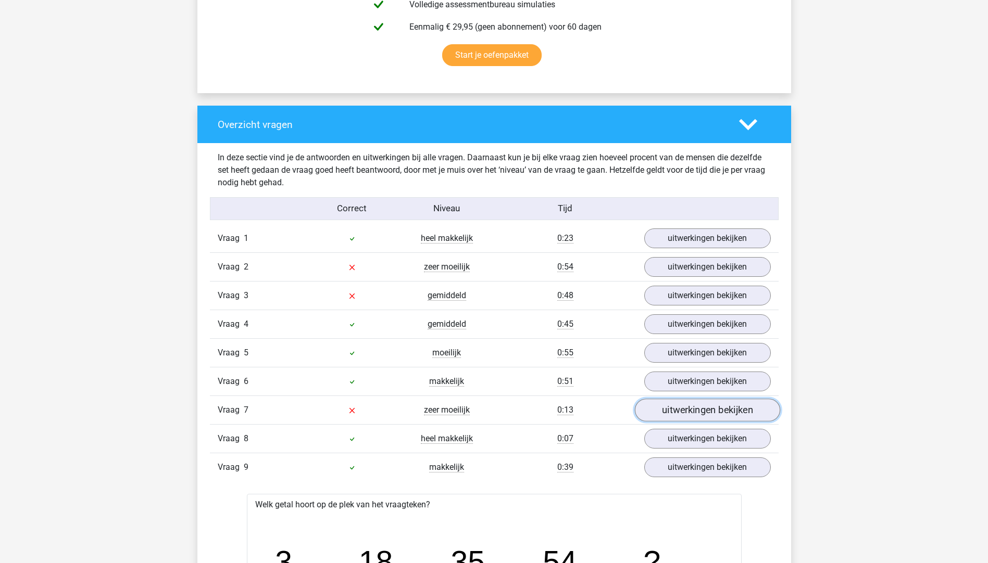
click at [664, 415] on link "uitwerkingen bekijken" at bounding box center [706, 410] width 145 height 23
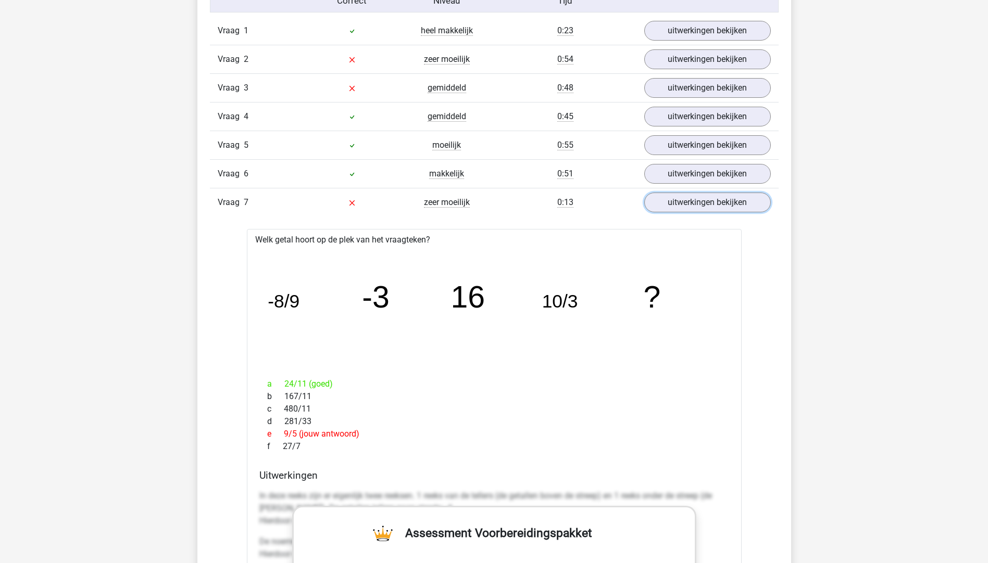
scroll to position [885, 0]
